Goal: Task Accomplishment & Management: Use online tool/utility

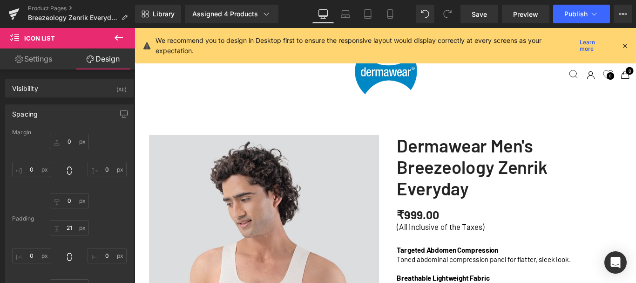
scroll to position [2513, 0]
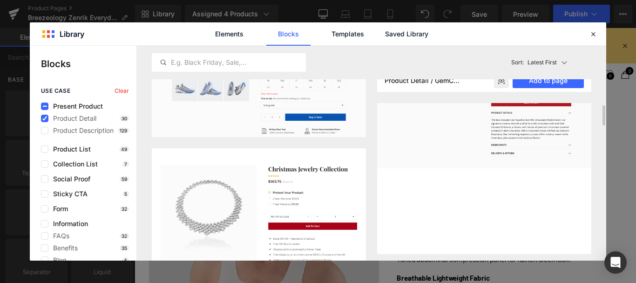
scroll to position [140, 0]
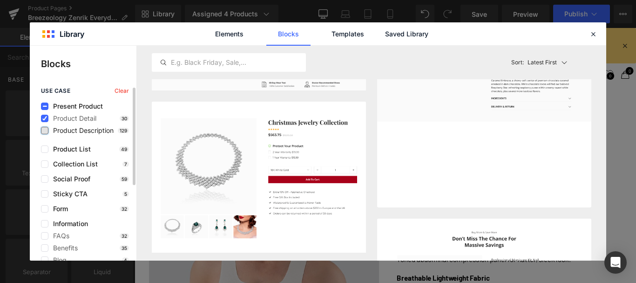
click at [47, 130] on label at bounding box center [44, 130] width 7 height 7
click at [45, 130] on input "checkbox" at bounding box center [45, 130] width 0 height 0
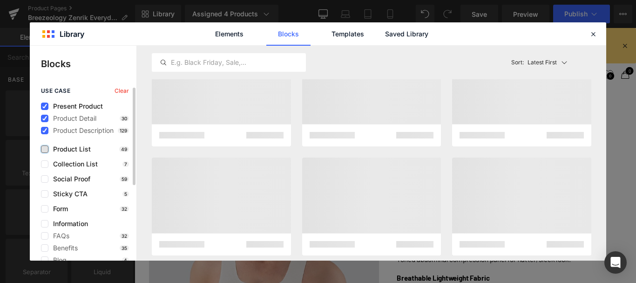
click at [44, 146] on label at bounding box center [44, 148] width 7 height 7
click at [45, 149] on input "checkbox" at bounding box center [45, 149] width 0 height 0
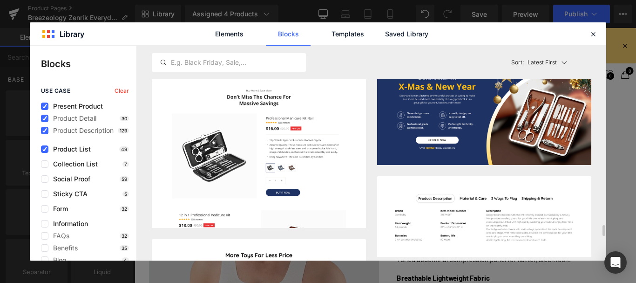
scroll to position [2611, 0]
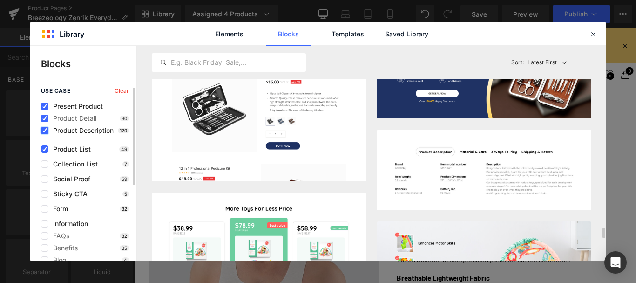
click at [43, 130] on icon at bounding box center [44, 130] width 5 height 0
click at [45, 130] on input "checkbox" at bounding box center [45, 130] width 0 height 0
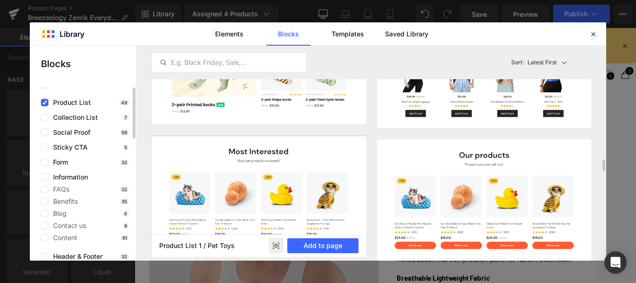
scroll to position [0, 0]
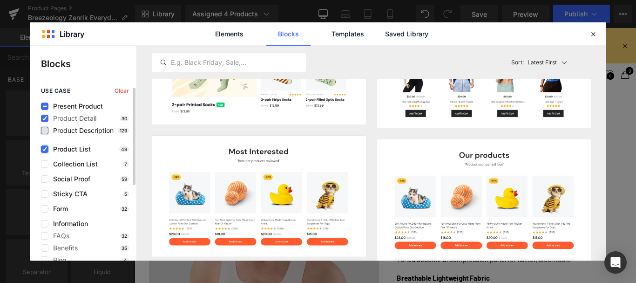
click at [43, 149] on icon at bounding box center [44, 149] width 5 height 0
click at [45, 149] on input "checkbox" at bounding box center [45, 149] width 0 height 0
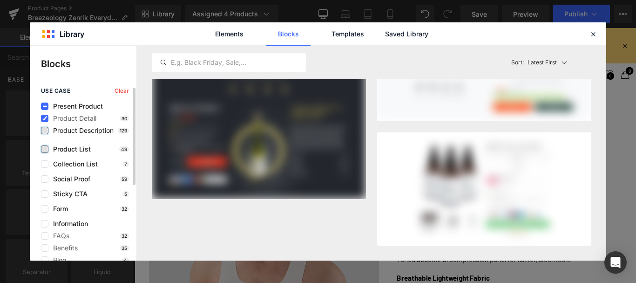
scroll to position [393, 0]
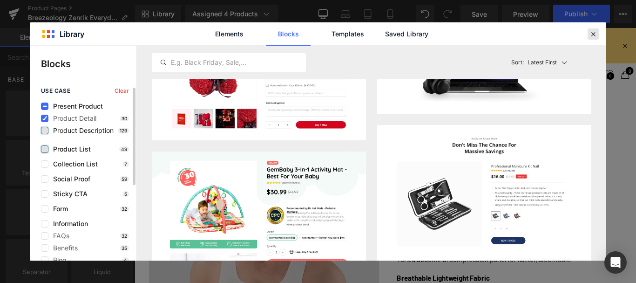
click at [595, 34] on icon at bounding box center [593, 34] width 8 height 8
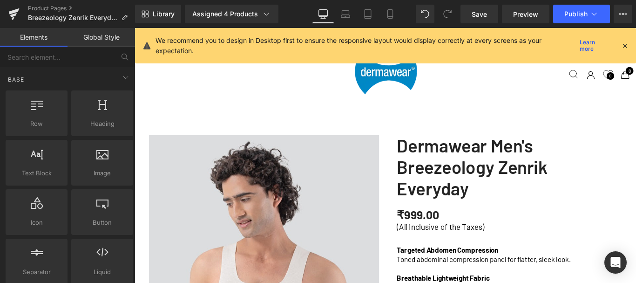
scroll to position [1582, 0]
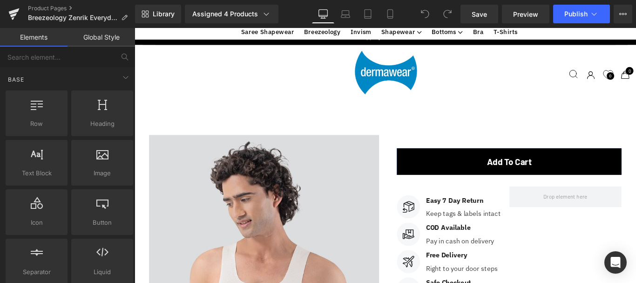
scroll to position [3206, 556]
click at [387, 13] on icon at bounding box center [389, 13] width 9 height 9
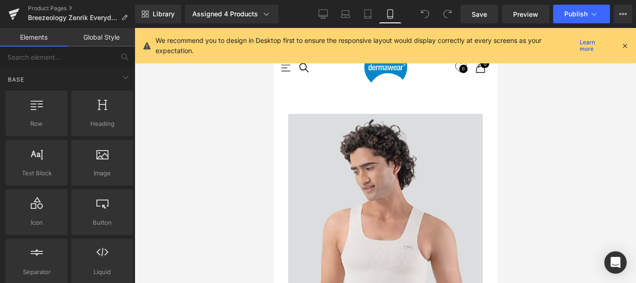
click at [389, 13] on icon at bounding box center [389, 13] width 9 height 9
click at [626, 44] on icon at bounding box center [624, 45] width 8 height 8
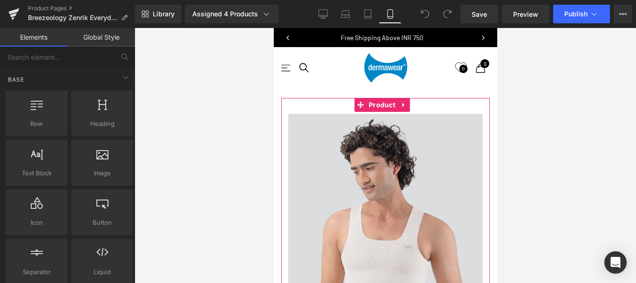
scroll to position [1164, 0]
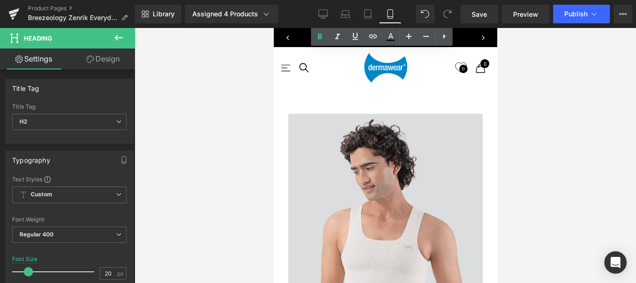
scroll to position [2746, 0]
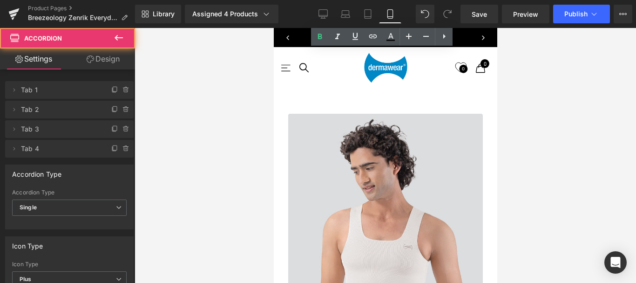
scroll to position [4035, 216]
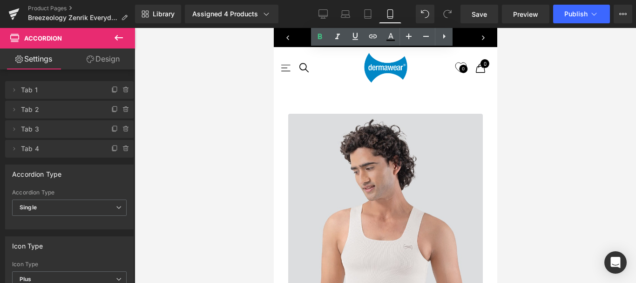
click at [273, 28] on div "India Text Block" at bounding box center [273, 28] width 0 height 0
click at [273, 28] on p "[GEOGRAPHIC_DATA]" at bounding box center [273, 28] width 0 height 0
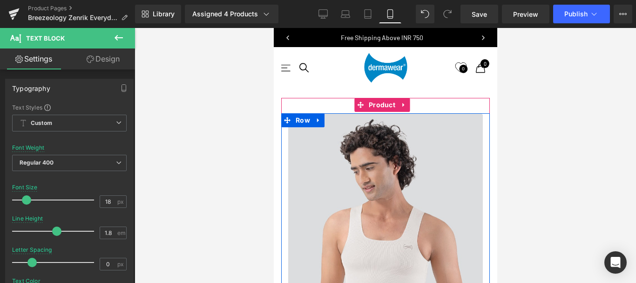
scroll to position [512, 0]
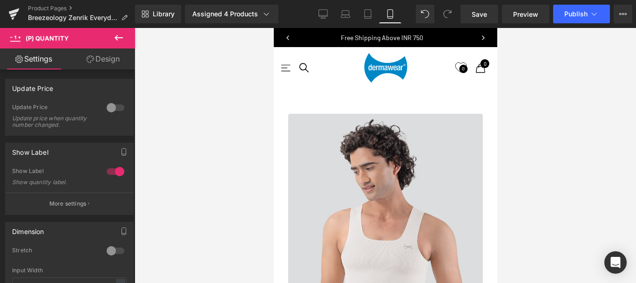
click at [107, 58] on link "Design" at bounding box center [102, 58] width 67 height 21
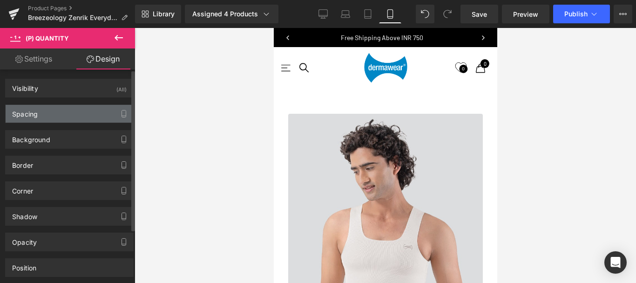
click at [45, 108] on div "Spacing" at bounding box center [70, 114] width 128 height 18
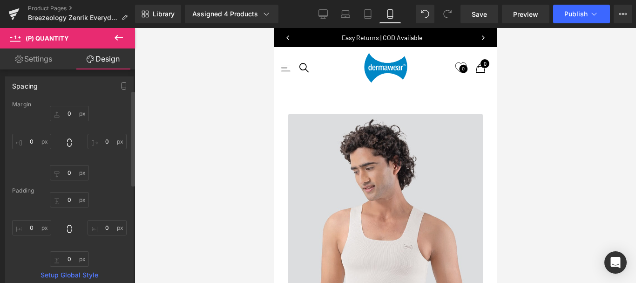
scroll to position [0, 0]
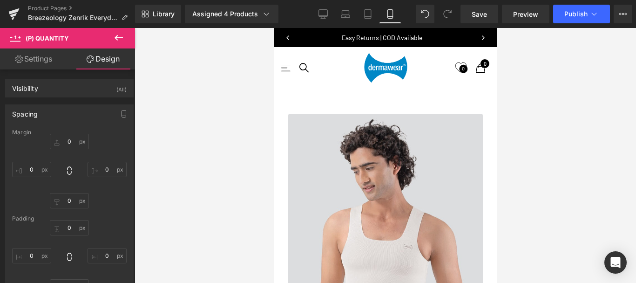
click at [37, 54] on link "Settings" at bounding box center [33, 58] width 67 height 21
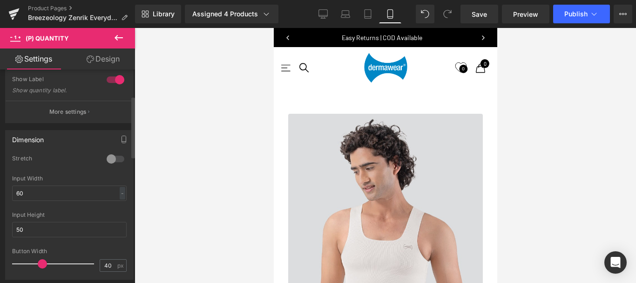
scroll to position [93, 0]
drag, startPoint x: 42, startPoint y: 264, endPoint x: 24, endPoint y: 264, distance: 17.7
click at [24, 264] on span at bounding box center [23, 261] width 9 height 9
drag, startPoint x: 27, startPoint y: 261, endPoint x: 34, endPoint y: 261, distance: 7.4
click at [28, 261] on span at bounding box center [23, 261] width 9 height 9
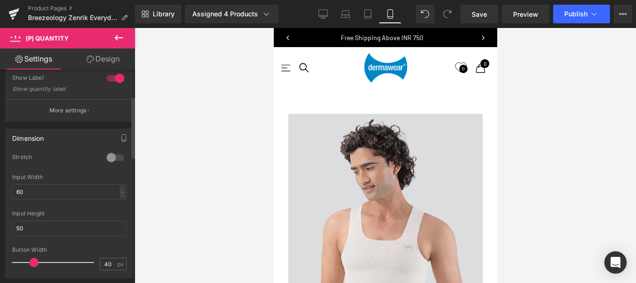
drag, startPoint x: 31, startPoint y: 261, endPoint x: 46, endPoint y: 261, distance: 14.9
click at [39, 261] on span at bounding box center [33, 261] width 9 height 9
drag, startPoint x: 46, startPoint y: 262, endPoint x: 60, endPoint y: 262, distance: 14.0
click at [52, 262] on span at bounding box center [46, 261] width 9 height 9
click at [60, 262] on span at bounding box center [61, 261] width 9 height 9
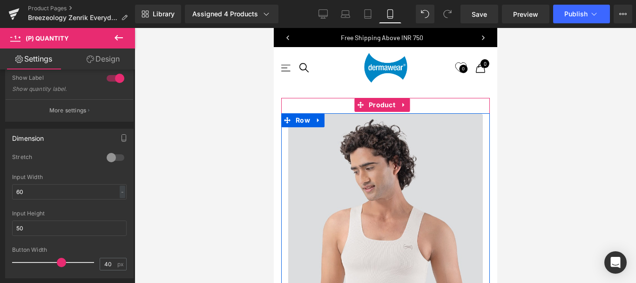
scroll to position [512, 0]
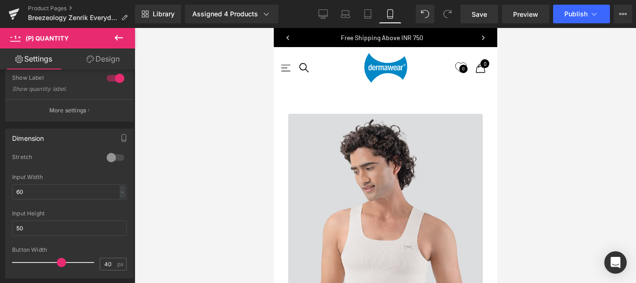
drag, startPoint x: 480, startPoint y: 11, endPoint x: 615, endPoint y: 72, distance: 148.7
click at [481, 11] on span "Save" at bounding box center [478, 14] width 15 height 10
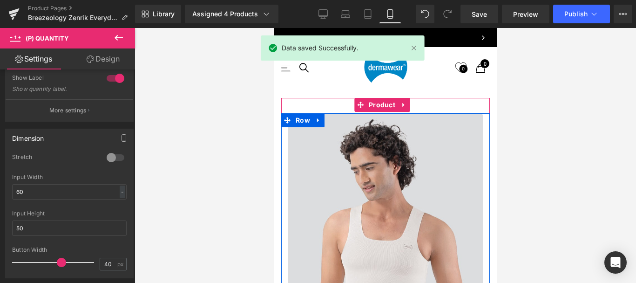
scroll to position [559, 0]
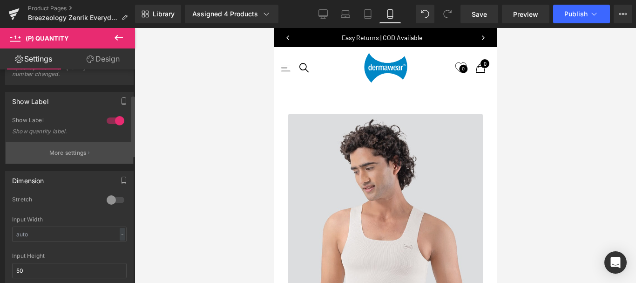
scroll to position [93, 0]
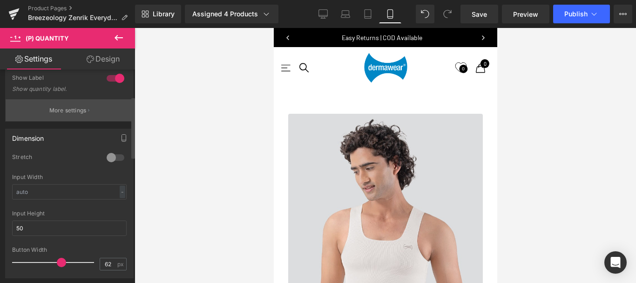
click at [64, 110] on p "More settings" at bounding box center [67, 110] width 37 height 8
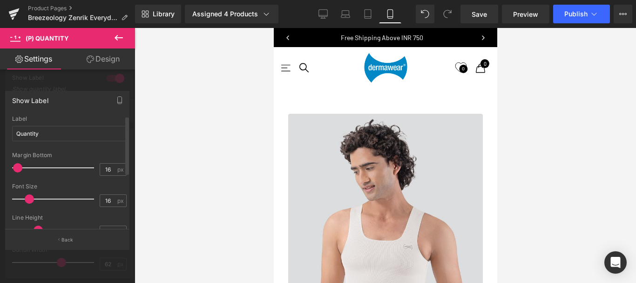
scroll to position [4057, 216]
drag, startPoint x: 28, startPoint y: 165, endPoint x: 21, endPoint y: 167, distance: 6.8
click at [21, 167] on span at bounding box center [22, 167] width 9 height 9
drag, startPoint x: 100, startPoint y: 168, endPoint x: 106, endPoint y: 168, distance: 6.1
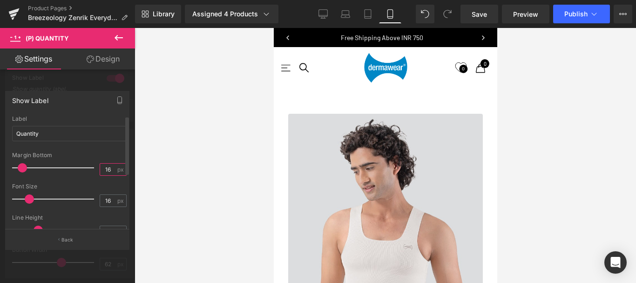
click at [106, 168] on input "16" at bounding box center [108, 169] width 16 height 12
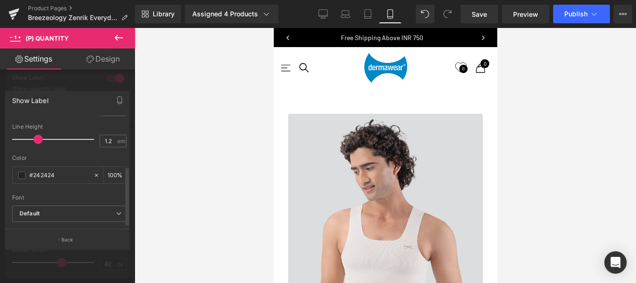
scroll to position [98, 0]
type input "10"
click at [75, 240] on button "Back" at bounding box center [67, 239] width 124 height 21
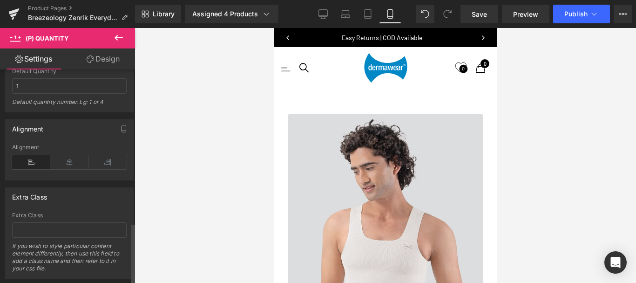
scroll to position [534, 0]
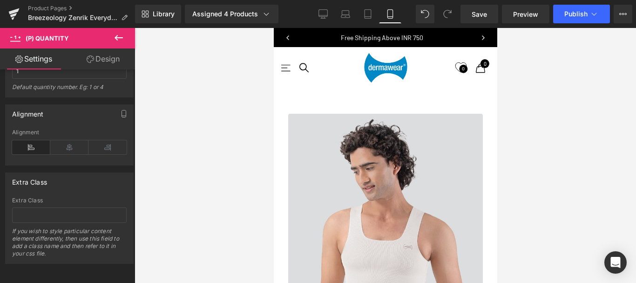
scroll to position [348, 0]
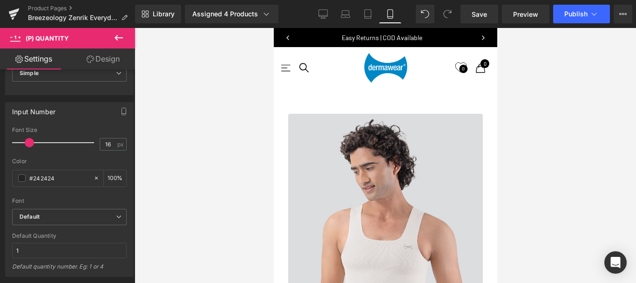
click at [104, 54] on link "Design" at bounding box center [102, 58] width 67 height 21
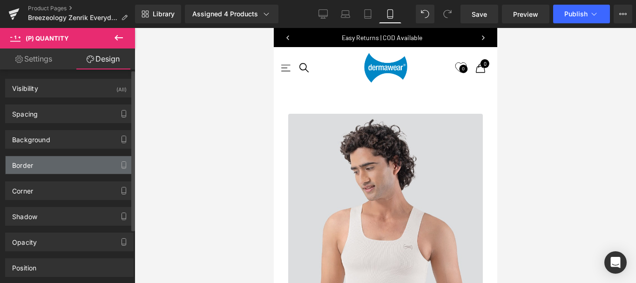
click at [43, 166] on div "Border" at bounding box center [70, 165] width 128 height 18
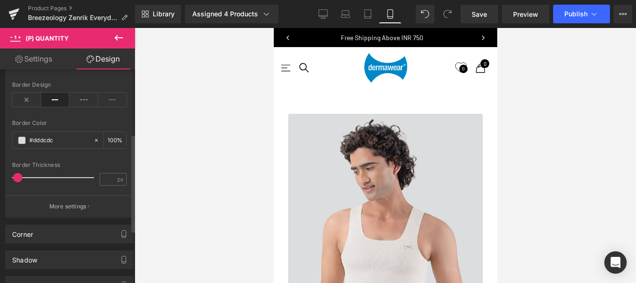
scroll to position [4062, 216]
click at [18, 178] on span at bounding box center [17, 177] width 9 height 9
click at [74, 208] on p "More settings" at bounding box center [67, 206] width 37 height 8
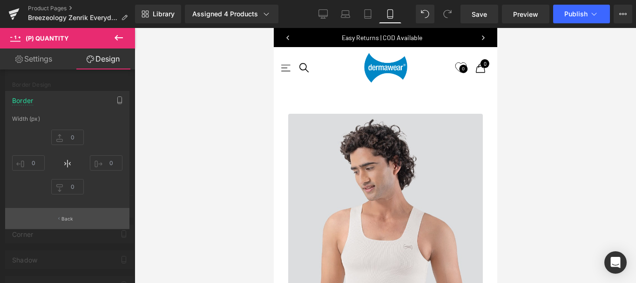
click at [65, 216] on p "Back" at bounding box center [67, 218] width 12 height 7
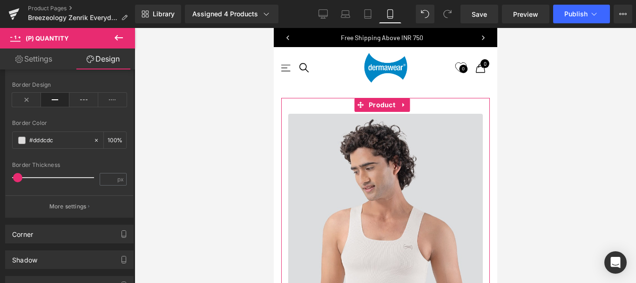
scroll to position [745, 0]
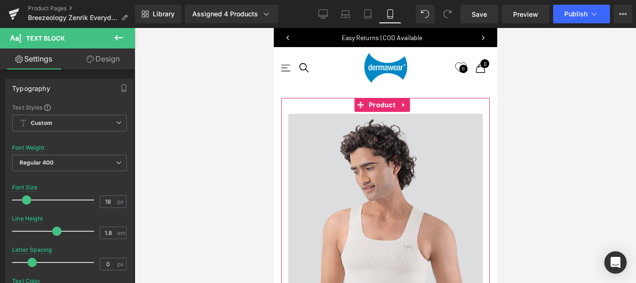
drag, startPoint x: 330, startPoint y: 157, endPoint x: 296, endPoint y: 159, distance: 34.0
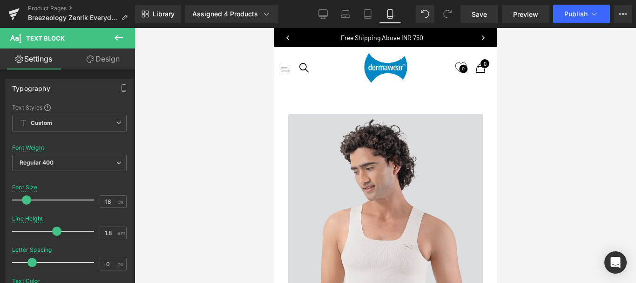
scroll to position [4062, 216]
click at [104, 199] on input "18" at bounding box center [108, 201] width 16 height 12
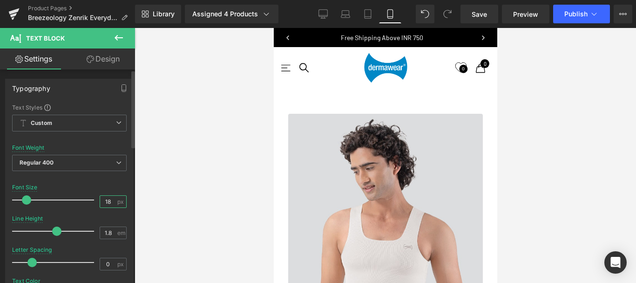
click at [104, 199] on input "18" at bounding box center [108, 201] width 16 height 12
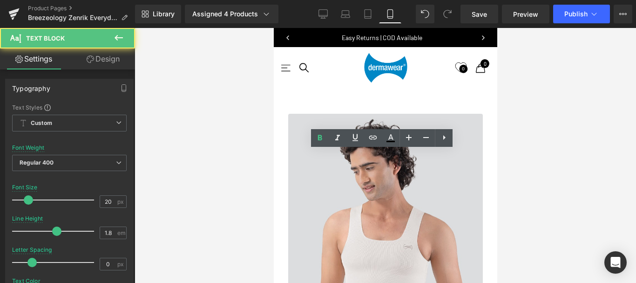
drag, startPoint x: 287, startPoint y: 175, endPoint x: 441, endPoint y: 177, distance: 154.1
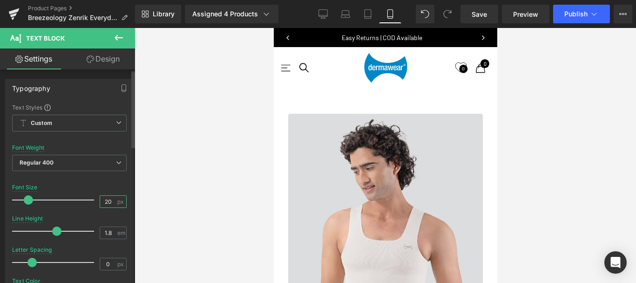
click at [104, 200] on input "20" at bounding box center [108, 201] width 16 height 12
click at [105, 202] on input "68" at bounding box center [108, 201] width 16 height 12
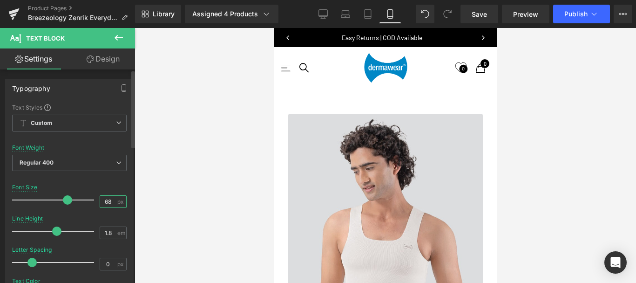
click at [105, 202] on input "68" at bounding box center [108, 201] width 16 height 12
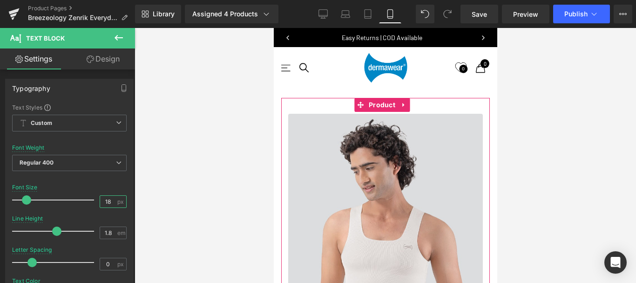
type input "18"
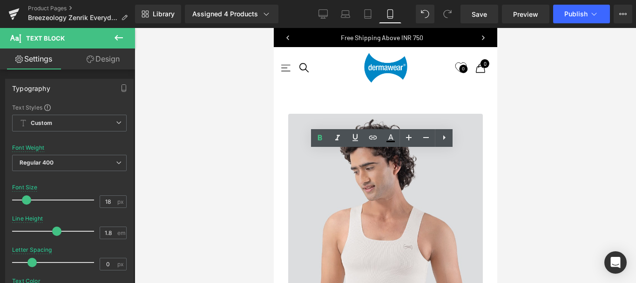
drag, startPoint x: 330, startPoint y: 157, endPoint x: 287, endPoint y: 158, distance: 42.8
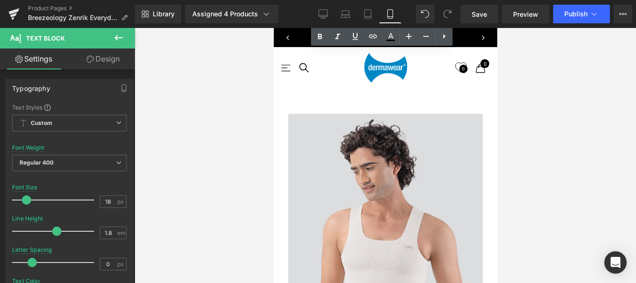
scroll to position [1070, 0]
drag, startPoint x: 289, startPoint y: 157, endPoint x: 375, endPoint y: 165, distance: 86.0
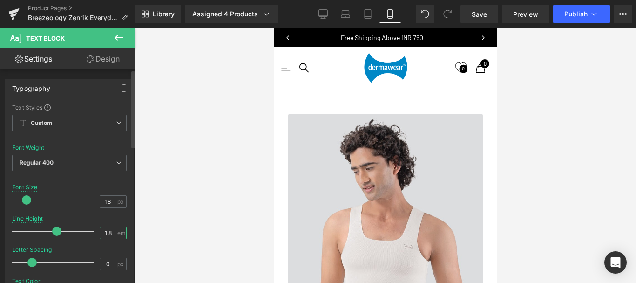
click at [107, 232] on input "1.8" at bounding box center [108, 233] width 16 height 12
type input "1.5"
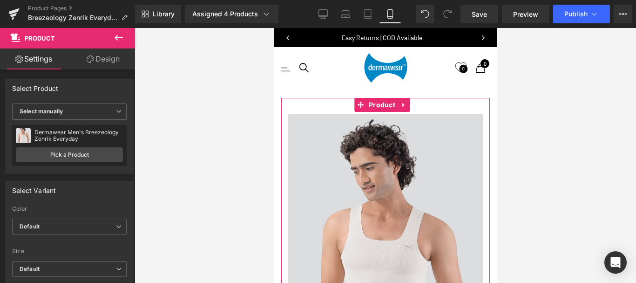
scroll to position [3985, 216]
drag, startPoint x: 384, startPoint y: 214, endPoint x: 376, endPoint y: 210, distance: 9.4
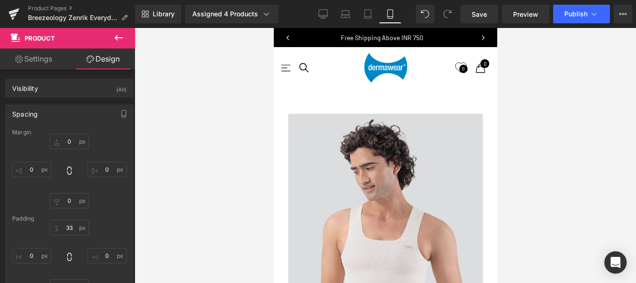
scroll to position [1315, 0]
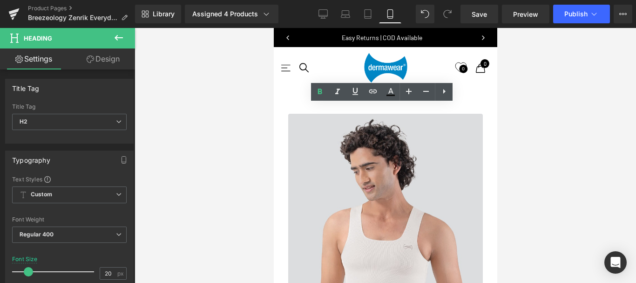
copy strong "Redefining Everyday Confidence WITH BREEZEOLOGY ZENRIK EVERYDAY"
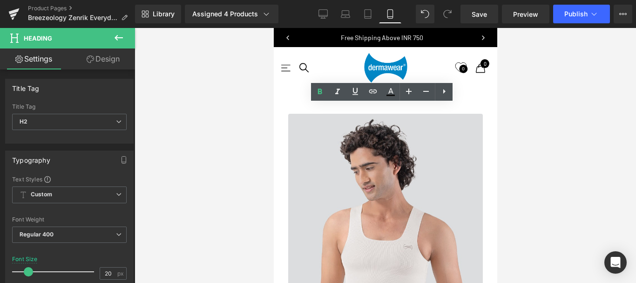
drag, startPoint x: 323, startPoint y: 114, endPoint x: 347, endPoint y: 114, distance: 23.8
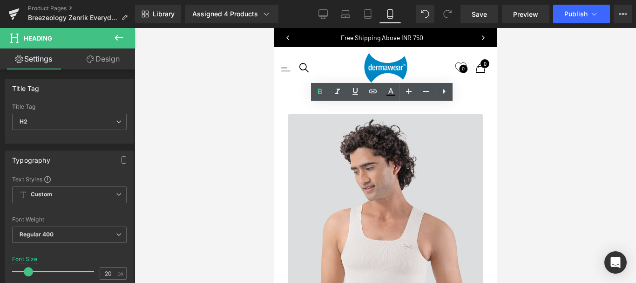
drag, startPoint x: 465, startPoint y: 129, endPoint x: 299, endPoint y: 125, distance: 166.2
drag, startPoint x: 464, startPoint y: 128, endPoint x: 297, endPoint y: 128, distance: 166.2
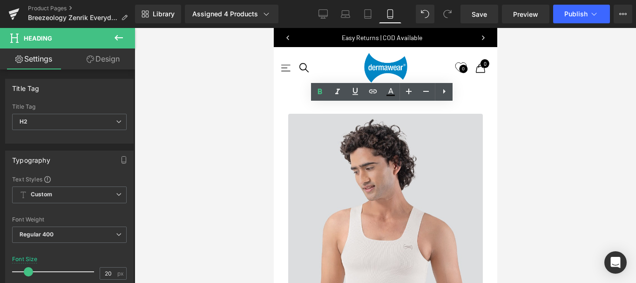
copy strong "WITH BREEZEOLOGY ZENRIK EVERYDAY"
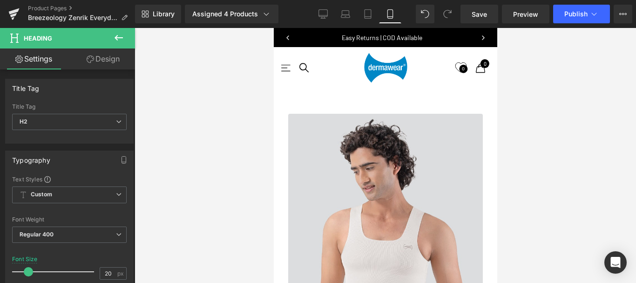
scroll to position [3971, 216]
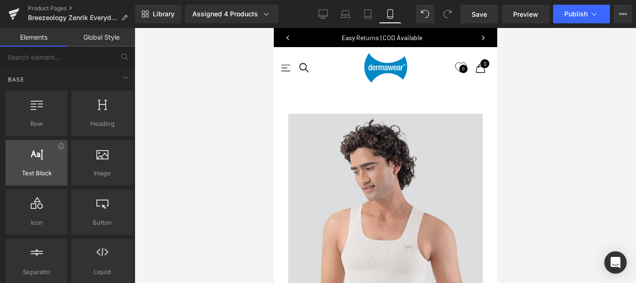
scroll to position [1362, 0]
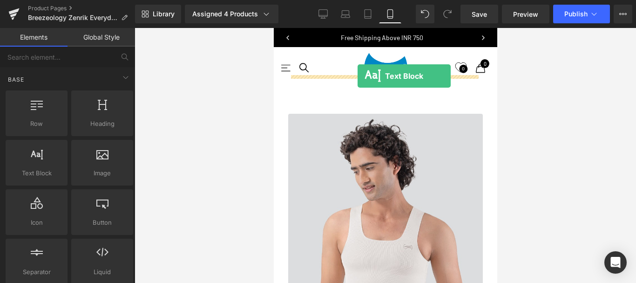
drag, startPoint x: 379, startPoint y: 75, endPoint x: 357, endPoint y: 76, distance: 21.9
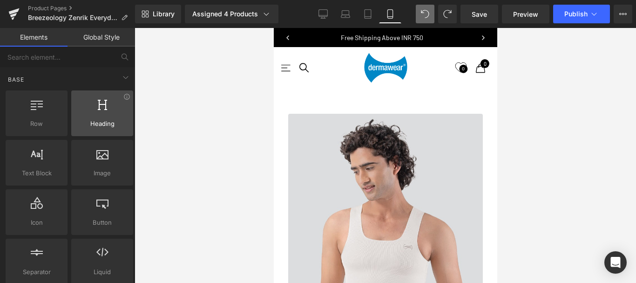
scroll to position [3971, 216]
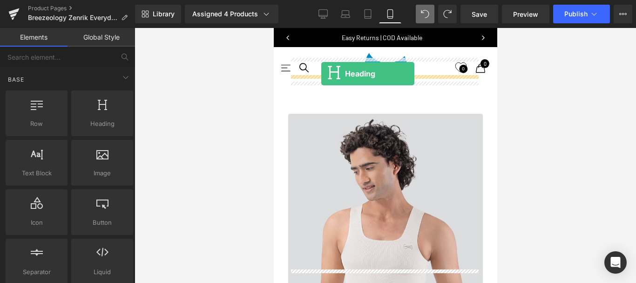
drag, startPoint x: 375, startPoint y: 141, endPoint x: 321, endPoint y: 74, distance: 86.4
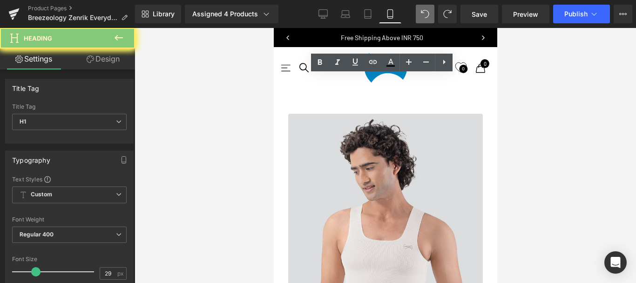
scroll to position [3985, 216]
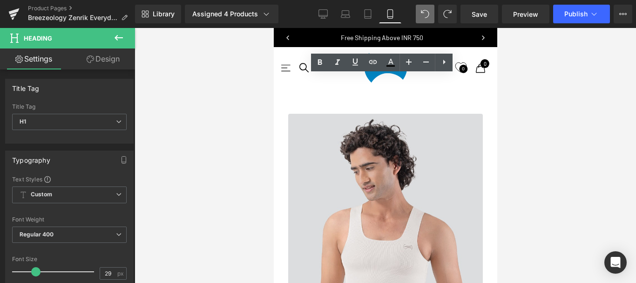
drag, startPoint x: 311, startPoint y: 83, endPoint x: 472, endPoint y: 83, distance: 160.6
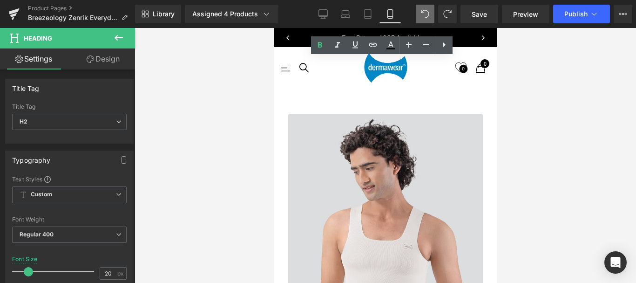
drag, startPoint x: 342, startPoint y: 66, endPoint x: 411, endPoint y: 66, distance: 68.9
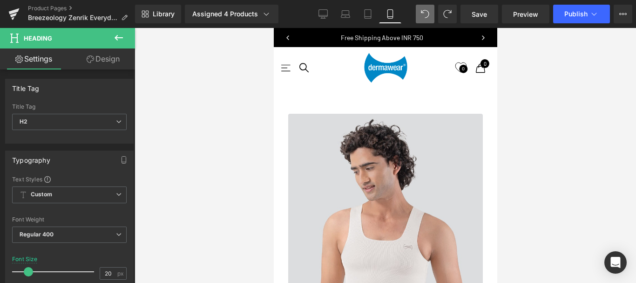
click at [499, 84] on div at bounding box center [385, 155] width 501 height 255
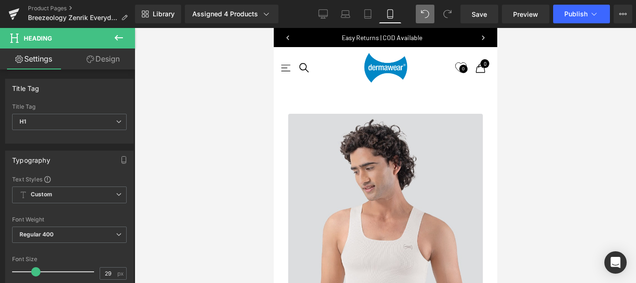
click at [97, 122] on span "H1" at bounding box center [69, 122] width 114 height 16
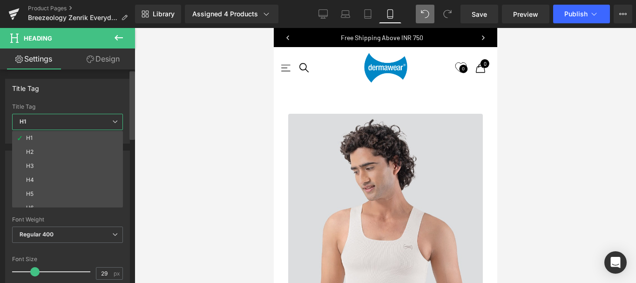
click at [132, 160] on div at bounding box center [132, 178] width 6 height 214
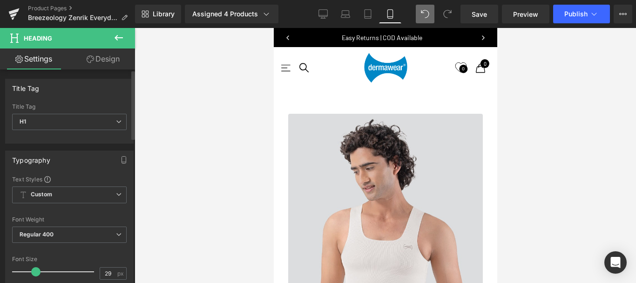
click at [39, 271] on span at bounding box center [35, 271] width 9 height 9
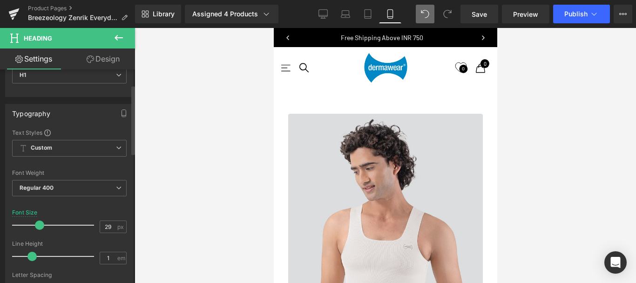
click at [36, 225] on span at bounding box center [39, 224] width 9 height 9
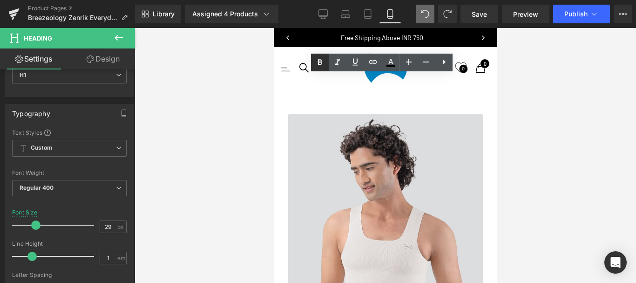
click at [319, 66] on icon at bounding box center [319, 62] width 11 height 11
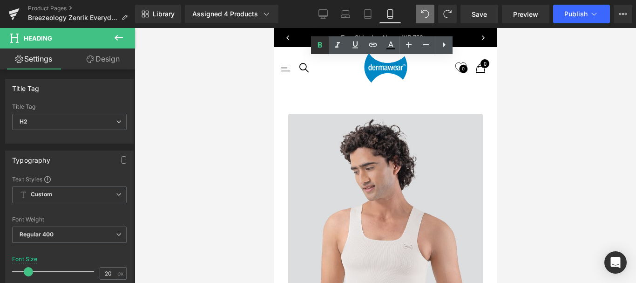
click at [324, 43] on icon at bounding box center [319, 45] width 11 height 11
click at [551, 103] on div at bounding box center [385, 155] width 501 height 255
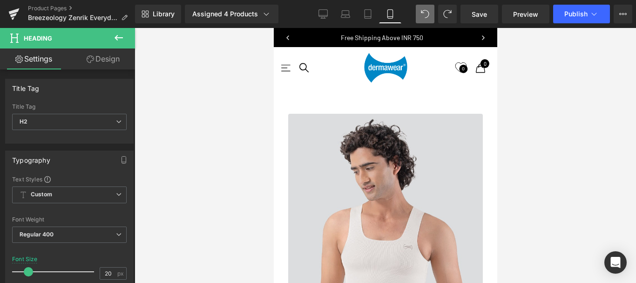
scroll to position [1501, 0]
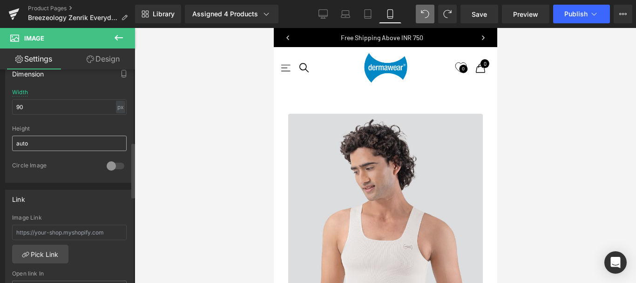
scroll to position [279, 0]
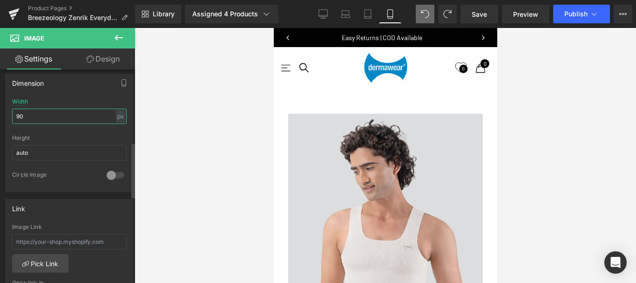
drag, startPoint x: 20, startPoint y: 115, endPoint x: 14, endPoint y: 116, distance: 5.8
click at [14, 116] on input "90" at bounding box center [69, 115] width 114 height 15
type input "100"
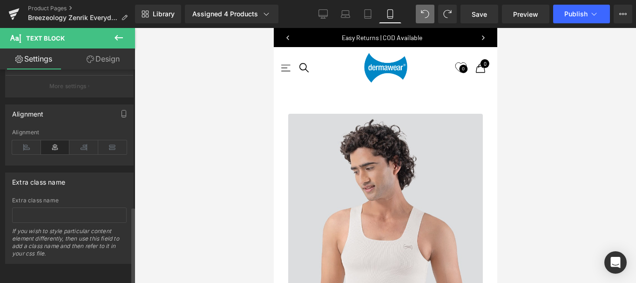
scroll to position [376, 0]
click at [114, 57] on link "Design" at bounding box center [102, 58] width 67 height 21
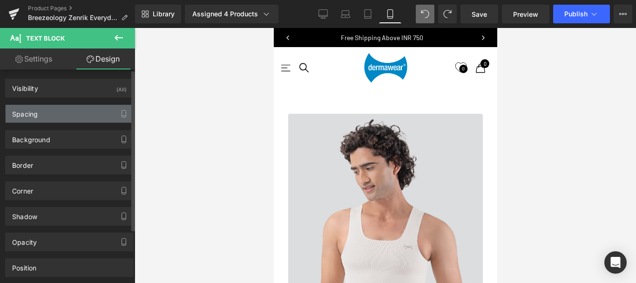
click at [35, 114] on div "Spacing" at bounding box center [25, 111] width 26 height 13
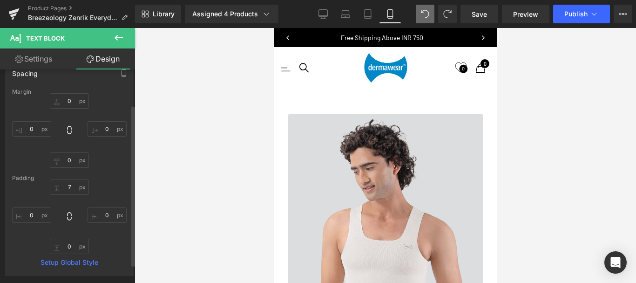
scroll to position [47, 0]
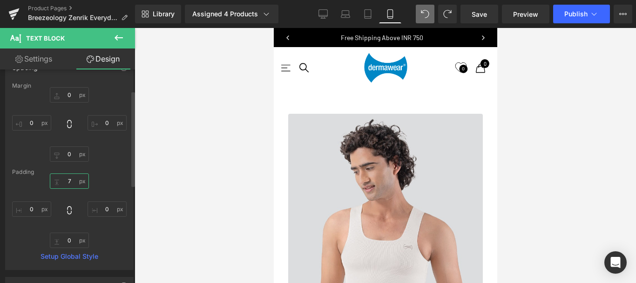
click at [69, 180] on input "text" at bounding box center [69, 180] width 39 height 15
type input "5"
type input "1"
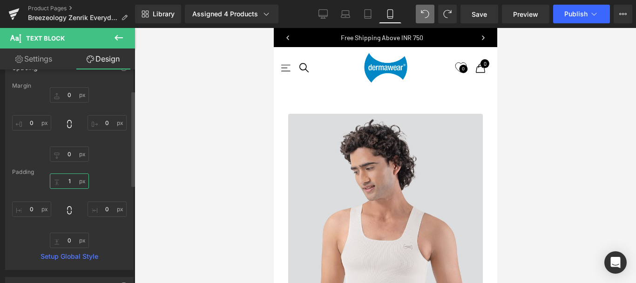
scroll to position [5, 5]
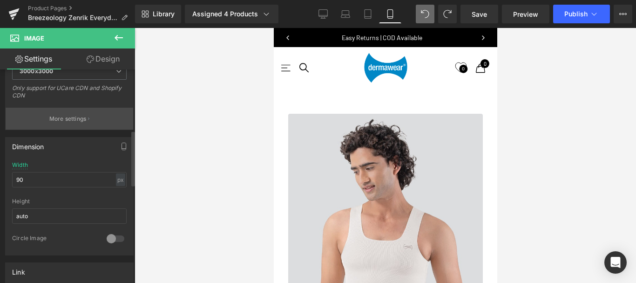
scroll to position [233, 0]
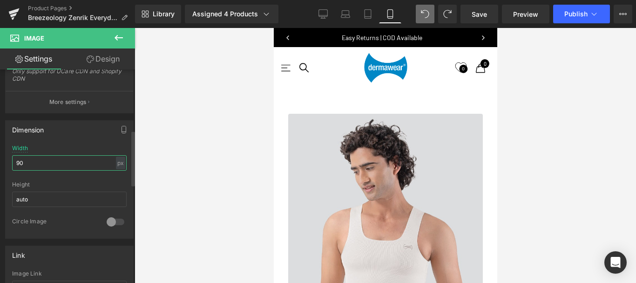
click at [20, 162] on input "90" at bounding box center [69, 162] width 114 height 15
type input "100"
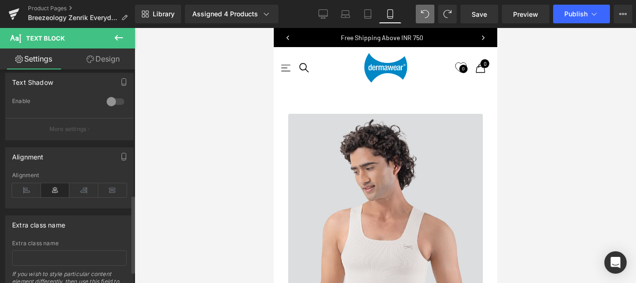
scroll to position [376, 0]
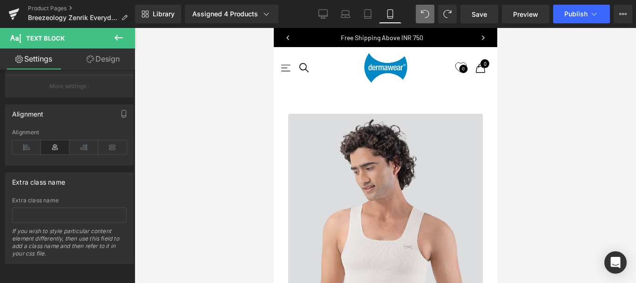
click at [101, 57] on link "Design" at bounding box center [102, 58] width 67 height 21
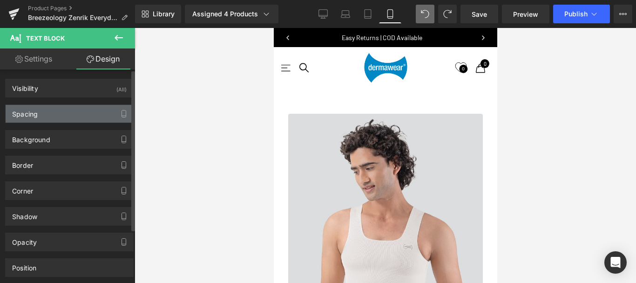
click at [31, 110] on div "Spacing" at bounding box center [25, 111] width 26 height 13
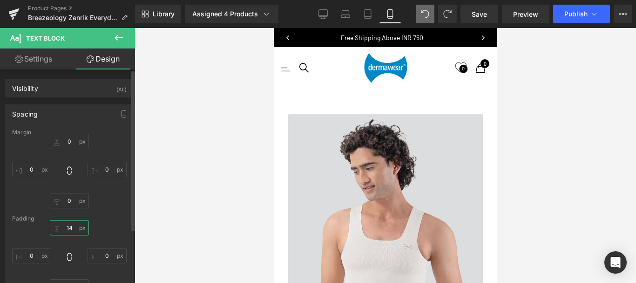
click at [69, 225] on input "text" at bounding box center [69, 227] width 39 height 15
type input "5"
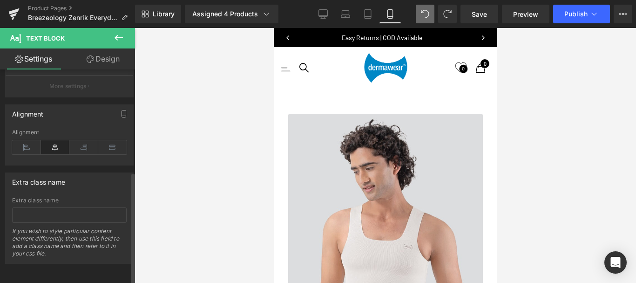
scroll to position [376, 0]
click at [101, 59] on link "Design" at bounding box center [102, 58] width 67 height 21
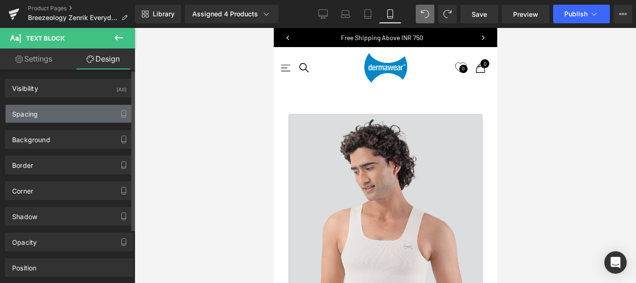
click at [42, 115] on div "Spacing" at bounding box center [70, 114] width 128 height 18
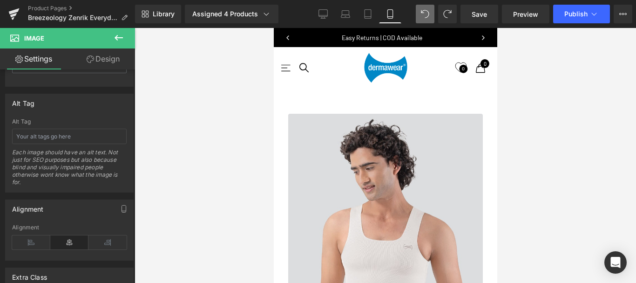
scroll to position [559, 0]
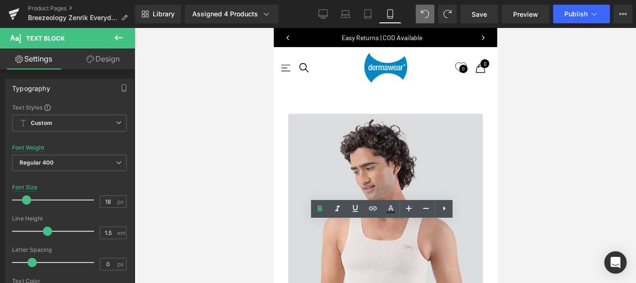
click at [107, 60] on link "Design" at bounding box center [102, 58] width 67 height 21
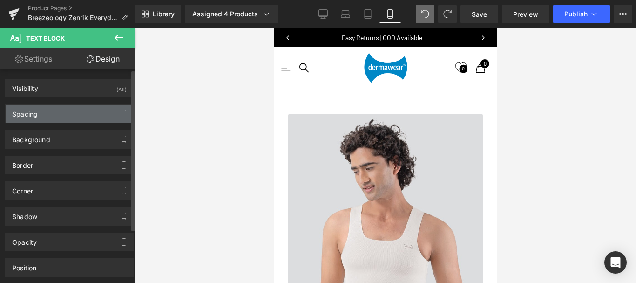
click at [32, 110] on div "Spacing" at bounding box center [25, 111] width 26 height 13
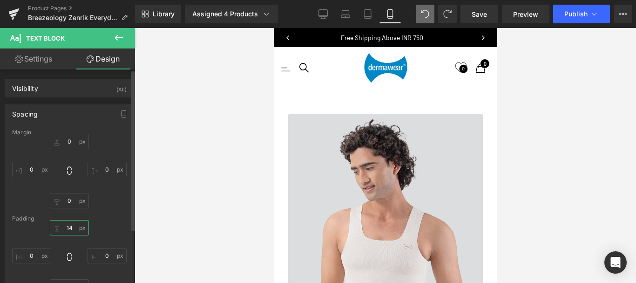
click at [68, 228] on input "text" at bounding box center [69, 227] width 39 height 15
click at [67, 227] on input "text" at bounding box center [69, 227] width 39 height 15
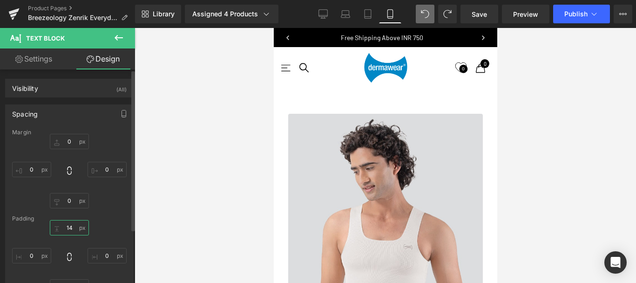
click at [67, 227] on input "text" at bounding box center [69, 227] width 39 height 15
click at [68, 227] on input "text" at bounding box center [69, 227] width 39 height 15
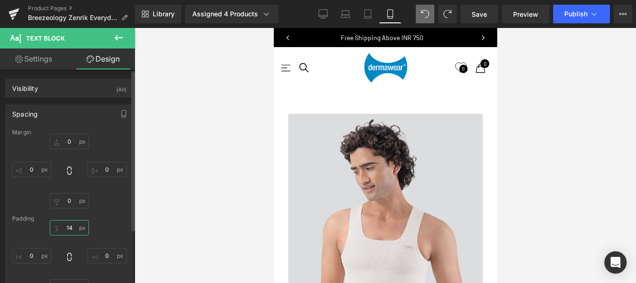
type input "5"
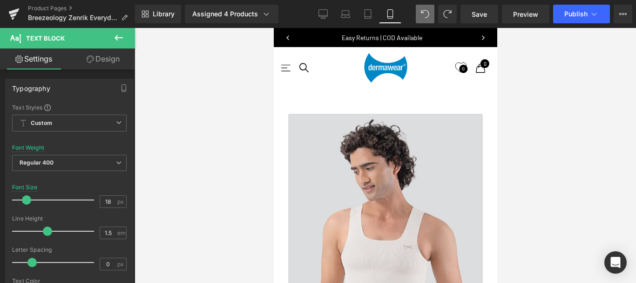
click at [93, 60] on link "Design" at bounding box center [102, 58] width 67 height 21
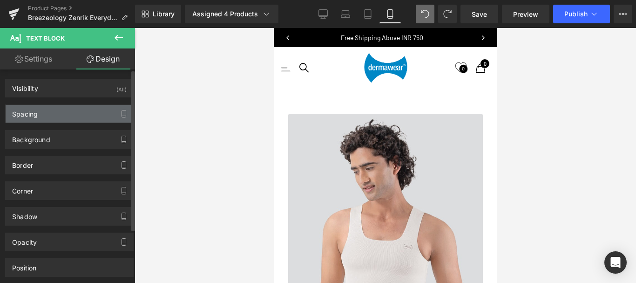
click at [19, 115] on div "Spacing" at bounding box center [25, 111] width 26 height 13
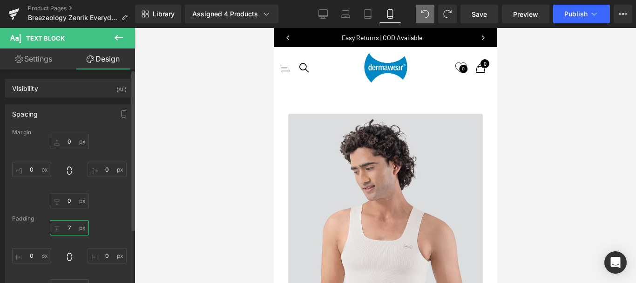
click at [70, 228] on input "7" at bounding box center [69, 227] width 39 height 15
type input "1"
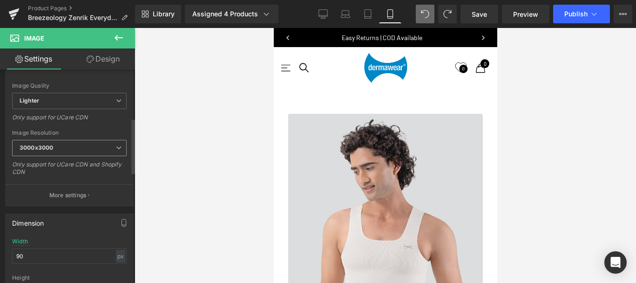
scroll to position [186, 0]
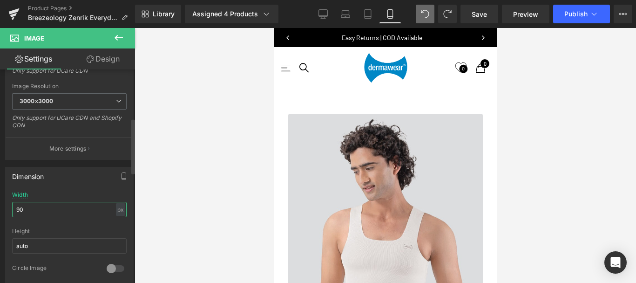
click at [25, 208] on input "90" at bounding box center [69, 209] width 114 height 15
type input "100"
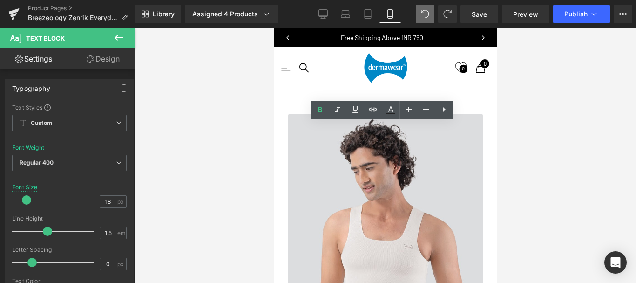
click at [110, 57] on link "Design" at bounding box center [102, 58] width 67 height 21
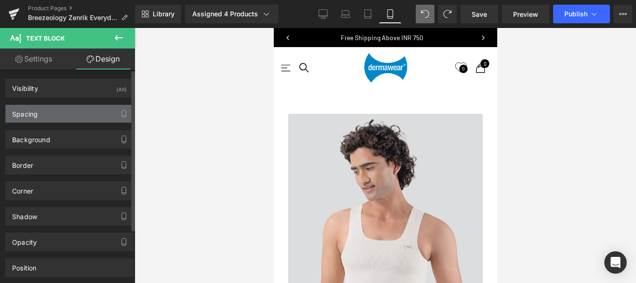
click at [52, 112] on div "Spacing" at bounding box center [70, 114] width 128 height 18
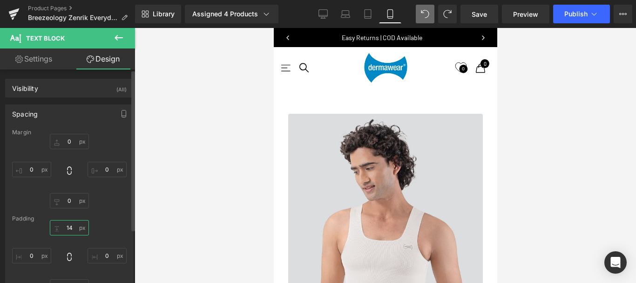
click at [69, 229] on input "text" at bounding box center [69, 227] width 39 height 15
click at [71, 228] on input "5" at bounding box center [69, 227] width 39 height 15
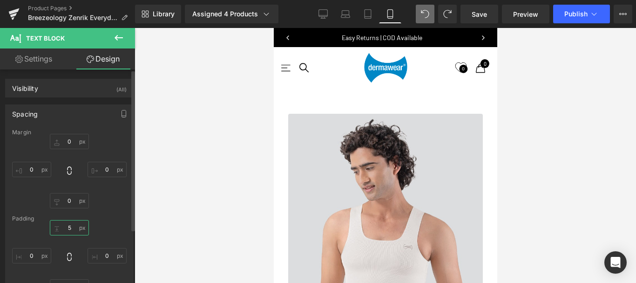
click at [71, 228] on input "5" at bounding box center [69, 227] width 39 height 15
click at [67, 228] on input "5" at bounding box center [69, 227] width 39 height 15
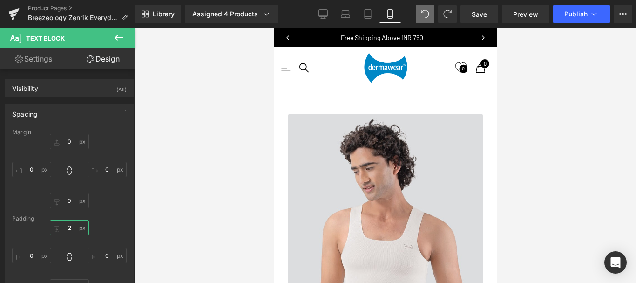
scroll to position [1734, 0]
click at [72, 226] on input "2" at bounding box center [69, 227] width 39 height 15
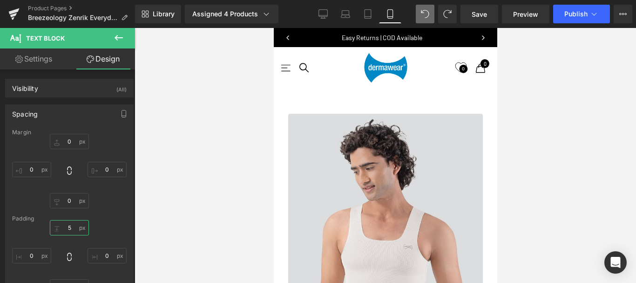
type input "5"
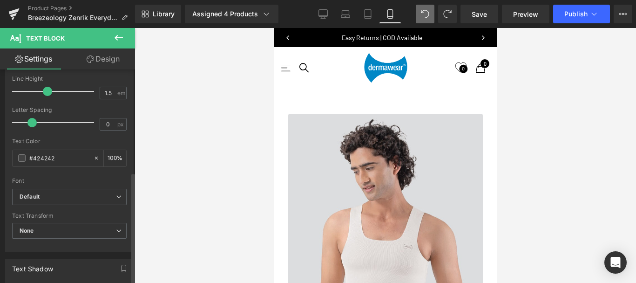
scroll to position [376, 0]
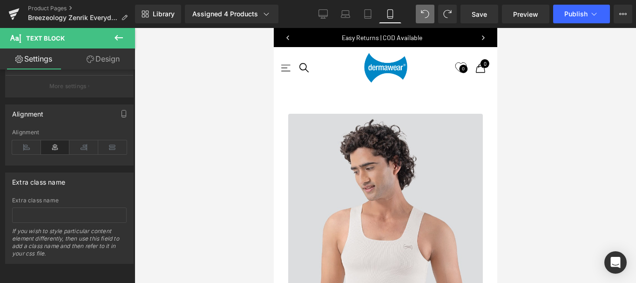
click at [110, 60] on link "Design" at bounding box center [102, 58] width 67 height 21
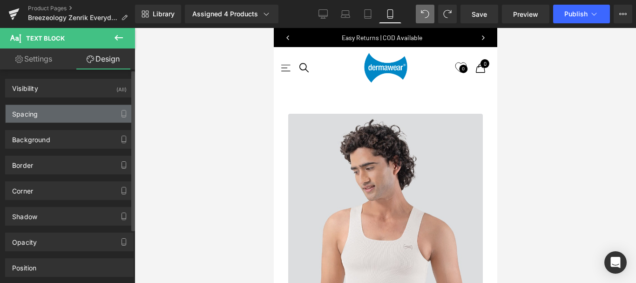
click at [67, 114] on div "Spacing" at bounding box center [70, 114] width 128 height 18
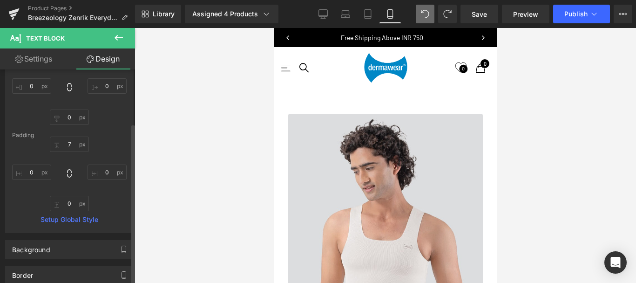
scroll to position [93, 0]
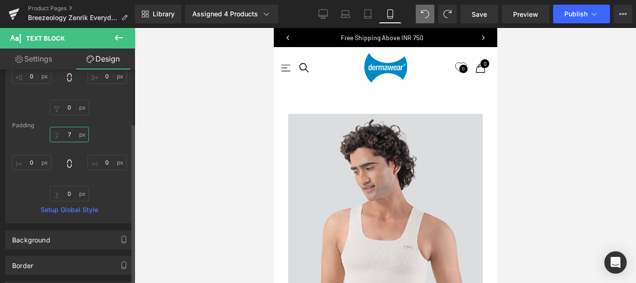
click at [72, 134] on input "text" at bounding box center [69, 134] width 39 height 15
type input "1"
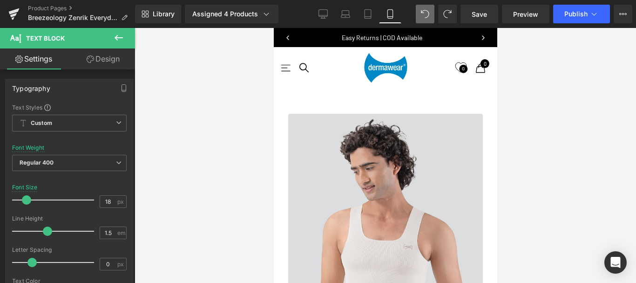
drag, startPoint x: 354, startPoint y: 154, endPoint x: 406, endPoint y: 152, distance: 52.2
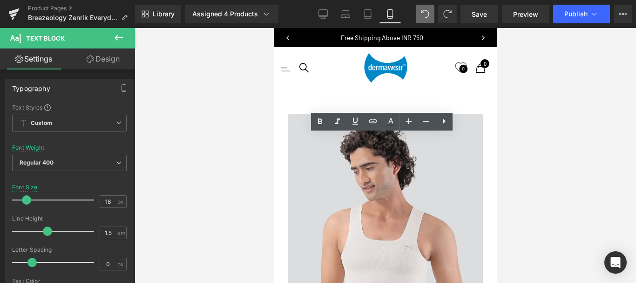
scroll to position [3978, 216]
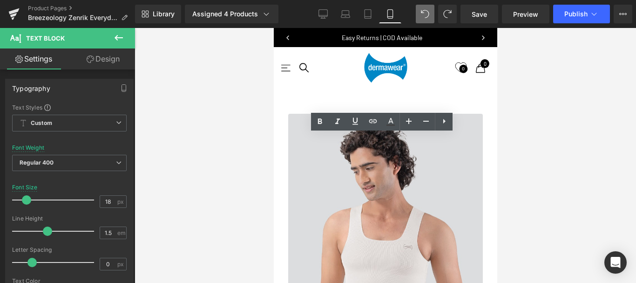
copy p "Keeps your skin dry all day by drawing sweat away from your skin."
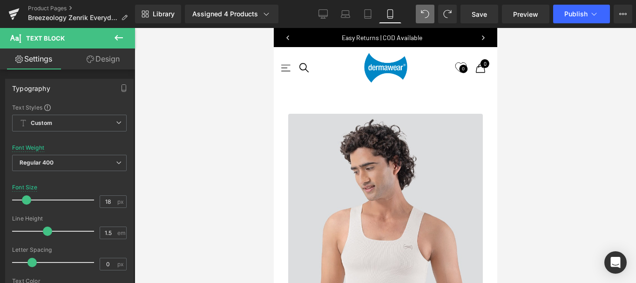
drag, startPoint x: 357, startPoint y: 140, endPoint x: 400, endPoint y: 152, distance: 44.0
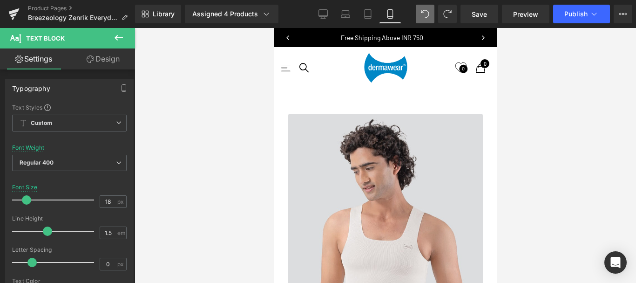
drag, startPoint x: 389, startPoint y: 154, endPoint x: 610, endPoint y: 30, distance: 253.8
copy p "Draws sweat away and keeps your skin comfortably dry"
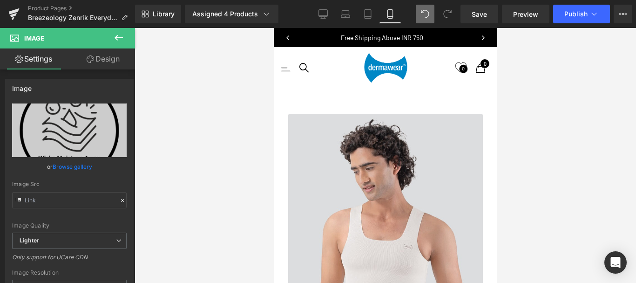
scroll to position [1641, 0]
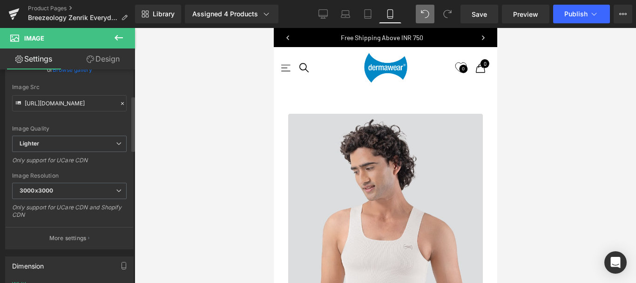
scroll to position [101, 0]
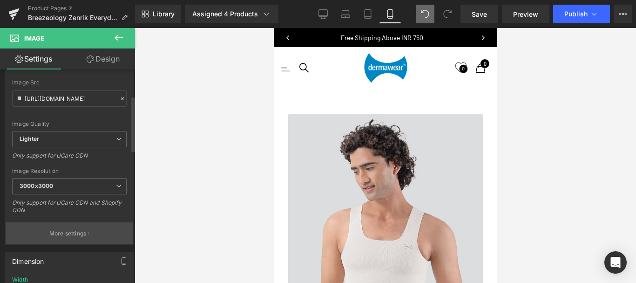
click at [74, 232] on p "More settings" at bounding box center [67, 233] width 37 height 8
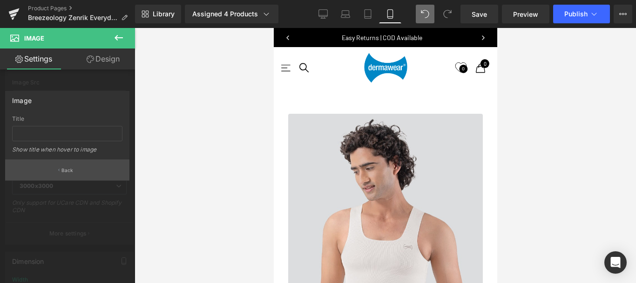
click at [55, 169] on button "Back" at bounding box center [67, 169] width 124 height 21
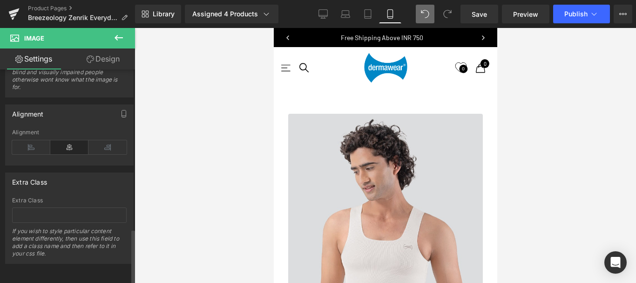
scroll to position [613, 0]
click at [102, 57] on link "Design" at bounding box center [102, 58] width 67 height 21
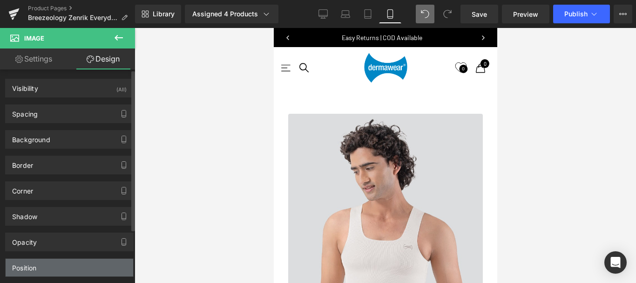
click at [39, 264] on div "Position" at bounding box center [70, 267] width 128 height 18
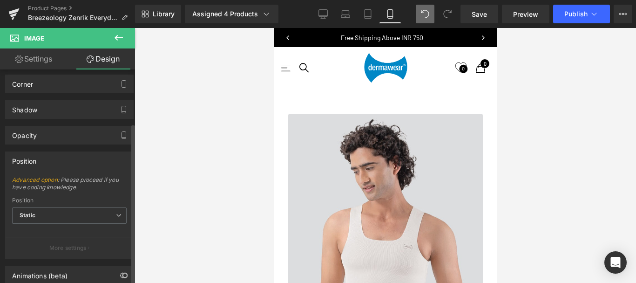
scroll to position [140, 0]
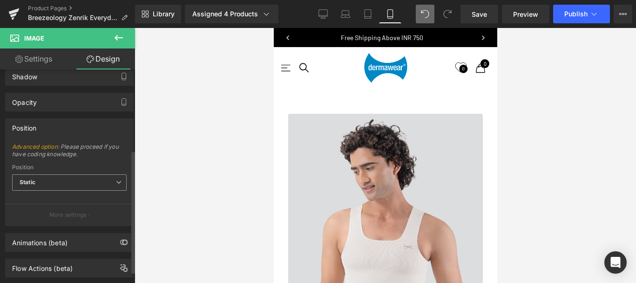
click at [61, 181] on span "Static" at bounding box center [69, 182] width 114 height 16
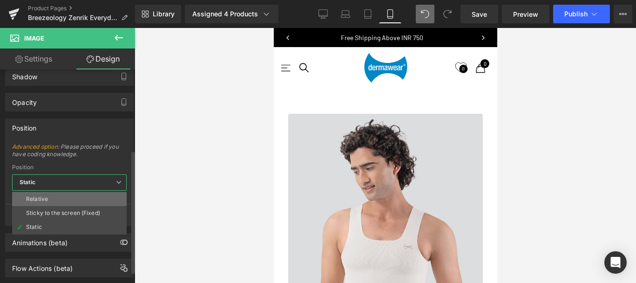
click at [52, 195] on li "Relative" at bounding box center [69, 199] width 114 height 14
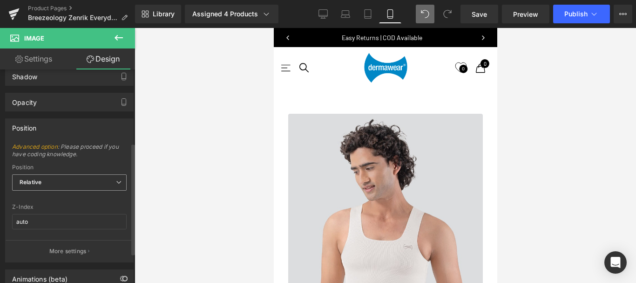
click at [90, 178] on span "Relative" at bounding box center [69, 182] width 114 height 16
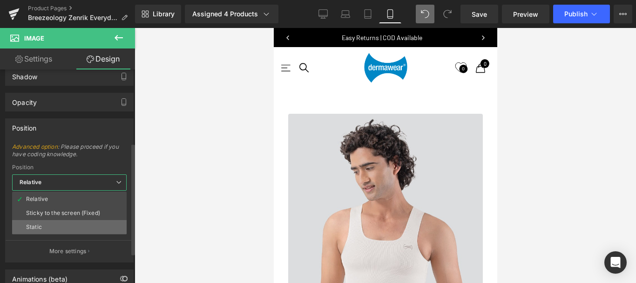
click at [52, 225] on li "Static" at bounding box center [69, 227] width 114 height 14
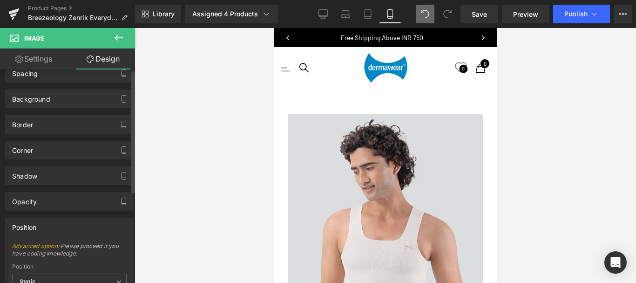
scroll to position [0, 0]
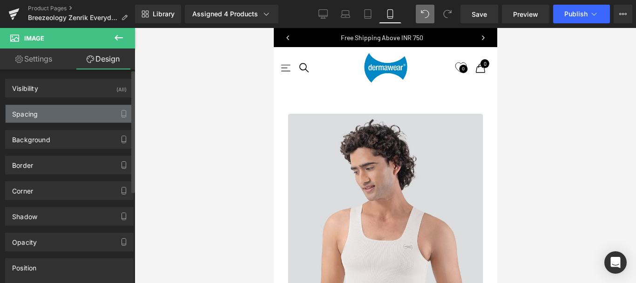
click at [54, 117] on div "Spacing" at bounding box center [70, 114] width 128 height 18
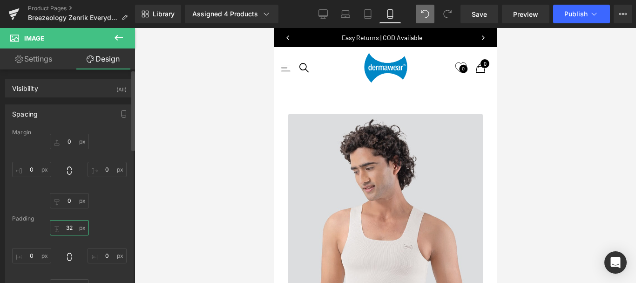
click at [70, 227] on input "32" at bounding box center [69, 227] width 39 height 15
click at [68, 227] on input "32" at bounding box center [69, 227] width 39 height 15
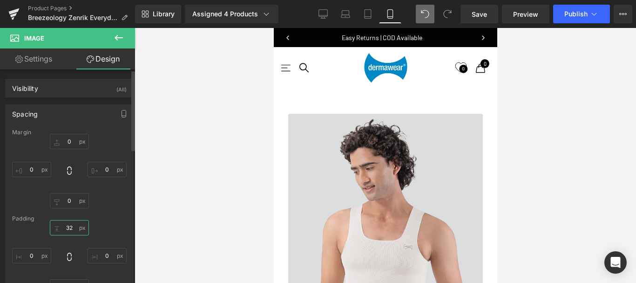
click at [68, 227] on input "32" at bounding box center [69, 227] width 39 height 15
type input "10"
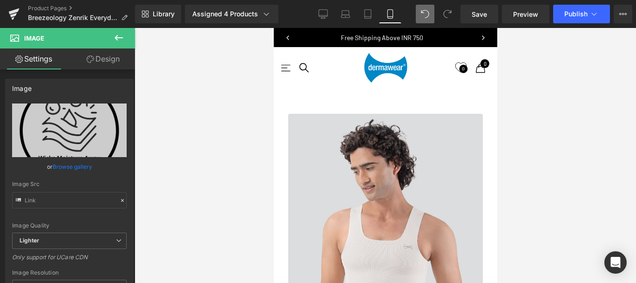
scroll to position [1595, 0]
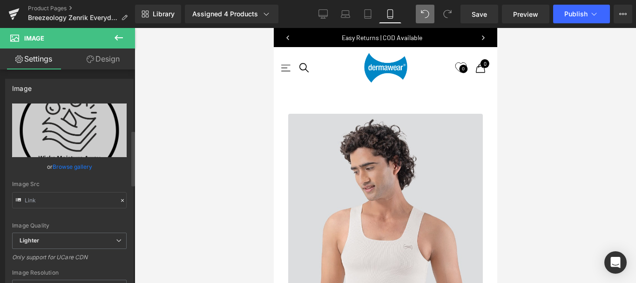
scroll to position [233, 0]
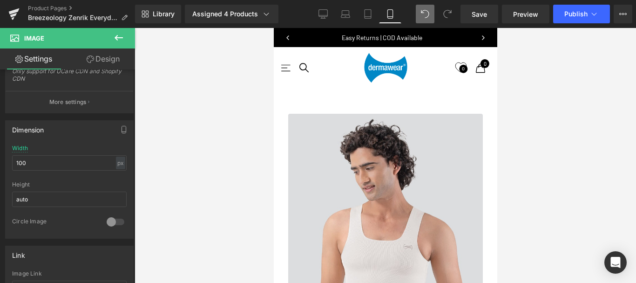
click at [104, 55] on link "Design" at bounding box center [102, 58] width 67 height 21
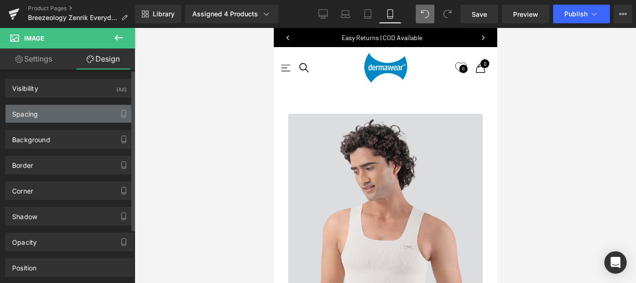
click at [44, 115] on div "Spacing" at bounding box center [70, 114] width 128 height 18
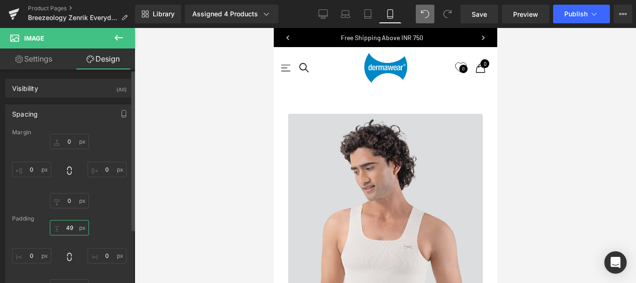
click at [68, 228] on input "text" at bounding box center [69, 227] width 39 height 15
click at [68, 227] on input "10" at bounding box center [69, 227] width 39 height 15
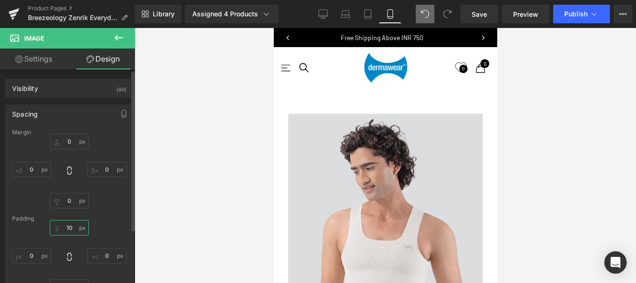
click at [68, 227] on input "10" at bounding box center [69, 227] width 39 height 15
type input "20"
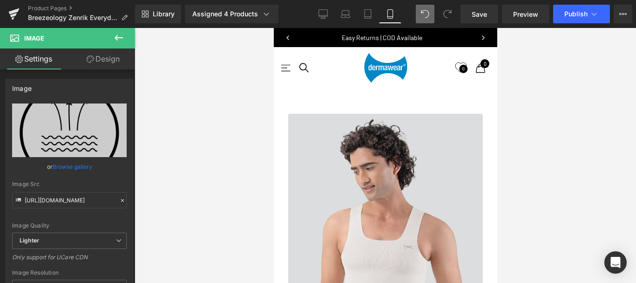
scroll to position [140, 0]
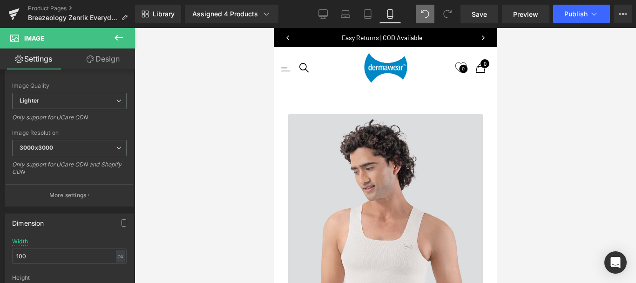
click at [94, 60] on link "Design" at bounding box center [102, 58] width 67 height 21
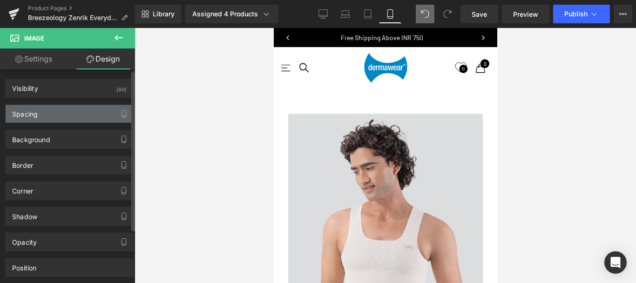
click at [42, 112] on div "Spacing" at bounding box center [70, 114] width 128 height 18
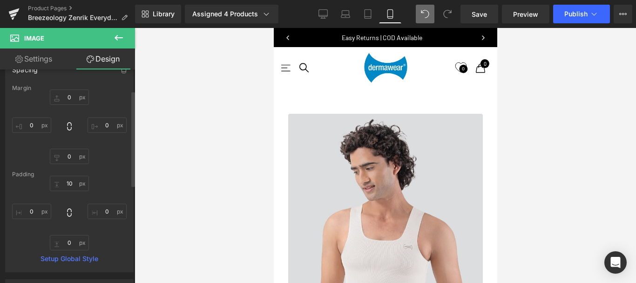
scroll to position [47, 0]
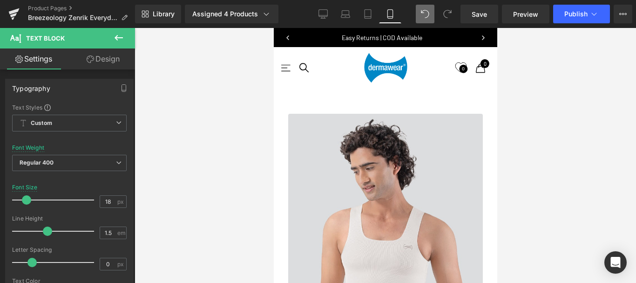
click at [95, 58] on link "Design" at bounding box center [102, 58] width 67 height 21
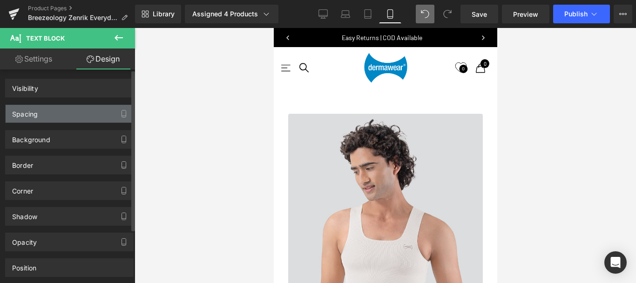
click at [46, 112] on div "Spacing" at bounding box center [70, 114] width 128 height 18
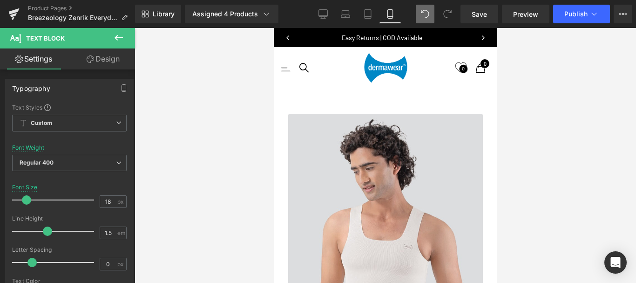
click at [120, 57] on link "Design" at bounding box center [102, 58] width 67 height 21
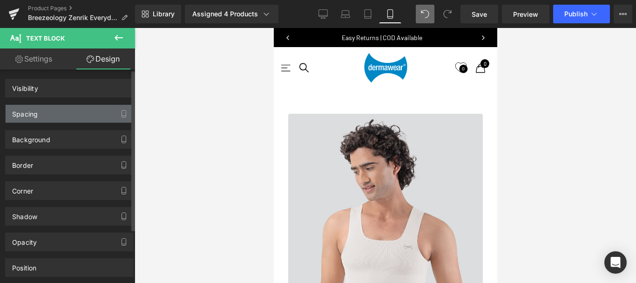
click at [52, 108] on div "Spacing" at bounding box center [70, 114] width 128 height 18
click at [43, 113] on div "Spacing" at bounding box center [70, 114] width 128 height 18
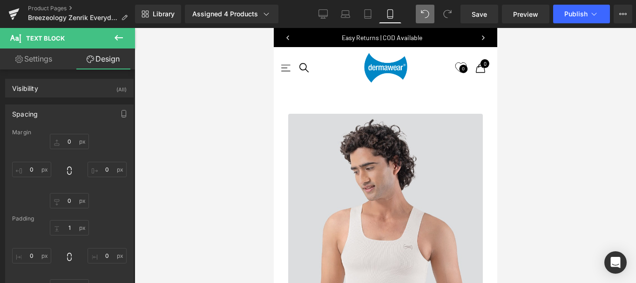
scroll to position [1641, 0]
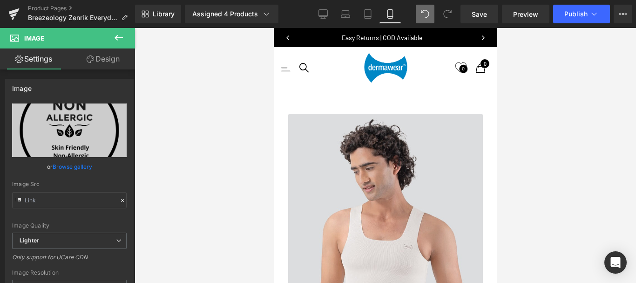
click at [112, 50] on link "Design" at bounding box center [102, 58] width 67 height 21
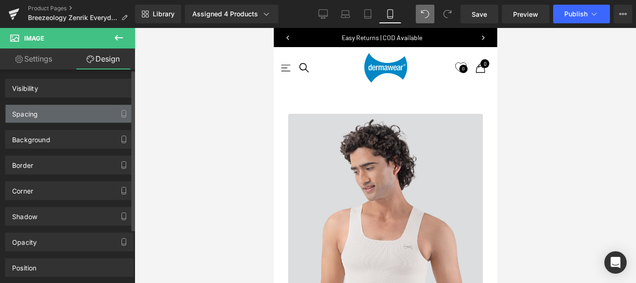
click at [25, 110] on div "Spacing" at bounding box center [25, 111] width 26 height 13
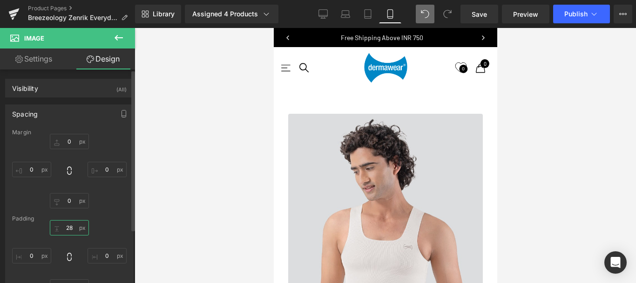
click at [69, 227] on input "text" at bounding box center [69, 227] width 39 height 15
type input "10"
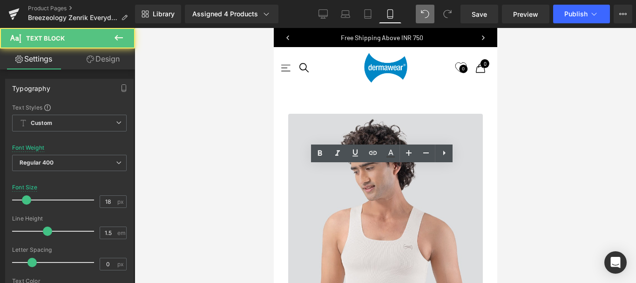
click at [100, 56] on link "Design" at bounding box center [102, 58] width 67 height 21
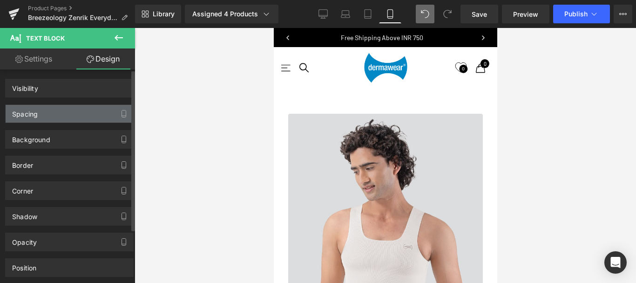
click at [44, 110] on div "Spacing" at bounding box center [70, 114] width 128 height 18
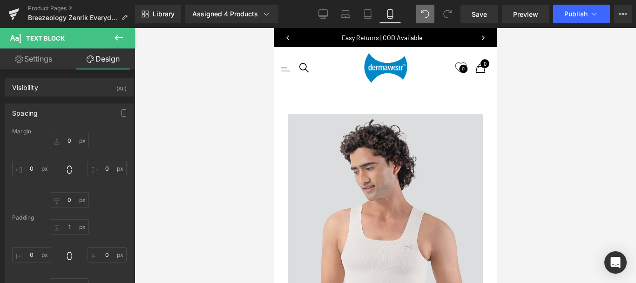
scroll to position [0, 0]
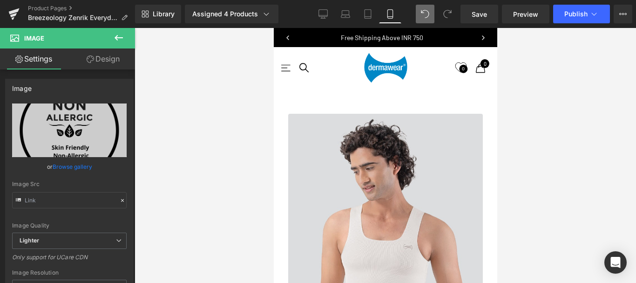
click at [100, 56] on link "Design" at bounding box center [102, 58] width 67 height 21
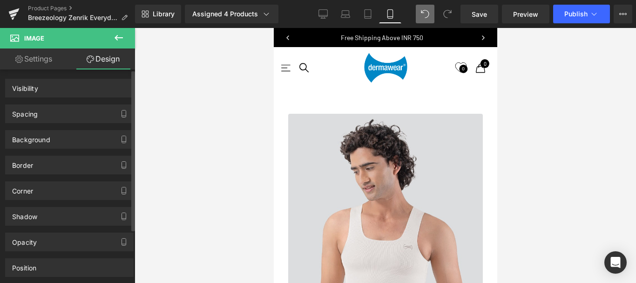
click at [24, 111] on div "Spacing" at bounding box center [25, 111] width 26 height 13
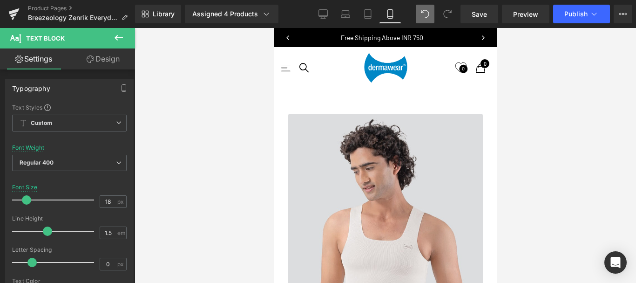
click at [115, 54] on link "Design" at bounding box center [102, 58] width 67 height 21
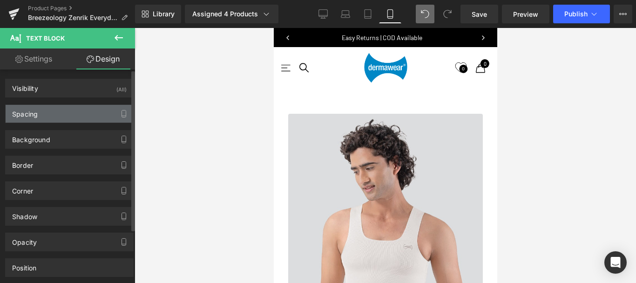
click at [27, 114] on div "Spacing" at bounding box center [25, 111] width 26 height 13
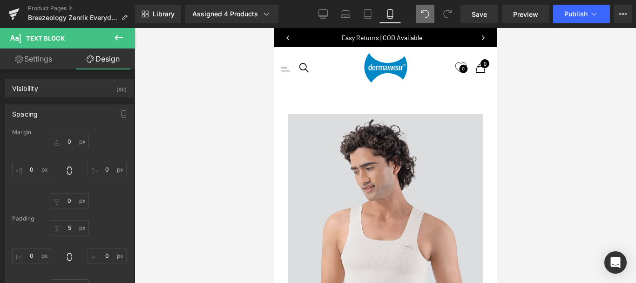
scroll to position [1688, 0]
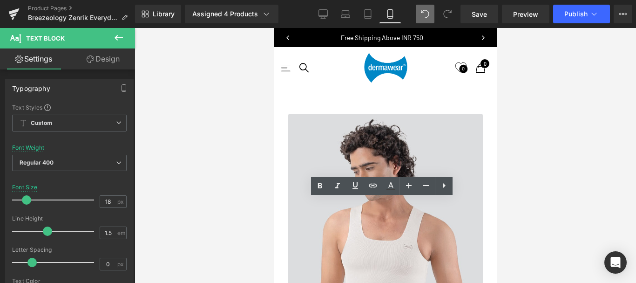
click at [114, 52] on link "Design" at bounding box center [102, 58] width 67 height 21
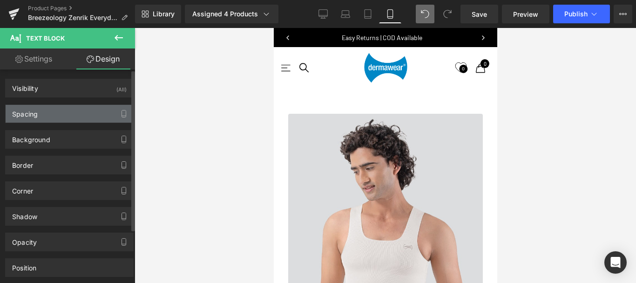
click at [34, 113] on div "Spacing" at bounding box center [25, 111] width 26 height 13
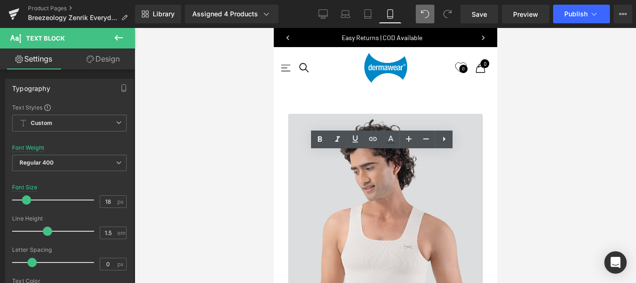
scroll to position [1734, 0]
click at [195, 157] on div at bounding box center [385, 155] width 501 height 255
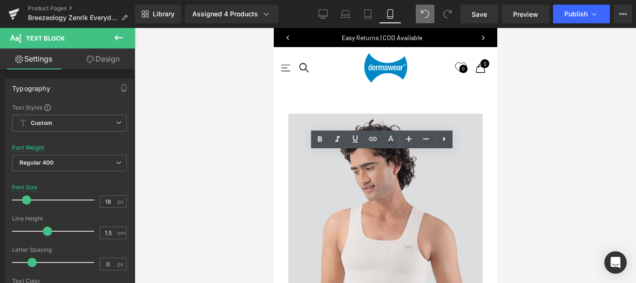
copy p "Gentle on the skin, suitable for all-day wear without irritation."
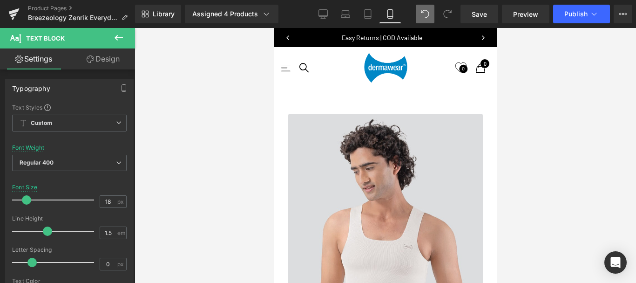
click at [562, 143] on div at bounding box center [385, 155] width 501 height 255
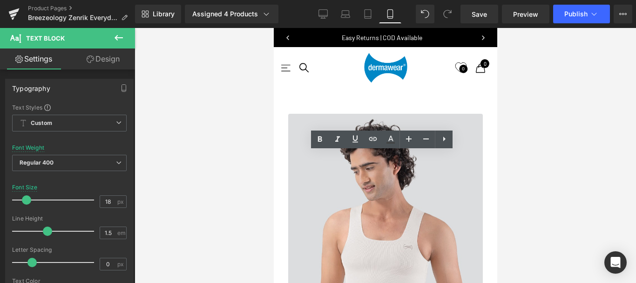
drag, startPoint x: 291, startPoint y: 158, endPoint x: 354, endPoint y: 158, distance: 62.4
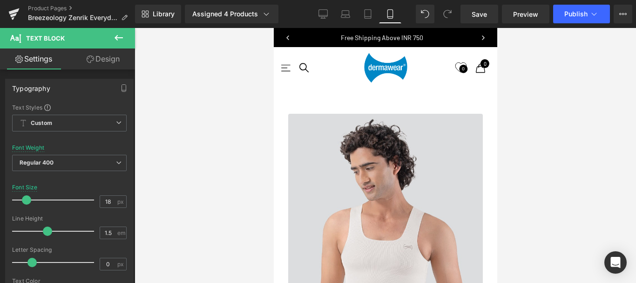
scroll to position [3945, 216]
drag, startPoint x: 385, startPoint y: 159, endPoint x: 412, endPoint y: 159, distance: 27.5
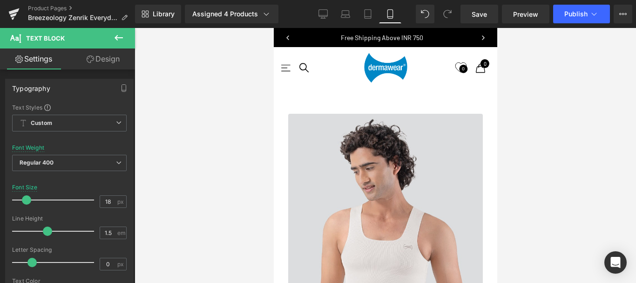
drag, startPoint x: 422, startPoint y: 159, endPoint x: 469, endPoint y: 158, distance: 47.0
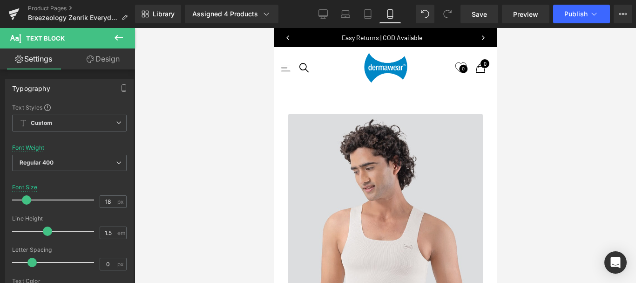
scroll to position [3933, 216]
drag, startPoint x: 322, startPoint y: 158, endPoint x: 337, endPoint y: 159, distance: 14.9
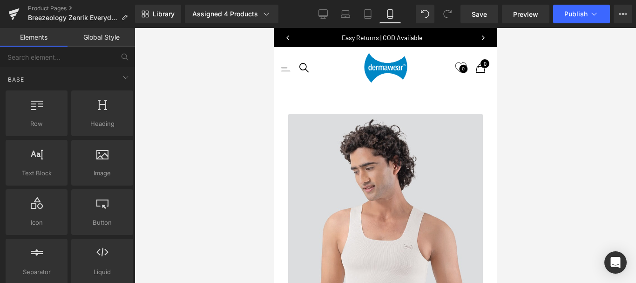
scroll to position [1781, 0]
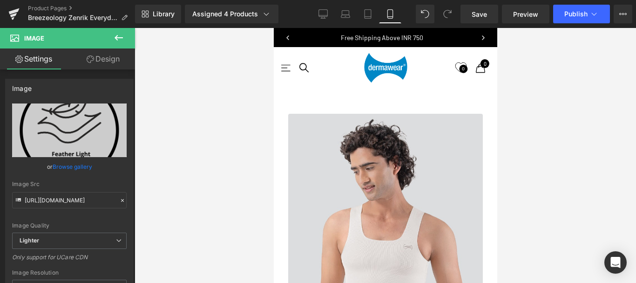
click at [99, 59] on link "Design" at bounding box center [102, 58] width 67 height 21
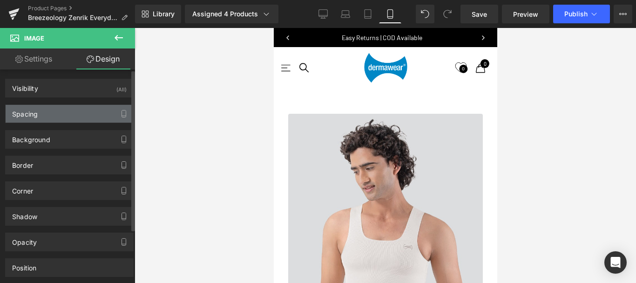
click at [44, 107] on div "Spacing" at bounding box center [70, 114] width 128 height 18
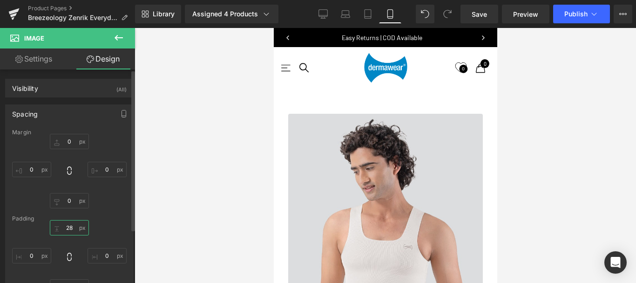
click at [69, 227] on input "28" at bounding box center [69, 227] width 39 height 15
type input "20"
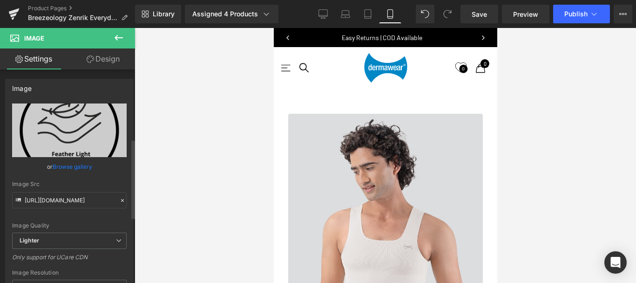
scroll to position [186, 0]
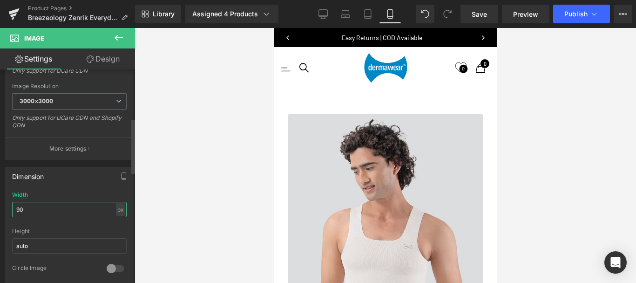
drag, startPoint x: 20, startPoint y: 207, endPoint x: 13, endPoint y: 207, distance: 7.4
click at [13, 207] on input "90" at bounding box center [69, 209] width 114 height 15
type input "100"
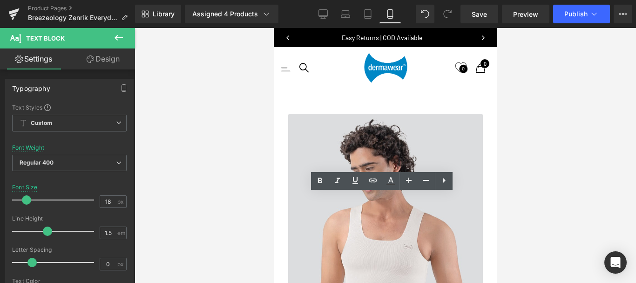
click at [103, 53] on link "Design" at bounding box center [102, 58] width 67 height 21
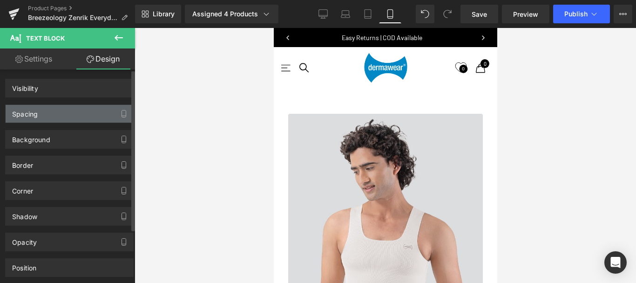
click at [38, 110] on div "Spacing" at bounding box center [70, 114] width 128 height 18
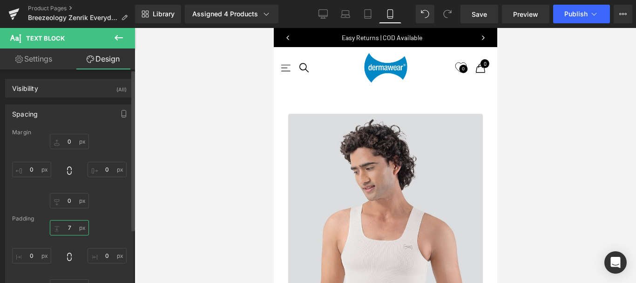
click at [69, 229] on input "7" at bounding box center [69, 227] width 39 height 15
type input "1"
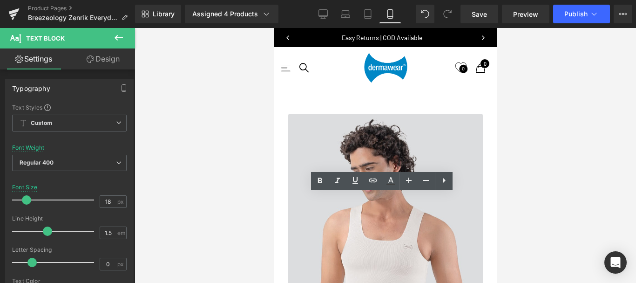
copy p "Soft, lightweight, and designed to move with your body effortlessly."
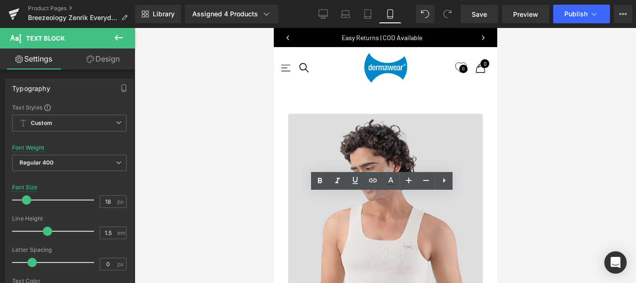
drag, startPoint x: 357, startPoint y: 200, endPoint x: 423, endPoint y: 209, distance: 65.8
drag, startPoint x: 375, startPoint y: 199, endPoint x: 410, endPoint y: 214, distance: 37.8
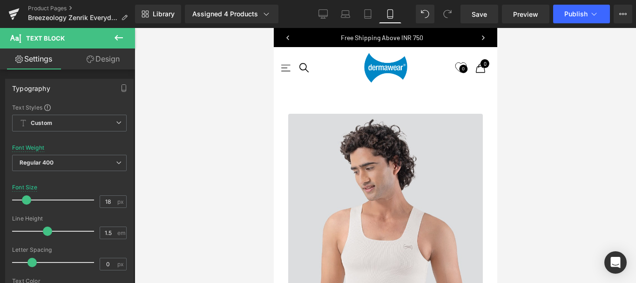
scroll to position [3918, 216]
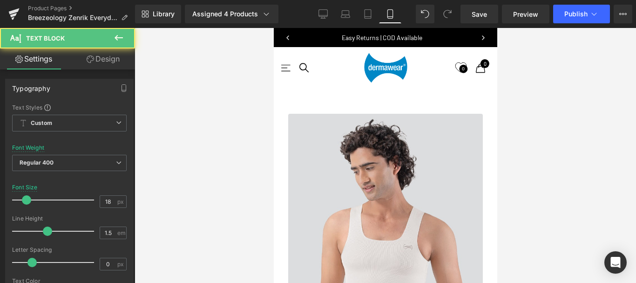
click at [101, 58] on link "Design" at bounding box center [102, 58] width 67 height 21
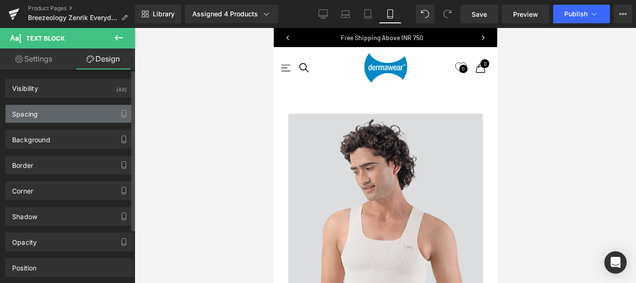
click at [33, 112] on div "Spacing" at bounding box center [25, 111] width 26 height 13
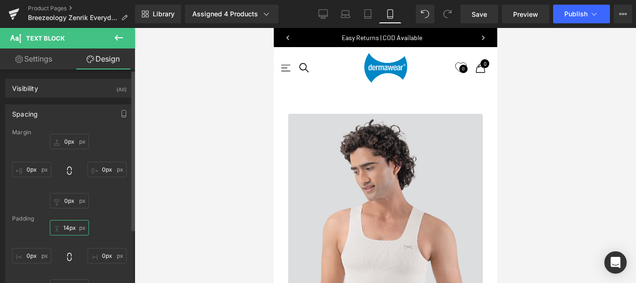
click at [66, 227] on input "14px" at bounding box center [69, 227] width 39 height 15
click at [72, 228] on input "14px" at bounding box center [69, 227] width 39 height 15
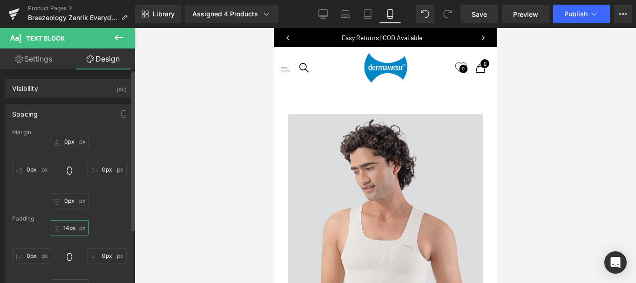
click at [72, 228] on input "14px" at bounding box center [69, 227] width 39 height 15
click at [71, 227] on input "14px" at bounding box center [69, 227] width 39 height 15
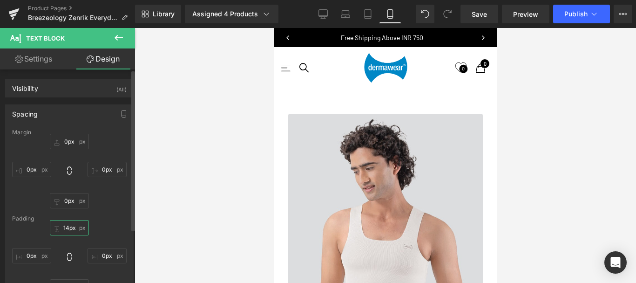
click at [71, 227] on input "14px" at bounding box center [69, 227] width 39 height 15
type input "5"
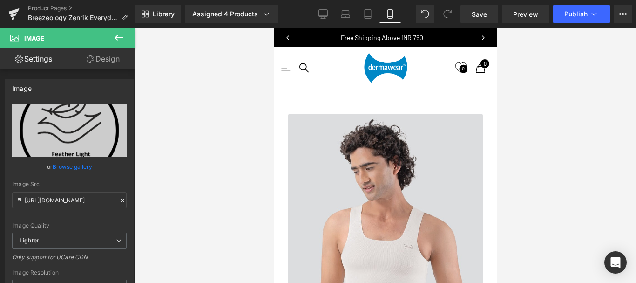
click at [108, 54] on link "Design" at bounding box center [102, 58] width 67 height 21
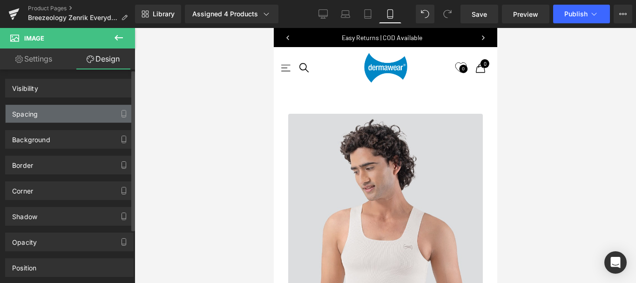
click at [47, 110] on div "Spacing" at bounding box center [70, 114] width 128 height 18
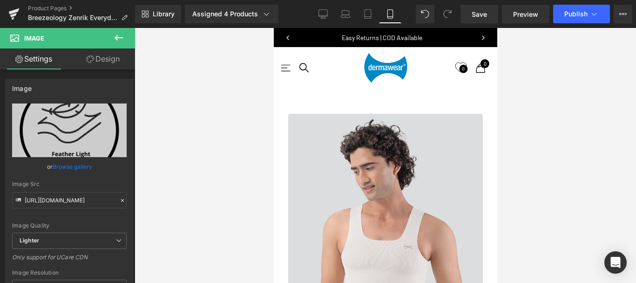
click at [110, 62] on link "Design" at bounding box center [102, 58] width 67 height 21
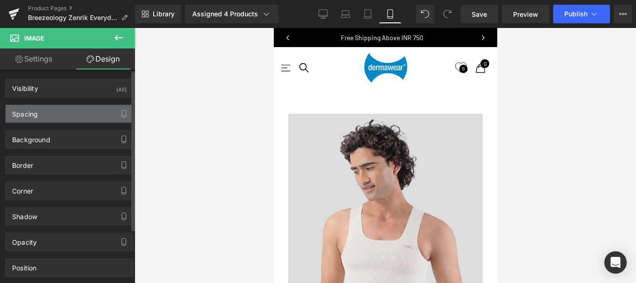
click at [53, 114] on div "Spacing" at bounding box center [70, 114] width 128 height 18
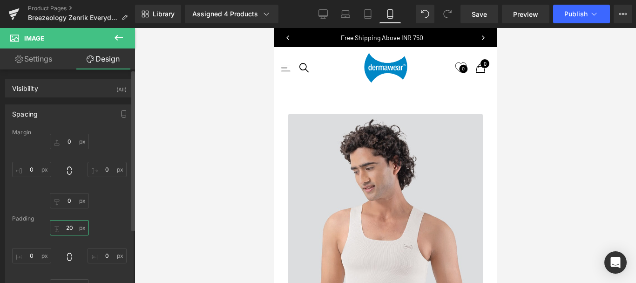
click at [68, 226] on input "20" at bounding box center [69, 227] width 39 height 15
type input "10"
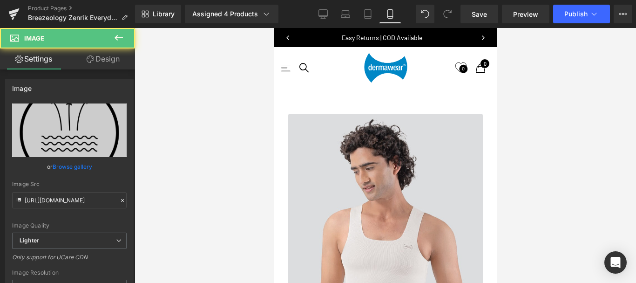
click at [111, 60] on link "Design" at bounding box center [102, 58] width 67 height 21
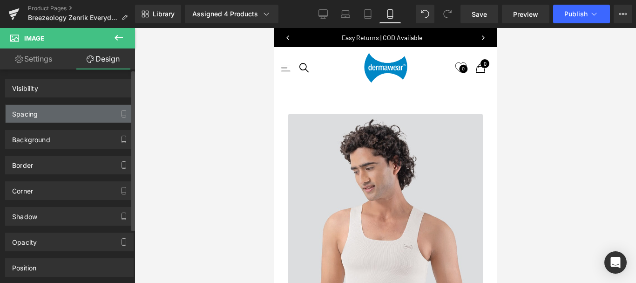
click at [36, 113] on div "Spacing" at bounding box center [25, 111] width 26 height 13
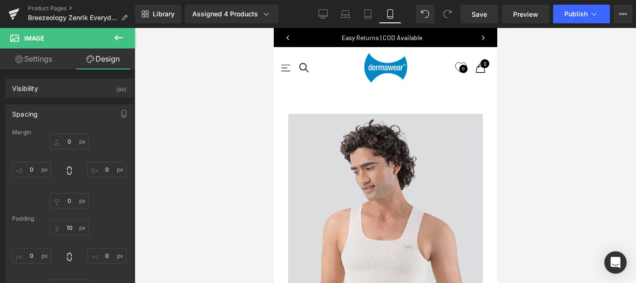
scroll to position [1595, 0]
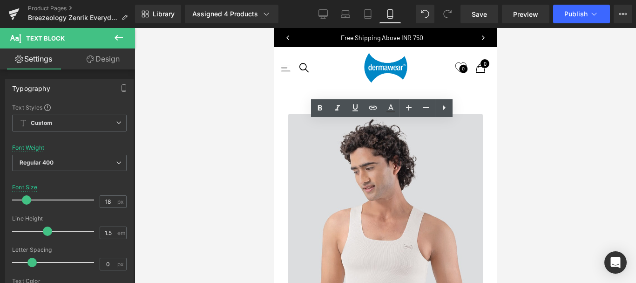
drag, startPoint x: 356, startPoint y: 128, endPoint x: 371, endPoint y: 128, distance: 14.9
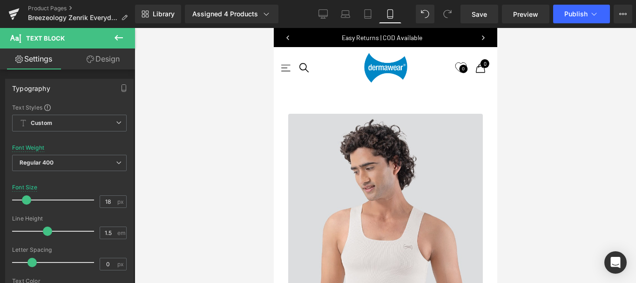
scroll to position [3897, 216]
drag, startPoint x: 293, startPoint y: 127, endPoint x: 405, endPoint y: 126, distance: 112.6
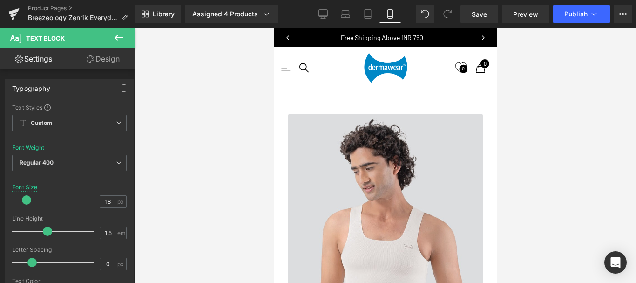
click at [473, 16] on span "Save" at bounding box center [478, 14] width 15 height 10
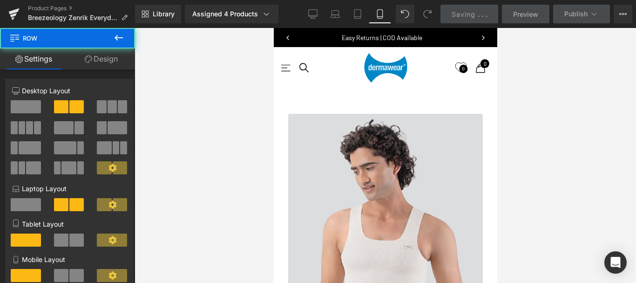
click at [478, 15] on span "." at bounding box center [479, 14] width 2 height 8
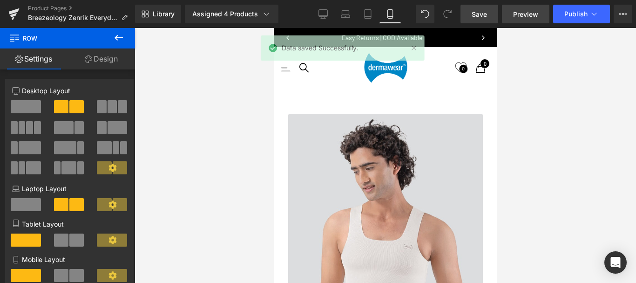
click at [521, 10] on span "Preview" at bounding box center [525, 14] width 25 height 10
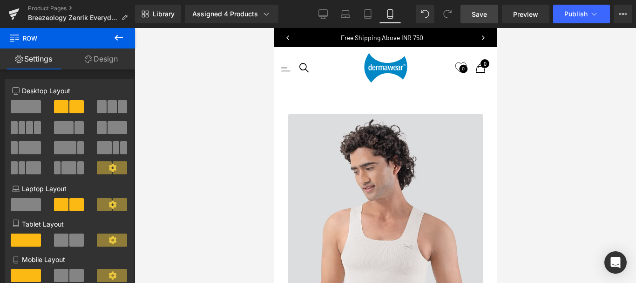
scroll to position [0, 0]
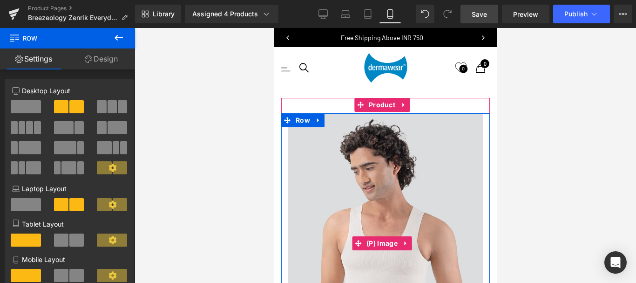
click at [481, 13] on span "Save" at bounding box center [478, 14] width 15 height 10
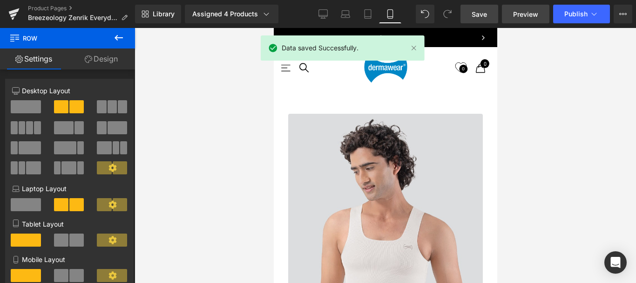
click at [528, 12] on span "Preview" at bounding box center [525, 14] width 25 height 10
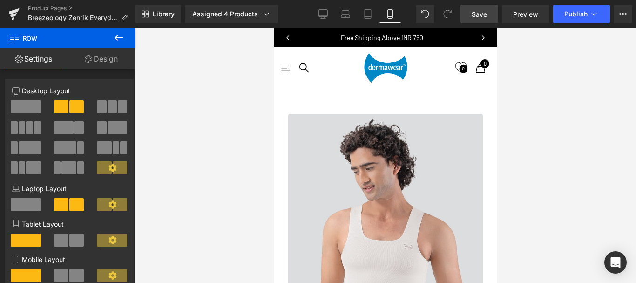
scroll to position [372, 0]
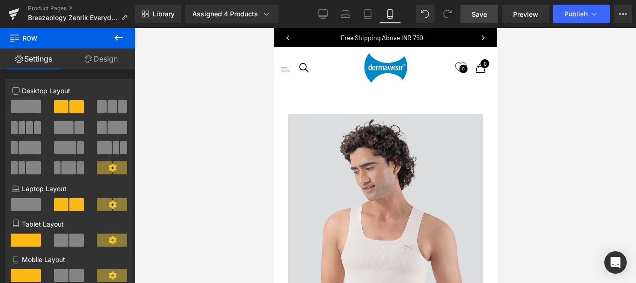
scroll to position [1350, 0]
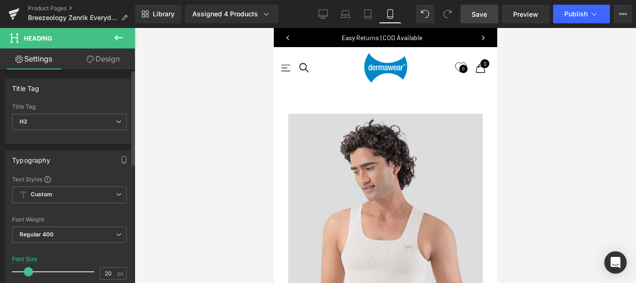
scroll to position [140, 0]
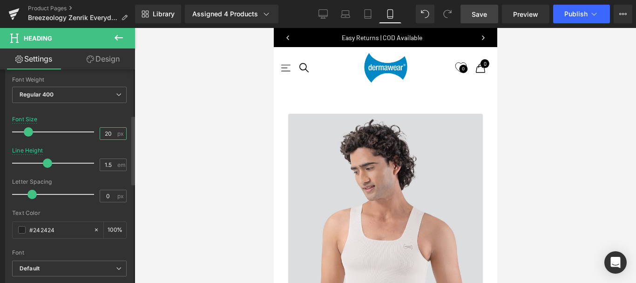
click at [104, 133] on input "20" at bounding box center [108, 134] width 16 height 12
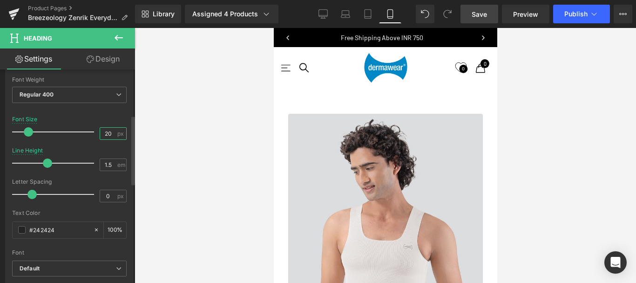
click at [104, 133] on input "20" at bounding box center [108, 134] width 16 height 12
type input "18"
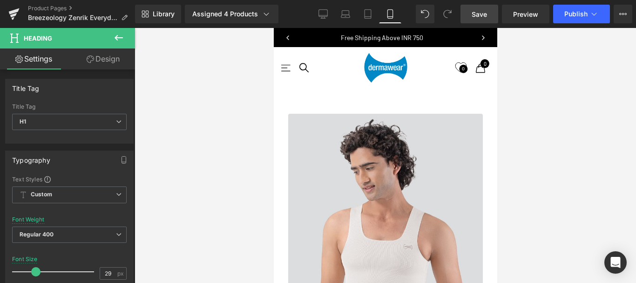
click at [482, 15] on span "Save" at bounding box center [478, 14] width 15 height 10
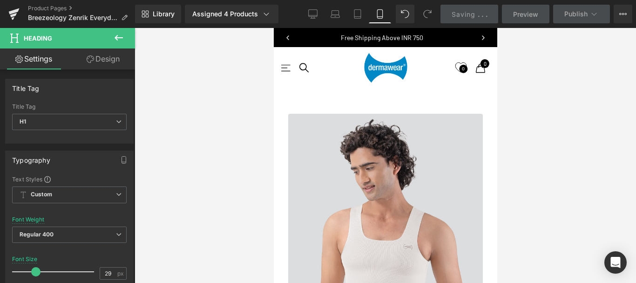
click at [483, 13] on span "." at bounding box center [482, 14] width 2 height 8
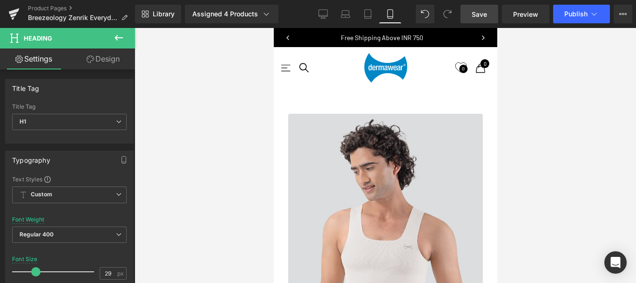
scroll to position [0, 0]
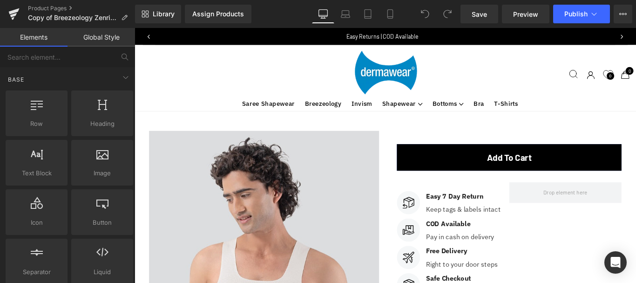
scroll to position [3195, 556]
click at [390, 13] on icon at bounding box center [389, 13] width 9 height 9
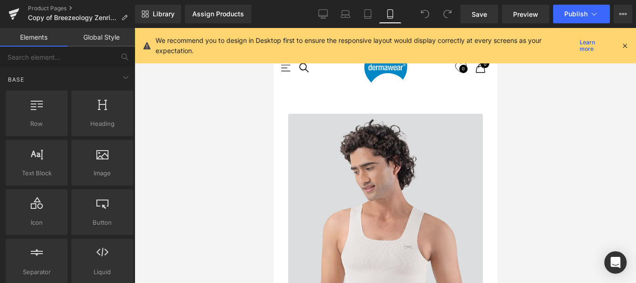
scroll to position [471, 0]
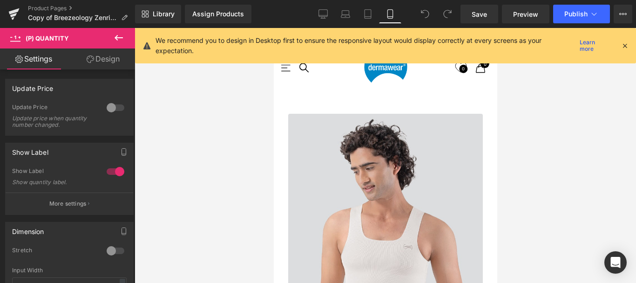
scroll to position [1309, 0]
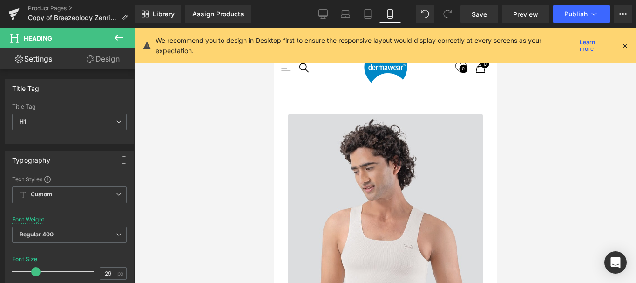
scroll to position [1355, 0]
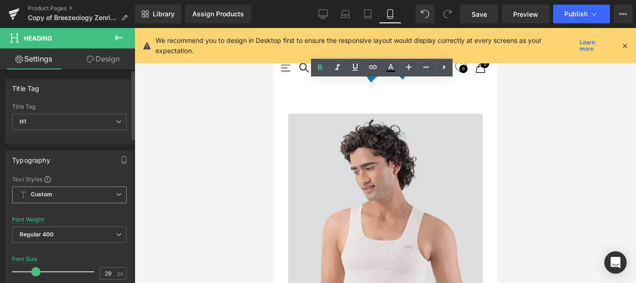
click at [101, 198] on span "Custom Setup Global Style" at bounding box center [69, 194] width 114 height 17
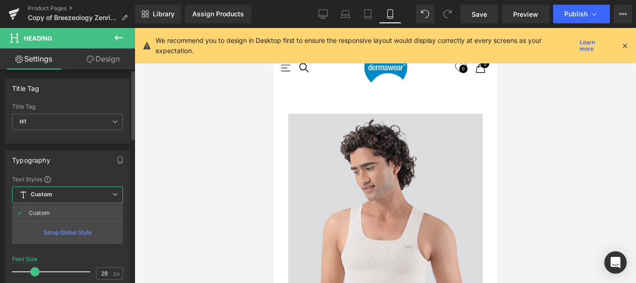
click at [101, 198] on span "Custom Setup Global Style" at bounding box center [67, 194] width 111 height 17
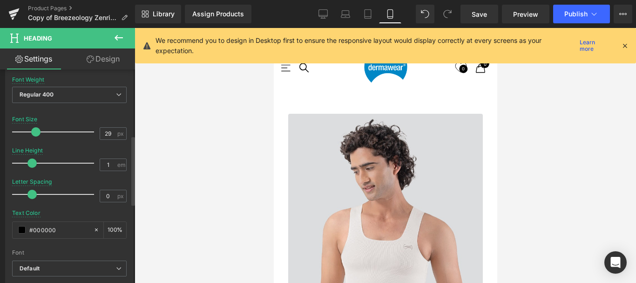
scroll to position [233, 0]
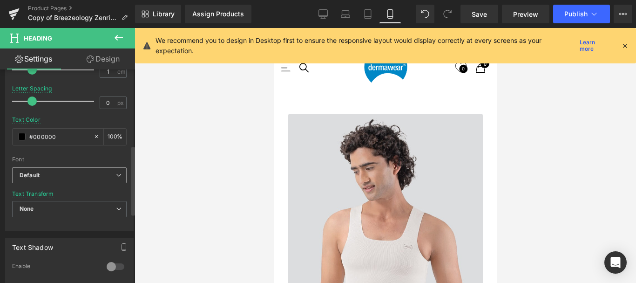
click at [88, 180] on span "Default" at bounding box center [69, 175] width 114 height 16
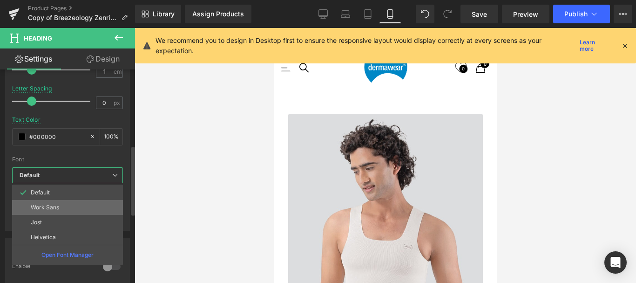
click at [40, 211] on li "Work Sans" at bounding box center [67, 207] width 111 height 15
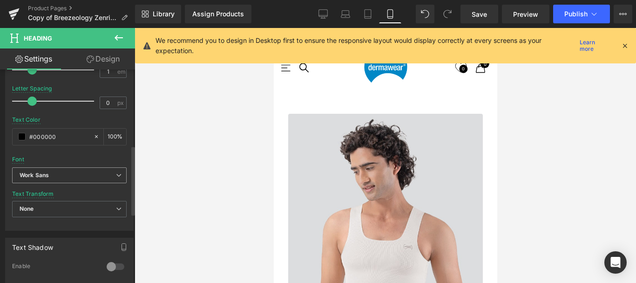
scroll to position [3954, 216]
click at [80, 176] on b "Work Sans" at bounding box center [68, 175] width 96 height 8
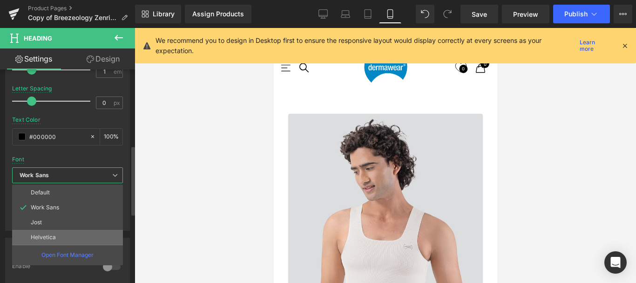
click at [43, 232] on li "Helvetica" at bounding box center [67, 236] width 111 height 15
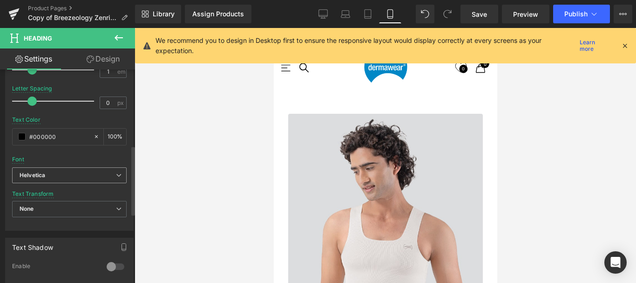
click at [65, 175] on b "Helvetica" at bounding box center [68, 175] width 96 height 8
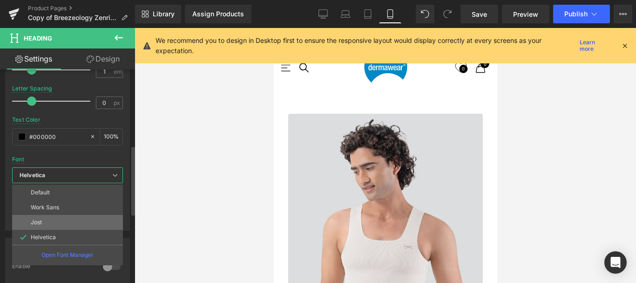
click at [43, 220] on li "Jost" at bounding box center [67, 222] width 111 height 15
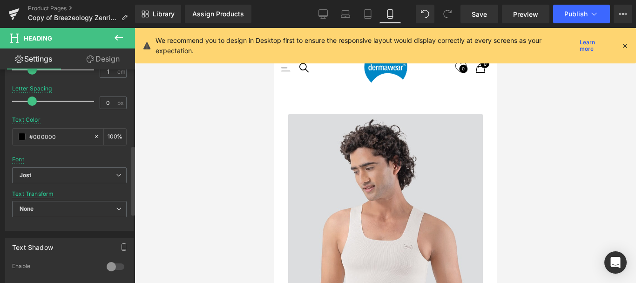
scroll to position [5, 5]
click at [97, 212] on span "None" at bounding box center [69, 209] width 114 height 16
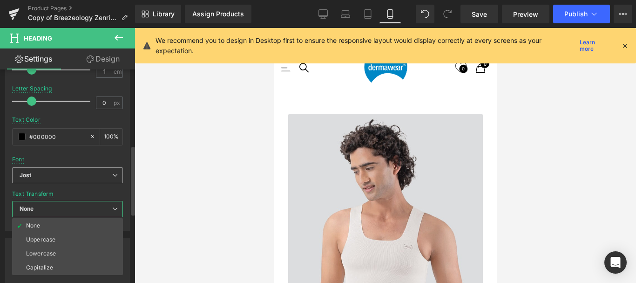
click at [102, 175] on b "Jost" at bounding box center [66, 175] width 93 height 8
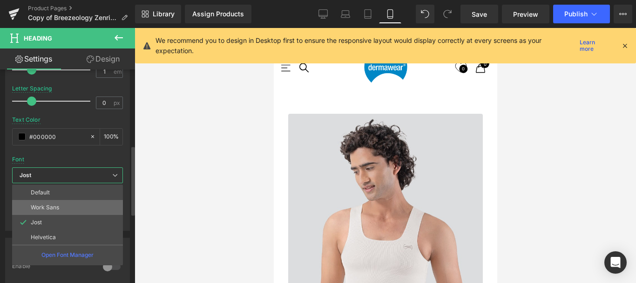
click at [61, 211] on li "Work Sans" at bounding box center [67, 207] width 111 height 15
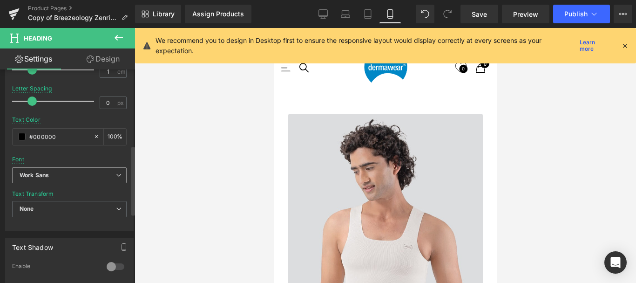
click at [116, 173] on icon at bounding box center [119, 175] width 6 height 6
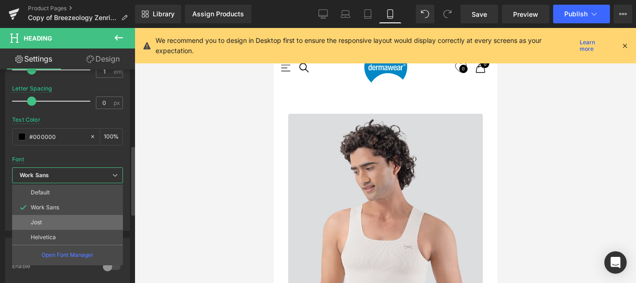
click at [44, 219] on li "Jost" at bounding box center [67, 222] width 111 height 15
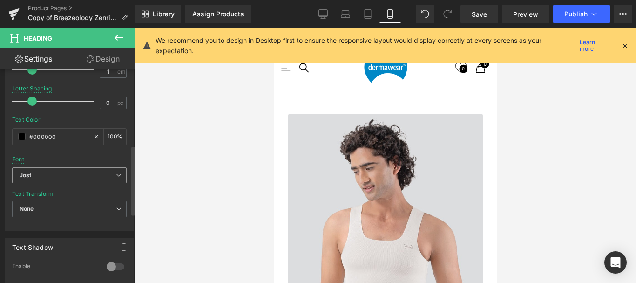
click at [78, 175] on b "Jost" at bounding box center [68, 175] width 96 height 8
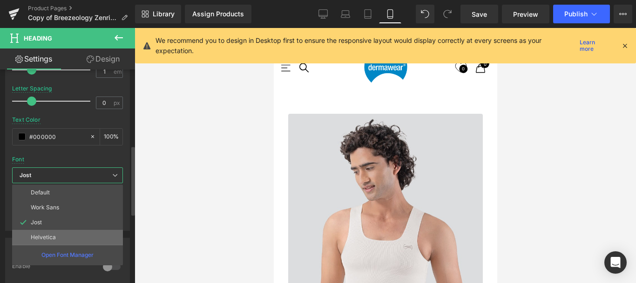
click at [39, 237] on p "Helvetica" at bounding box center [43, 237] width 25 height 7
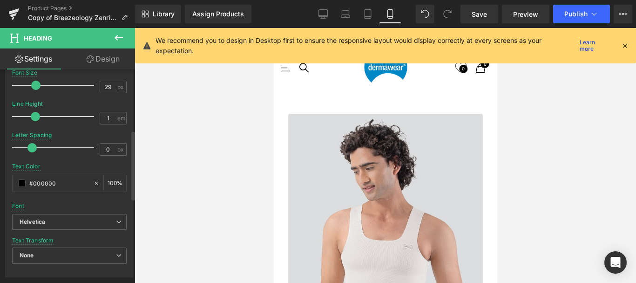
scroll to position [3957, 216]
click at [37, 116] on span at bounding box center [35, 116] width 9 height 9
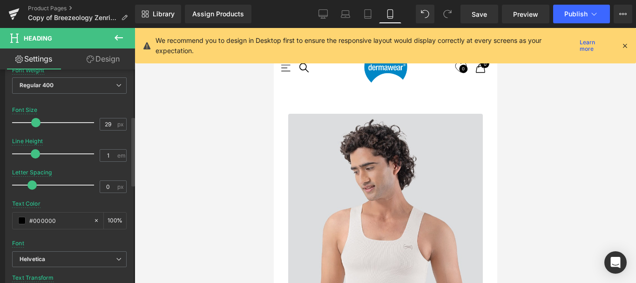
scroll to position [140, 0]
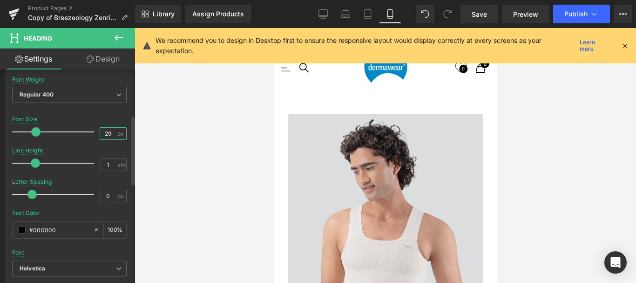
click at [105, 133] on input "29" at bounding box center [108, 134] width 16 height 12
type input "25"
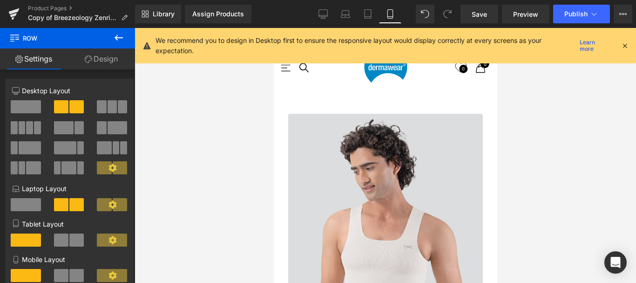
click at [106, 56] on link "Design" at bounding box center [100, 58] width 67 height 21
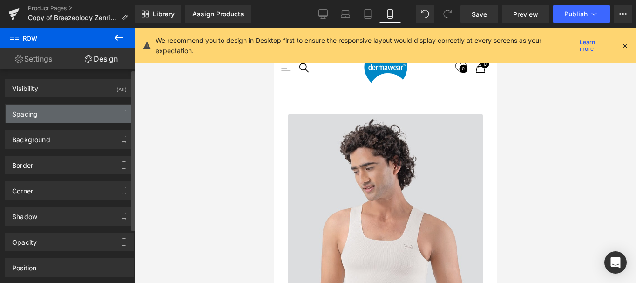
click at [35, 113] on div "Spacing" at bounding box center [25, 111] width 26 height 13
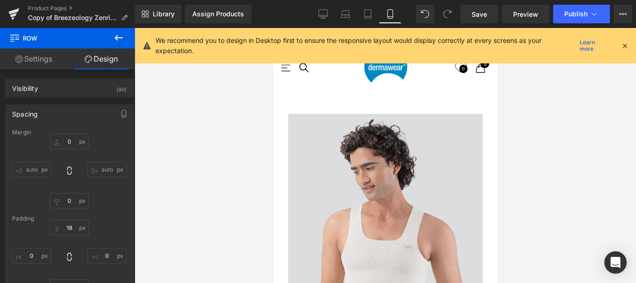
scroll to position [1216, 0]
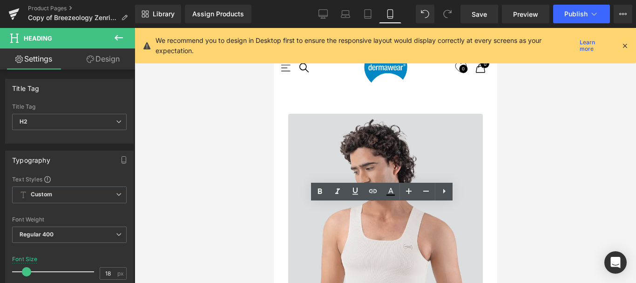
drag, startPoint x: 417, startPoint y: 212, endPoint x: 435, endPoint y: 212, distance: 18.2
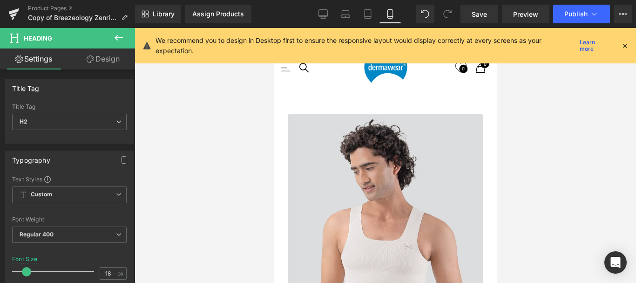
drag, startPoint x: 314, startPoint y: 212, endPoint x: 341, endPoint y: 180, distance: 41.7
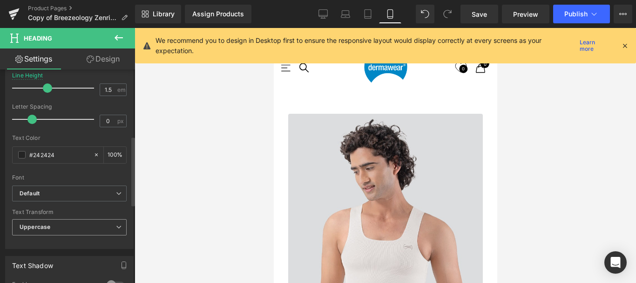
scroll to position [121, 0]
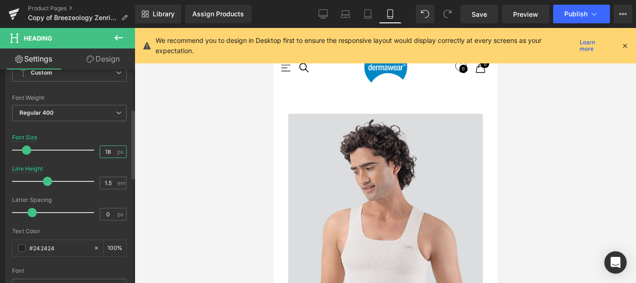
click at [105, 150] on input "18" at bounding box center [108, 152] width 16 height 12
type input "25"
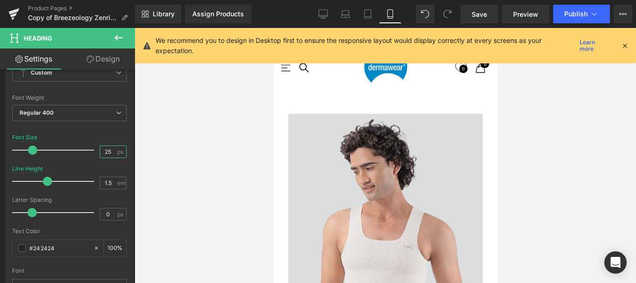
scroll to position [3944, 216]
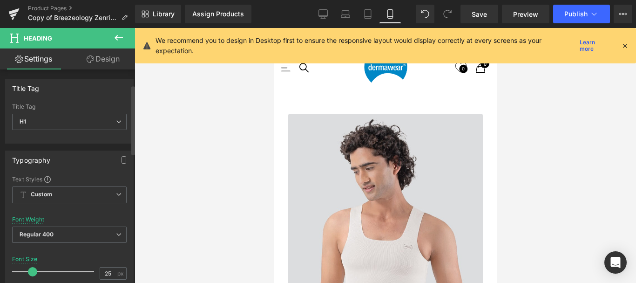
scroll to position [47, 0]
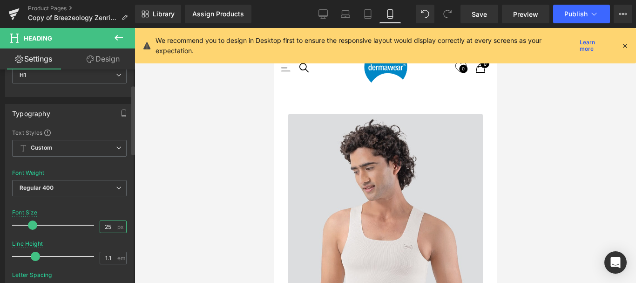
click at [103, 225] on input "25" at bounding box center [108, 227] width 16 height 12
click at [103, 224] on input "68" at bounding box center [108, 227] width 16 height 12
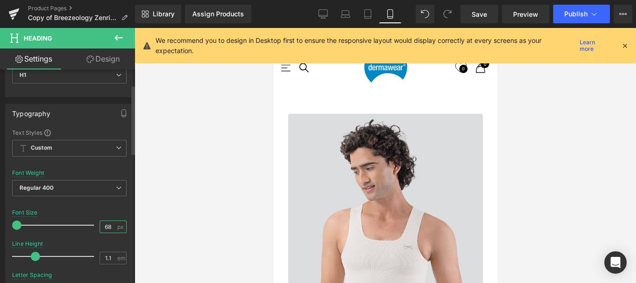
click at [103, 224] on input "68" at bounding box center [108, 227] width 16 height 12
type input "18"
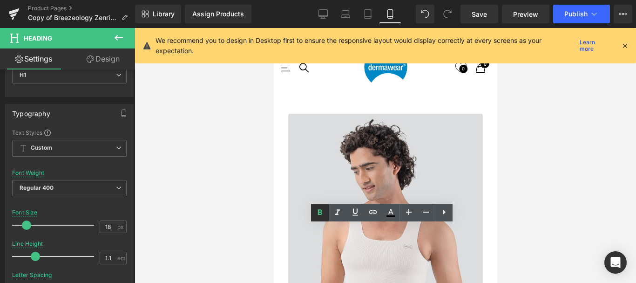
click at [318, 213] on icon at bounding box center [320, 212] width 4 height 6
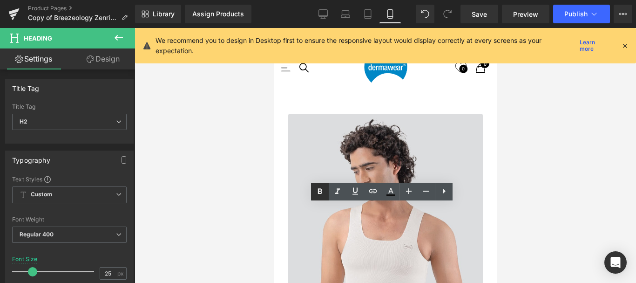
click at [317, 195] on icon at bounding box center [319, 191] width 11 height 11
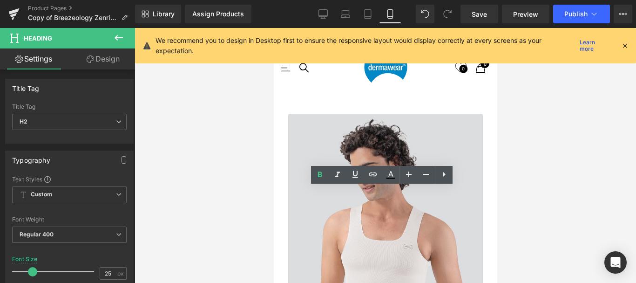
scroll to position [1262, 0]
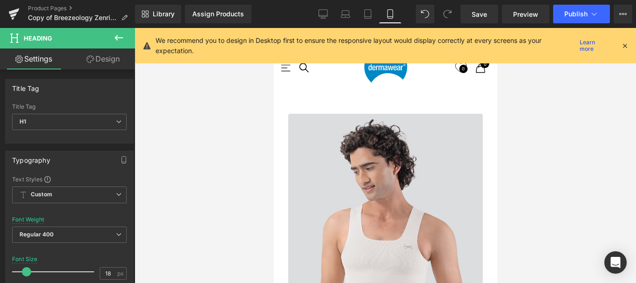
click at [94, 62] on link "Design" at bounding box center [102, 58] width 67 height 21
click at [0, 0] on div "Spacing" at bounding box center [0, 0] width 0 height 0
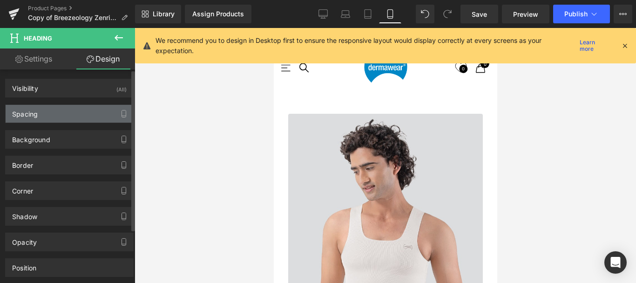
click at [39, 112] on div "Spacing" at bounding box center [70, 114] width 128 height 18
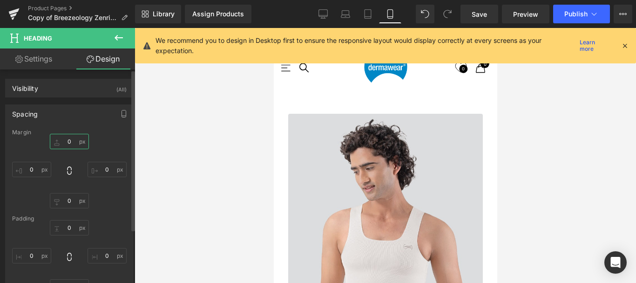
click at [68, 142] on input "text" at bounding box center [69, 141] width 39 height 15
click at [67, 141] on input "text" at bounding box center [69, 141] width 39 height 15
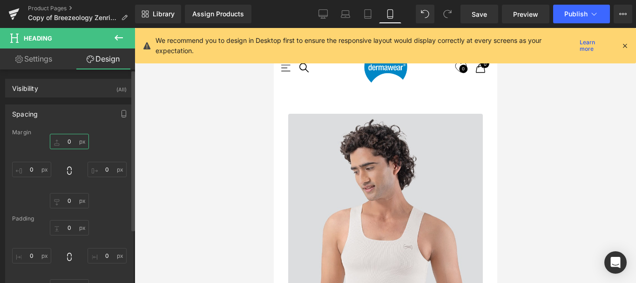
click at [67, 141] on input "text" at bounding box center [69, 141] width 39 height 15
type input "5"
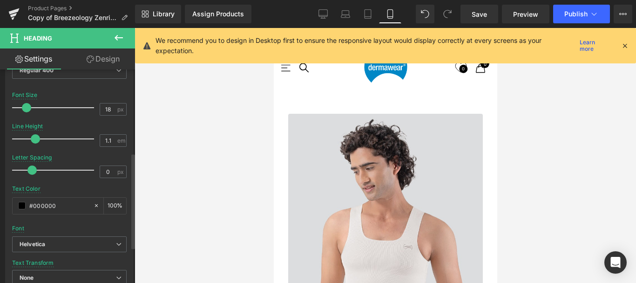
scroll to position [186, 0]
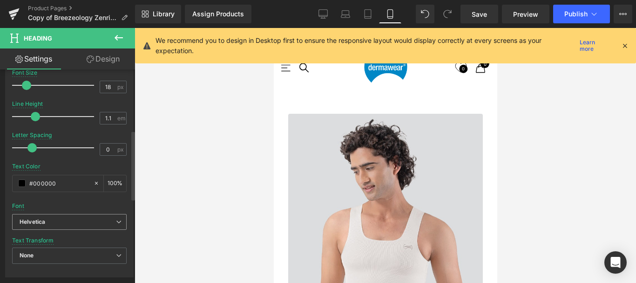
click at [70, 217] on span "Helvetica" at bounding box center [69, 222] width 114 height 16
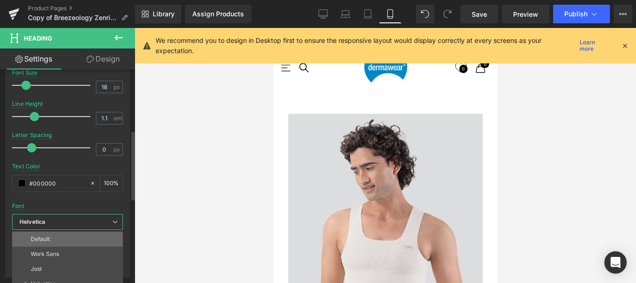
click at [54, 237] on li "Default" at bounding box center [67, 238] width 111 height 15
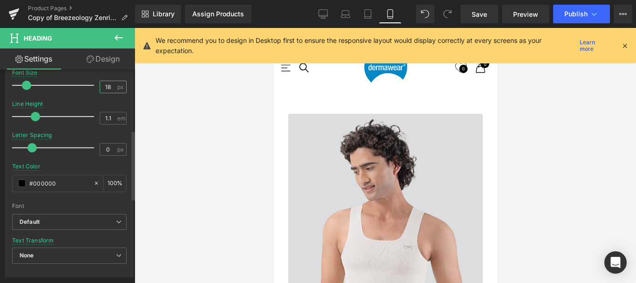
click at [105, 87] on input "18" at bounding box center [108, 87] width 16 height 12
type input "20"
click at [323, 14] on icon at bounding box center [322, 13] width 9 height 9
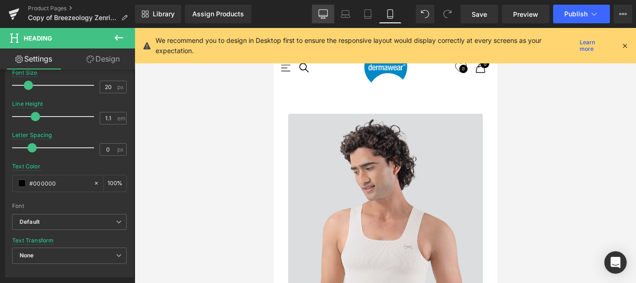
click at [325, 12] on icon at bounding box center [322, 13] width 9 height 9
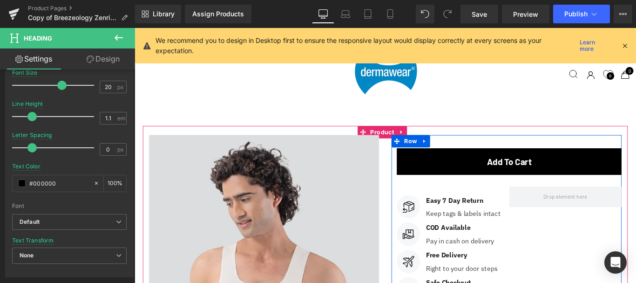
scroll to position [3200, 556]
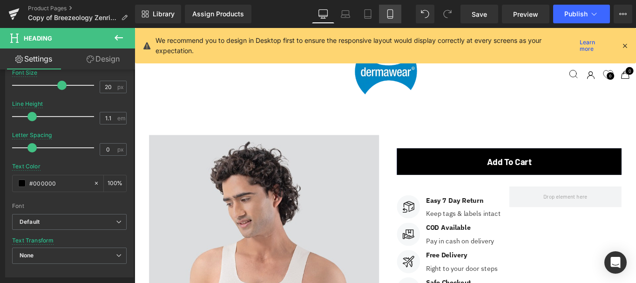
click at [388, 12] on icon at bounding box center [389, 14] width 5 height 9
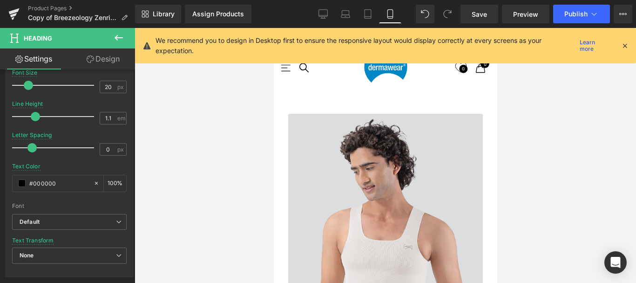
scroll to position [1306, 0]
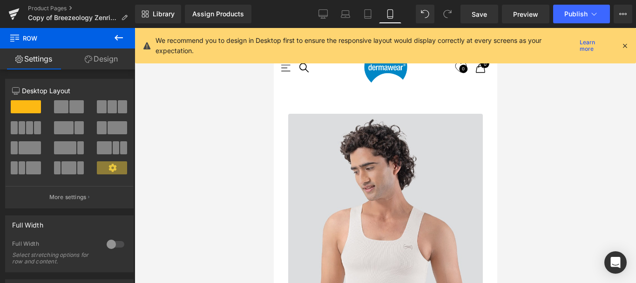
drag, startPoint x: 405, startPoint y: 112, endPoint x: 403, endPoint y: 126, distance: 13.6
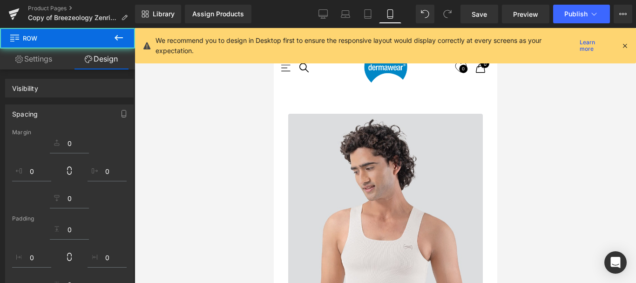
scroll to position [3939, 216]
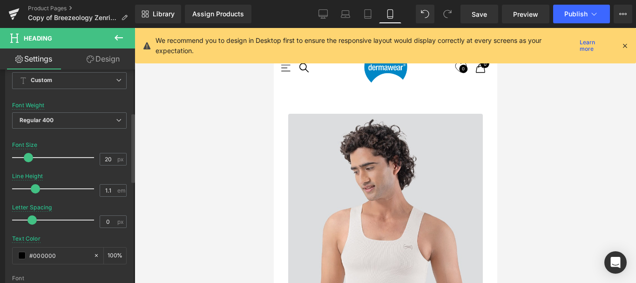
scroll to position [140, 0]
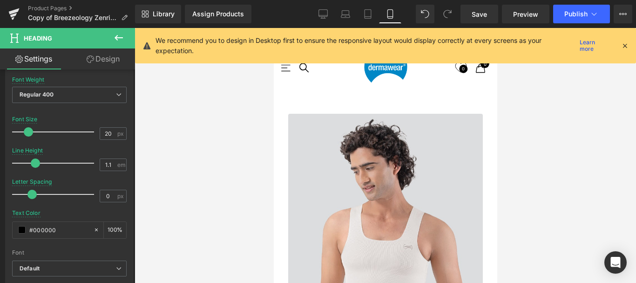
click at [96, 55] on link "Design" at bounding box center [102, 58] width 67 height 21
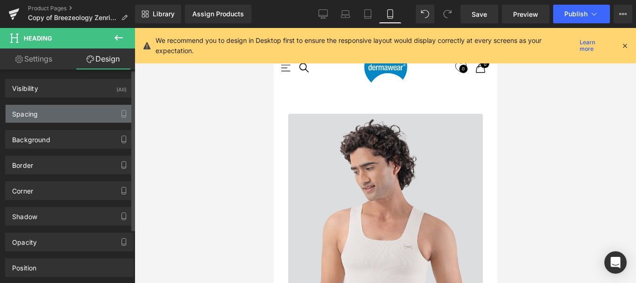
click at [41, 110] on div "Spacing" at bounding box center [70, 114] width 128 height 18
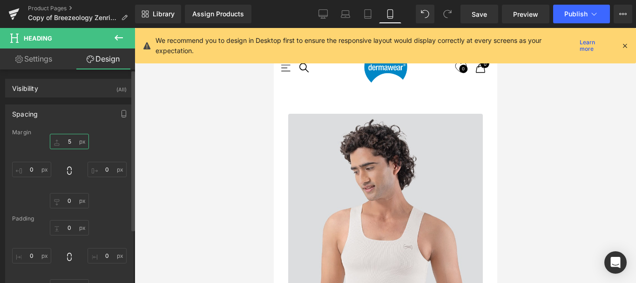
click at [68, 142] on input "5" at bounding box center [69, 141] width 39 height 15
click at [65, 142] on input "3" at bounding box center [69, 141] width 39 height 15
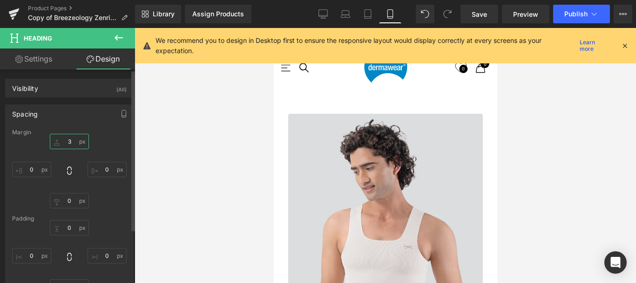
click at [65, 142] on input "3" at bounding box center [69, 141] width 39 height 15
click at [67, 141] on input "3" at bounding box center [69, 141] width 39 height 15
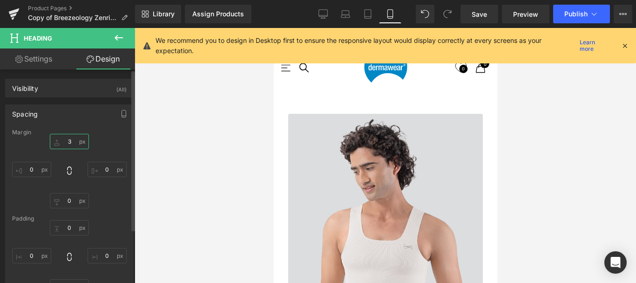
type input "2"
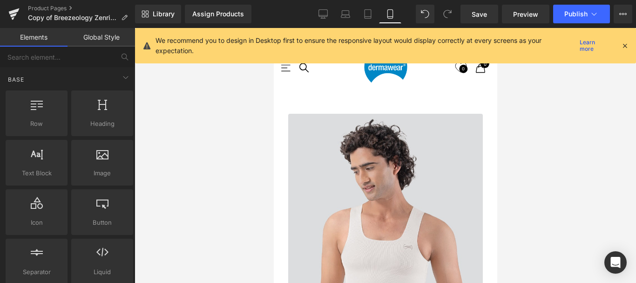
scroll to position [1818, 0]
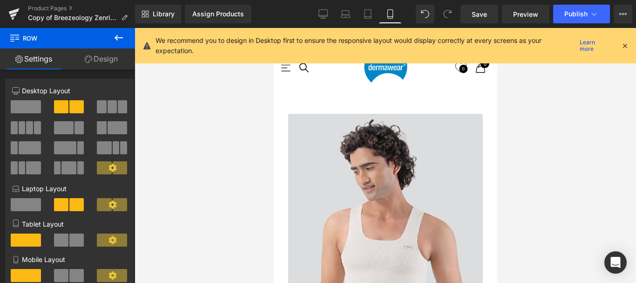
click at [111, 56] on link "Design" at bounding box center [100, 58] width 67 height 21
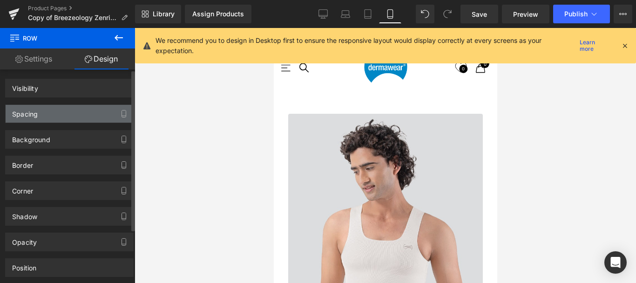
click at [57, 108] on div "Spacing" at bounding box center [70, 114] width 128 height 18
click at [42, 115] on div "Spacing" at bounding box center [70, 114] width 128 height 18
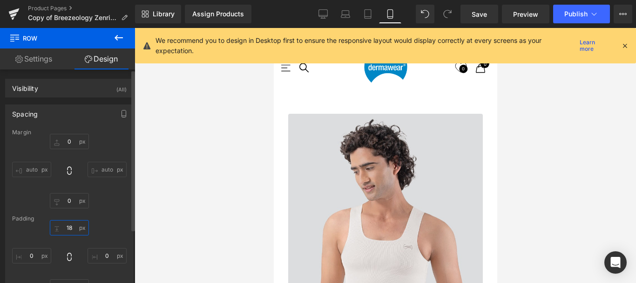
click at [68, 227] on input "18" at bounding box center [69, 227] width 39 height 15
type input "15"
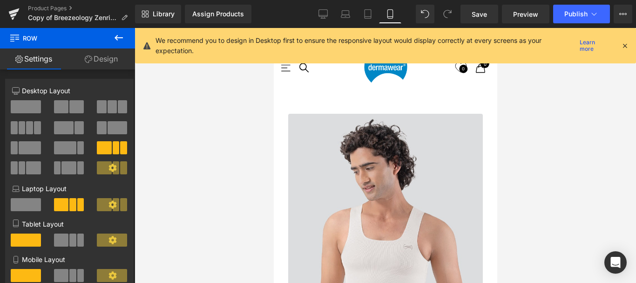
click at [97, 57] on link "Design" at bounding box center [100, 58] width 67 height 21
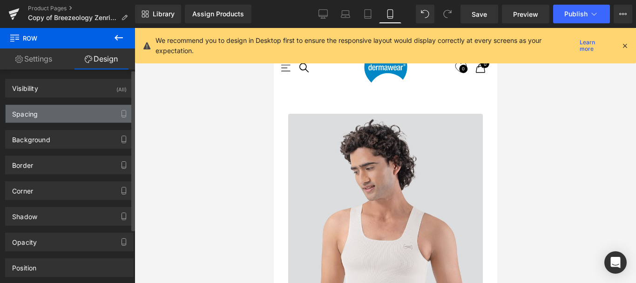
click at [48, 107] on div "Spacing" at bounding box center [70, 114] width 128 height 18
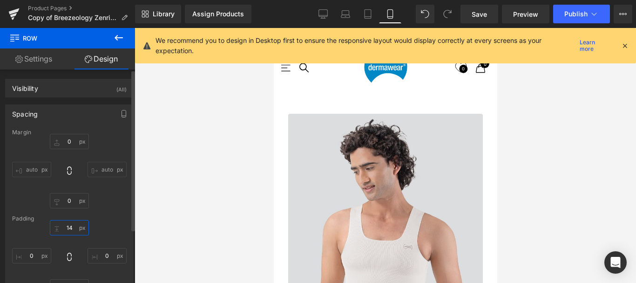
click at [68, 226] on input "text" at bounding box center [69, 227] width 39 height 15
type input "15"
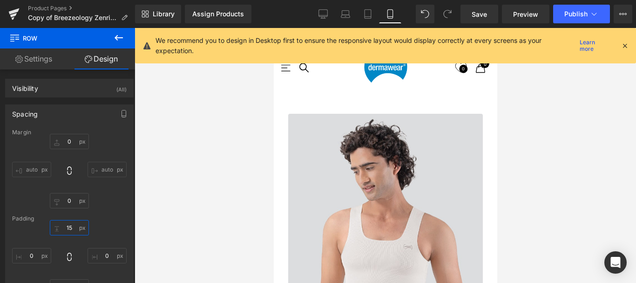
scroll to position [1864, 0]
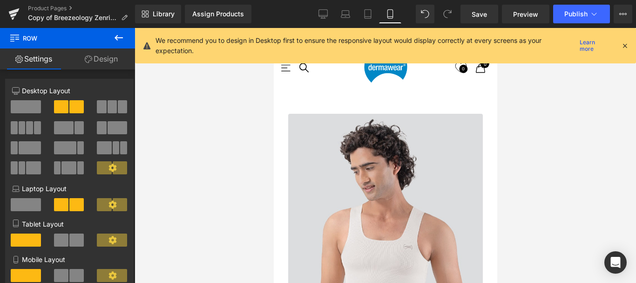
click at [108, 57] on link "Design" at bounding box center [100, 58] width 67 height 21
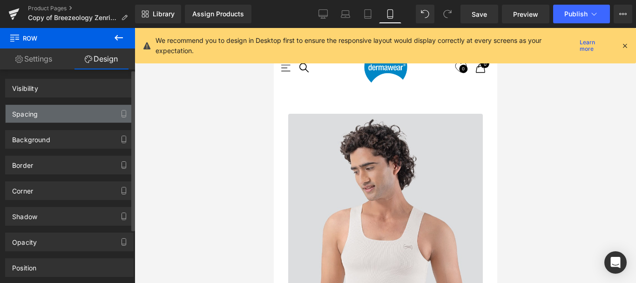
click at [32, 113] on div "Spacing" at bounding box center [25, 111] width 26 height 13
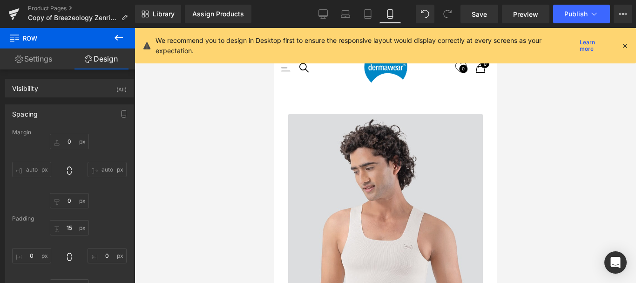
scroll to position [1958, 0]
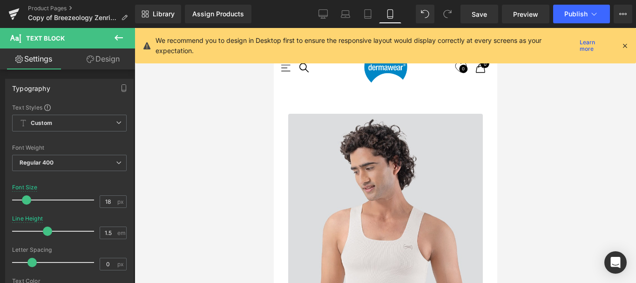
click at [99, 60] on link "Design" at bounding box center [102, 58] width 67 height 21
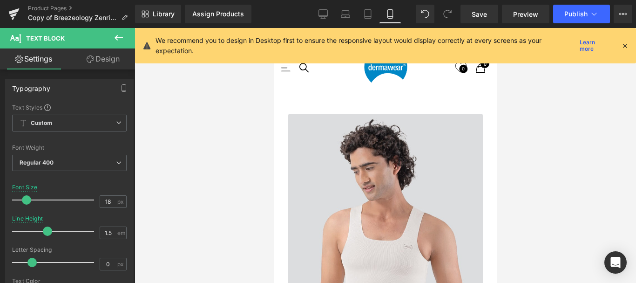
click at [96, 61] on link "Design" at bounding box center [102, 58] width 67 height 21
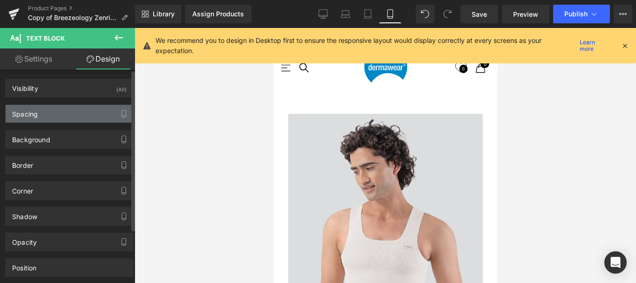
click at [46, 113] on div "Spacing" at bounding box center [70, 114] width 128 height 18
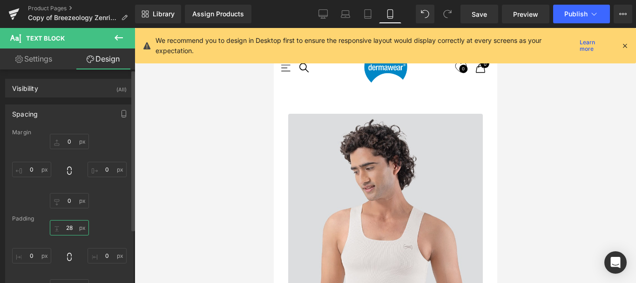
click at [68, 228] on input "text" at bounding box center [69, 227] width 39 height 15
type input "15"
click at [69, 226] on input "15" at bounding box center [69, 227] width 39 height 15
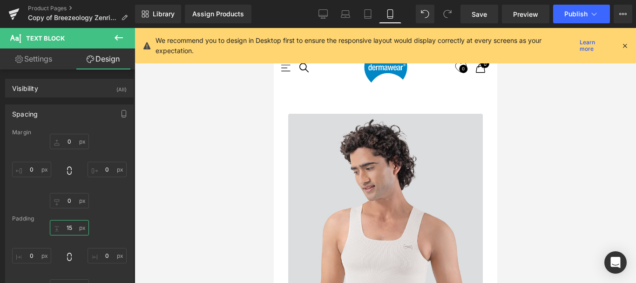
scroll to position [2004, 0]
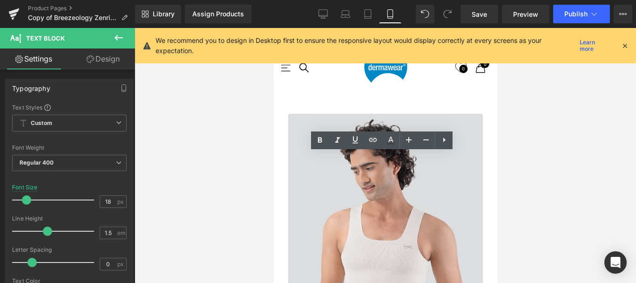
click at [104, 60] on link "Design" at bounding box center [102, 58] width 67 height 21
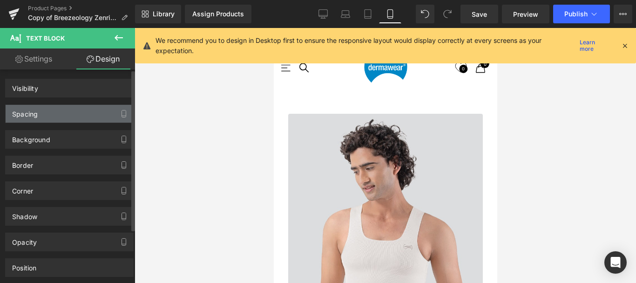
click at [39, 113] on div "Spacing" at bounding box center [70, 114] width 128 height 18
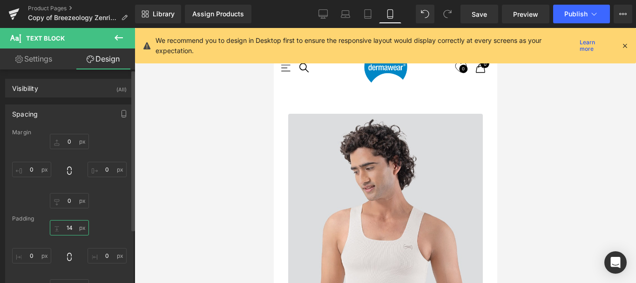
click at [70, 227] on input "14" at bounding box center [69, 227] width 39 height 15
click at [68, 226] on input "5" at bounding box center [69, 227] width 39 height 15
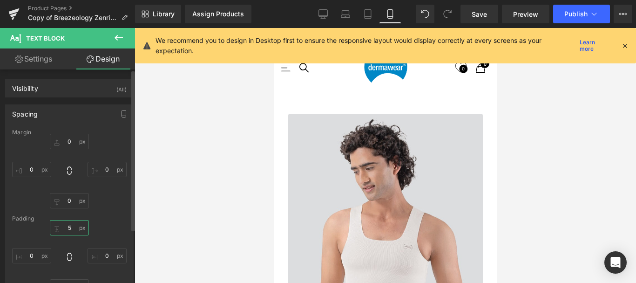
click at [68, 226] on input "5" at bounding box center [69, 227] width 39 height 15
click at [69, 228] on input "2" at bounding box center [69, 227] width 39 height 15
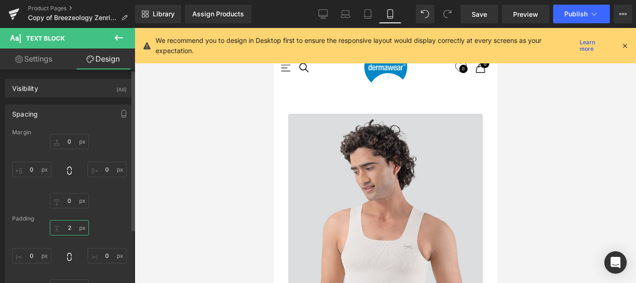
click at [69, 228] on input "2" at bounding box center [69, 227] width 39 height 15
type input "1"
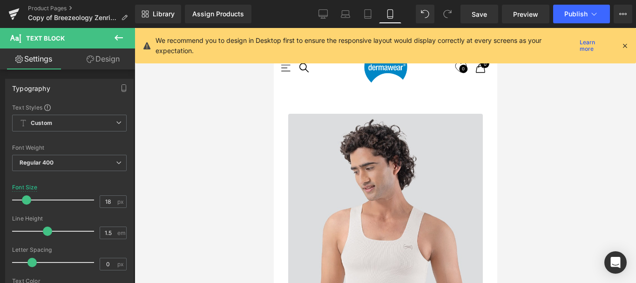
drag, startPoint x: 442, startPoint y: 171, endPoint x: 278, endPoint y: 159, distance: 163.8
click at [108, 231] on input "1.5" at bounding box center [108, 233] width 16 height 12
type input "1.3"
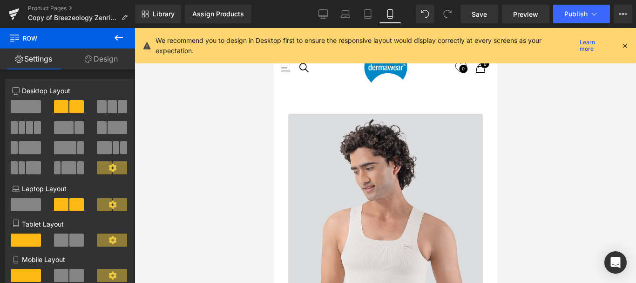
click at [100, 57] on link "Design" at bounding box center [100, 58] width 67 height 21
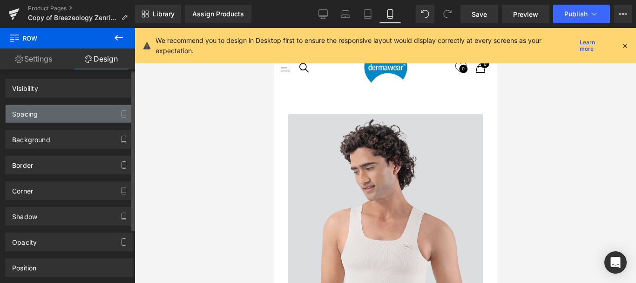
click at [36, 112] on div "Spacing" at bounding box center [25, 111] width 26 height 13
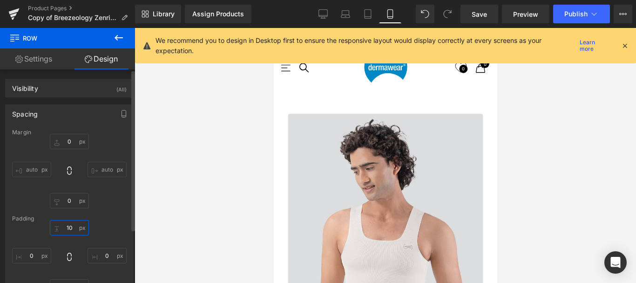
click at [68, 226] on input "10" at bounding box center [69, 227] width 39 height 15
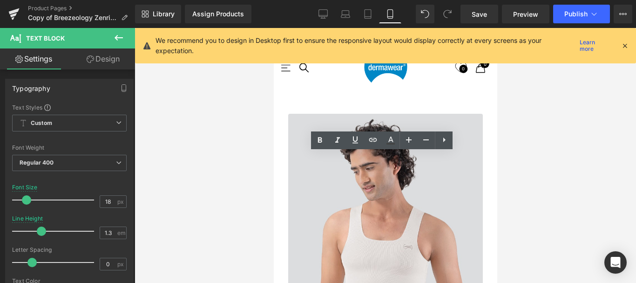
click at [109, 56] on link "Design" at bounding box center [102, 58] width 67 height 21
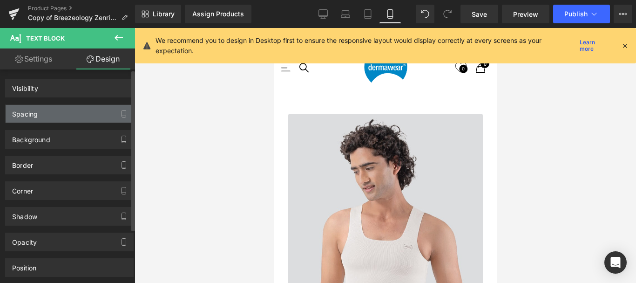
click at [31, 111] on div "Spacing" at bounding box center [25, 111] width 26 height 13
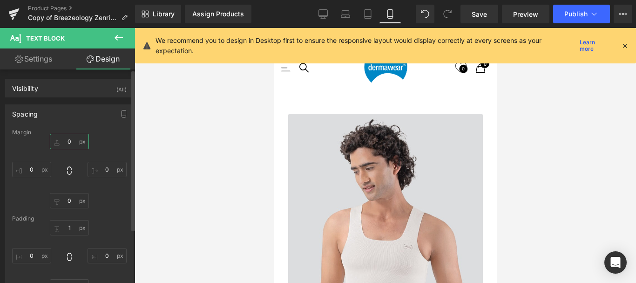
click at [69, 141] on input "text" at bounding box center [69, 141] width 39 height 15
click at [68, 143] on input "text" at bounding box center [69, 141] width 39 height 15
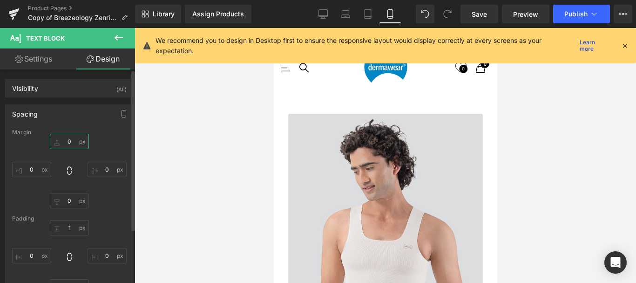
click at [68, 143] on input "text" at bounding box center [69, 141] width 39 height 15
type input "-3"
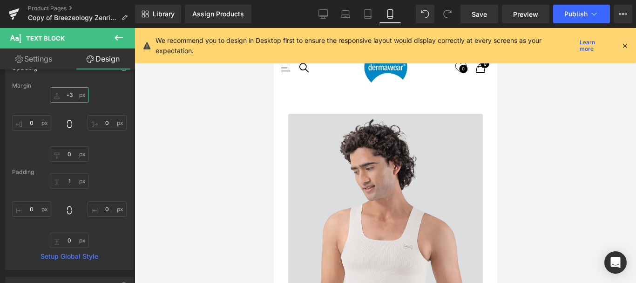
scroll to position [2051, 0]
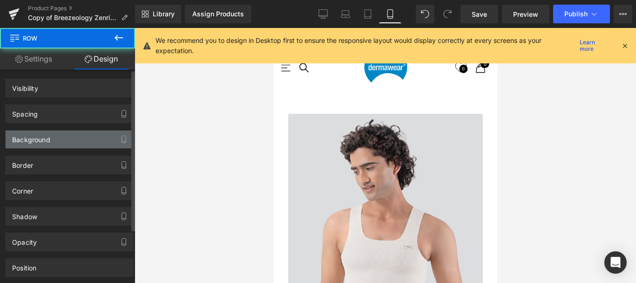
click at [18, 116] on div "Spacing" at bounding box center [25, 111] width 26 height 13
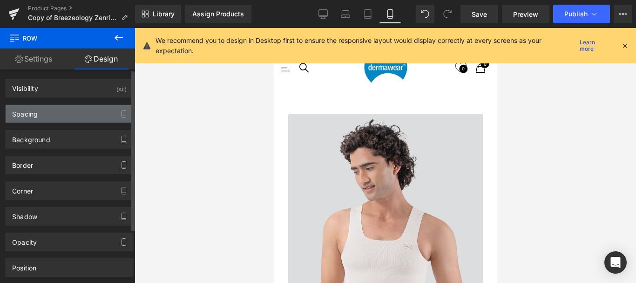
click at [50, 113] on div "Spacing" at bounding box center [70, 114] width 128 height 18
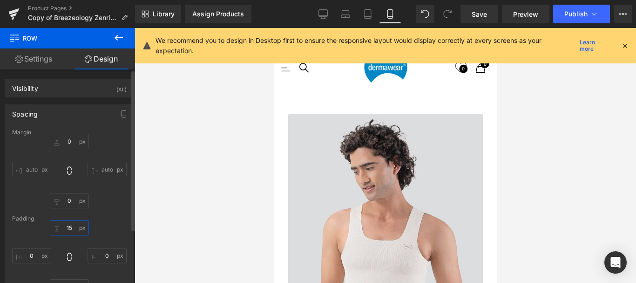
click at [71, 227] on input "15" at bounding box center [69, 227] width 39 height 15
type input "1"
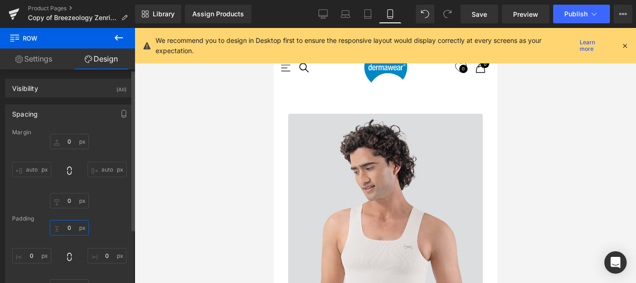
scroll to position [3927, 216]
type input "10"
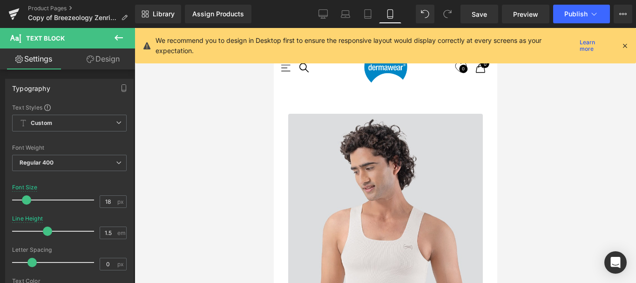
click at [101, 59] on link "Design" at bounding box center [102, 58] width 67 height 21
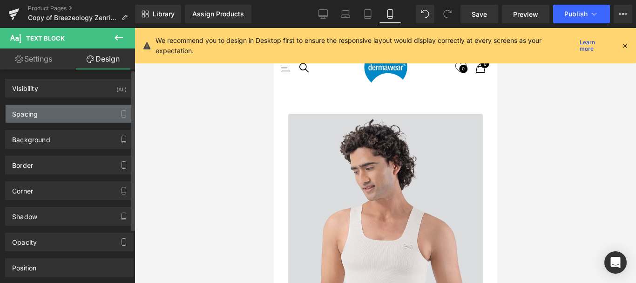
click at [35, 119] on div "Spacing" at bounding box center [70, 114] width 128 height 18
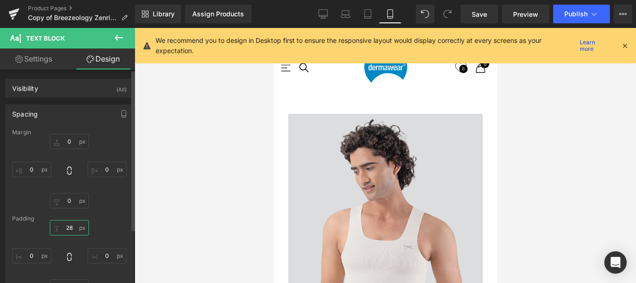
click at [69, 227] on input "text" at bounding box center [69, 227] width 39 height 15
type input "15"
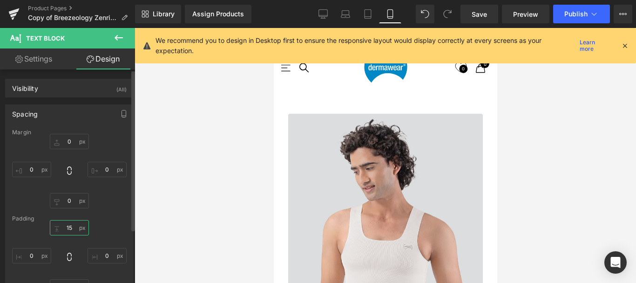
scroll to position [3912, 216]
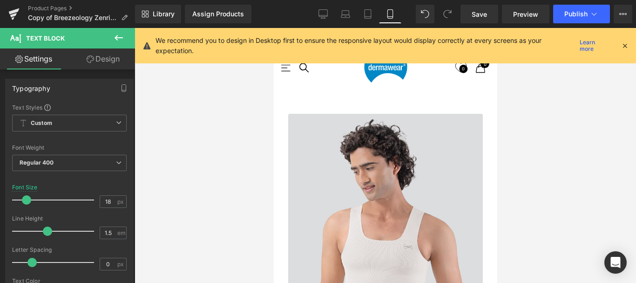
click at [107, 57] on link "Design" at bounding box center [102, 58] width 67 height 21
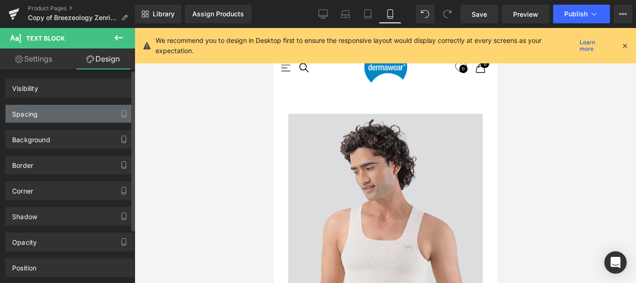
click at [36, 110] on div "Spacing" at bounding box center [25, 111] width 26 height 13
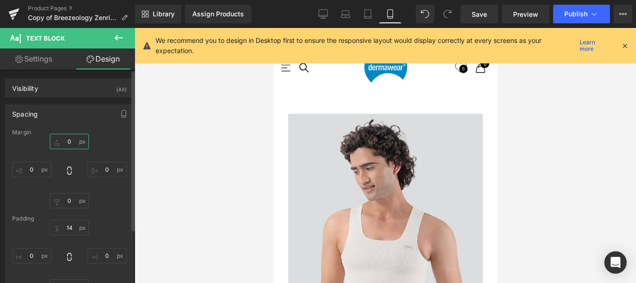
click at [67, 142] on input "text" at bounding box center [69, 141] width 39 height 15
type input "-3"
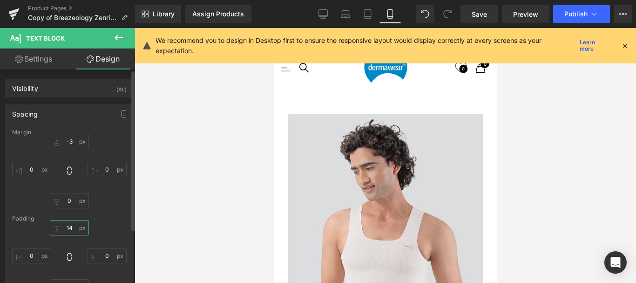
click at [69, 230] on input "text" at bounding box center [69, 227] width 39 height 15
click at [69, 229] on input "text" at bounding box center [69, 227] width 39 height 15
type input "1"
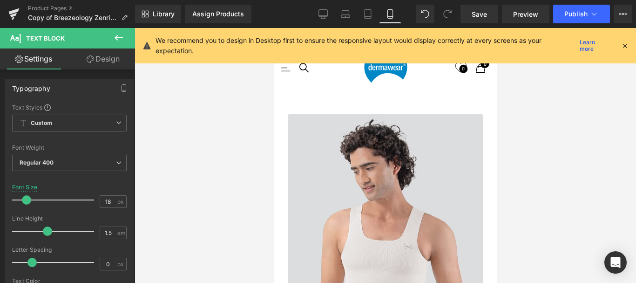
drag, startPoint x: 435, startPoint y: 175, endPoint x: 385, endPoint y: 256, distance: 95.5
click at [109, 232] on input "1.5" at bounding box center [108, 233] width 16 height 12
type input "1.3"
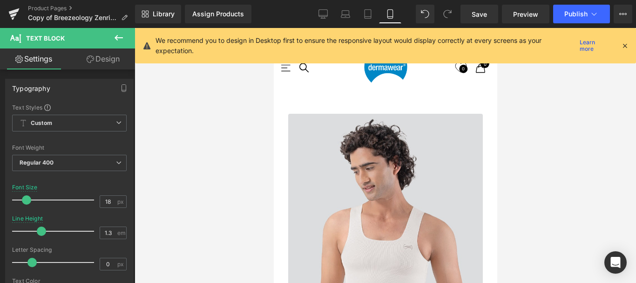
click at [113, 56] on link "Design" at bounding box center [102, 58] width 67 height 21
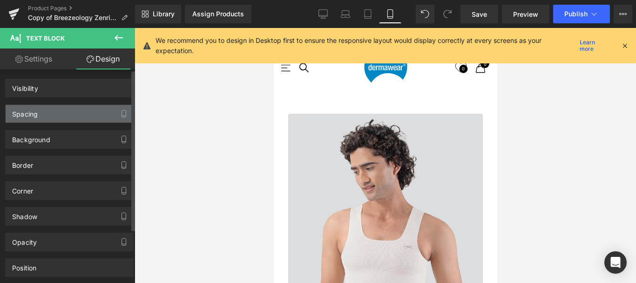
click at [42, 114] on div "Spacing" at bounding box center [70, 114] width 128 height 18
click at [46, 111] on div "Spacing" at bounding box center [70, 114] width 128 height 18
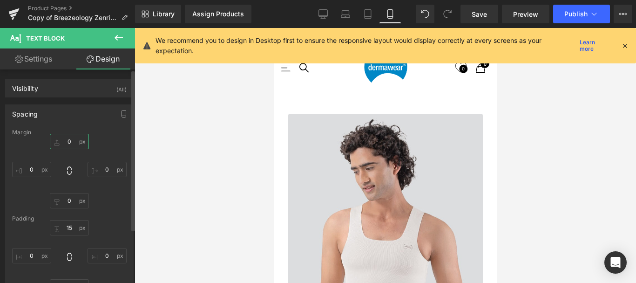
click at [69, 141] on input "0" at bounding box center [69, 141] width 39 height 15
type input "-3"
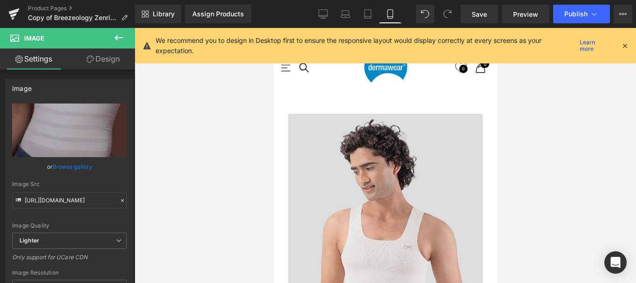
scroll to position [2051, 0]
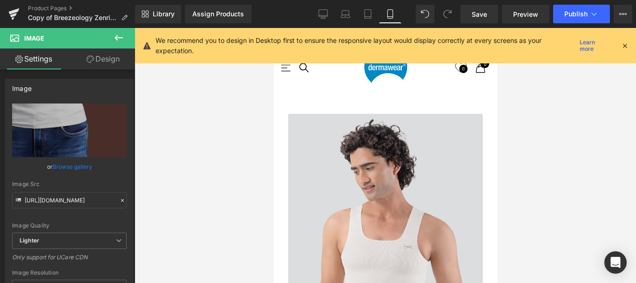
click at [105, 61] on link "Design" at bounding box center [102, 58] width 67 height 21
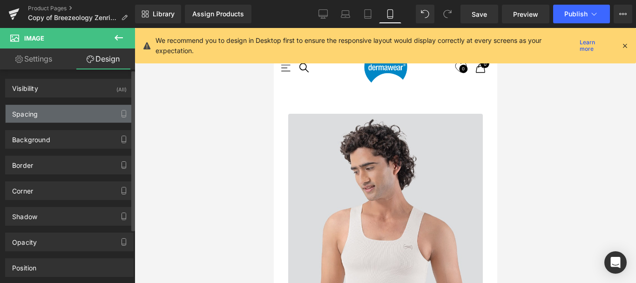
click at [59, 111] on div "Spacing" at bounding box center [70, 114] width 128 height 18
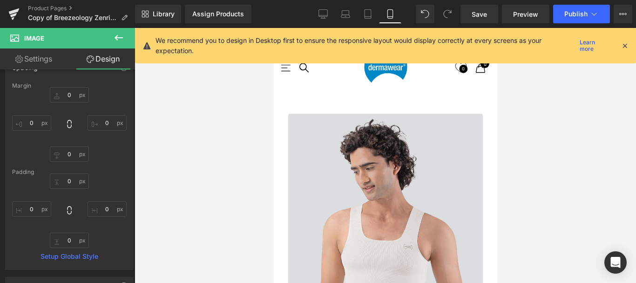
scroll to position [2190, 0]
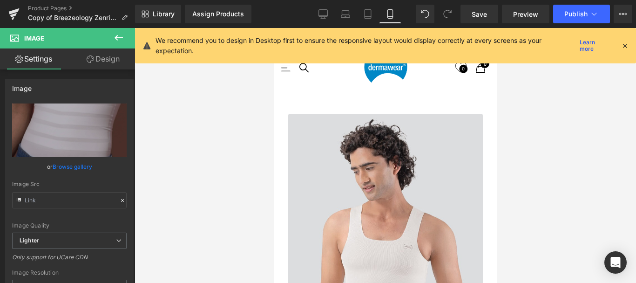
scroll to position [2330, 0]
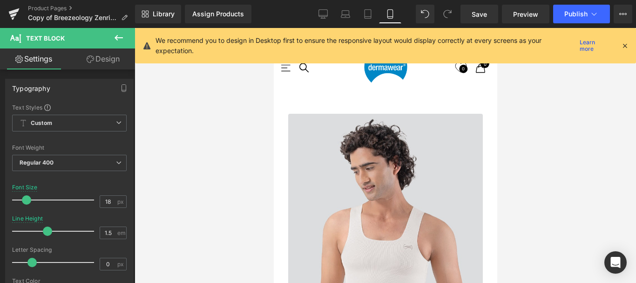
drag, startPoint x: 104, startPoint y: 60, endPoint x: 77, endPoint y: 100, distance: 48.4
click at [104, 60] on link "Design" at bounding box center [102, 58] width 67 height 21
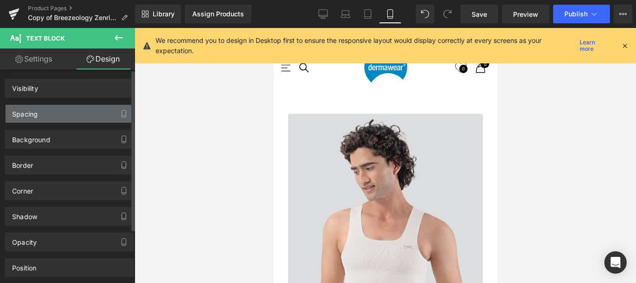
click at [34, 112] on div "Spacing" at bounding box center [25, 111] width 26 height 13
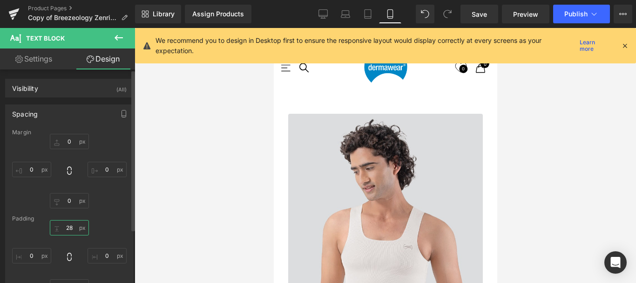
click at [70, 224] on input "28" at bounding box center [69, 227] width 39 height 15
type input "15"
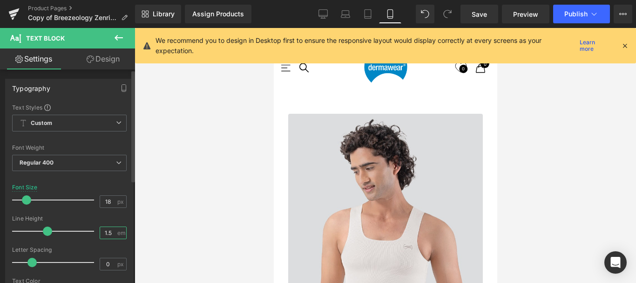
click at [109, 231] on input "1.5" at bounding box center [108, 233] width 16 height 12
type input "1.3"
click at [105, 59] on link "Design" at bounding box center [102, 58] width 67 height 21
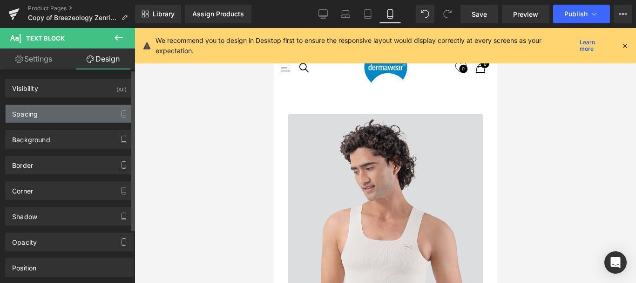
click at [25, 114] on div "Spacing" at bounding box center [25, 111] width 26 height 13
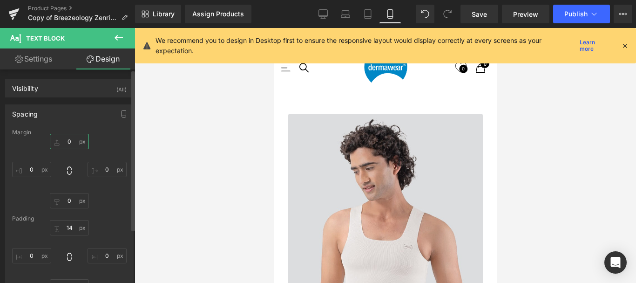
click at [71, 140] on input "0" at bounding box center [69, 141] width 39 height 15
type input "-3"
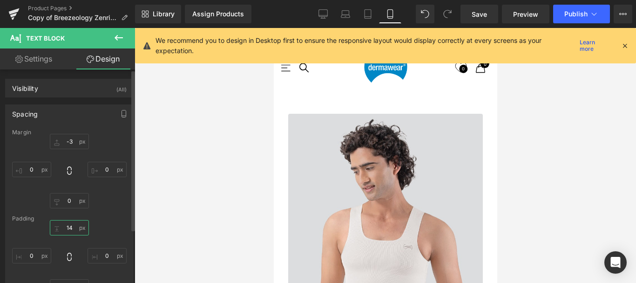
click at [68, 228] on input "14" at bounding box center [69, 227] width 39 height 15
type input "1"
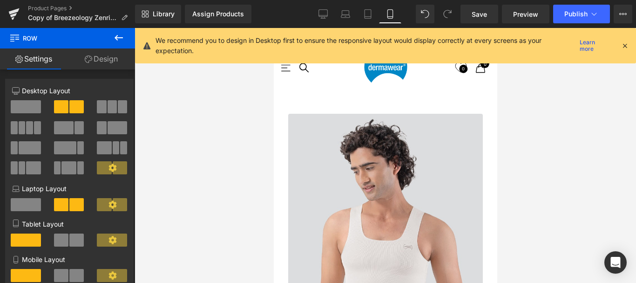
click at [106, 60] on link "Design" at bounding box center [100, 58] width 67 height 21
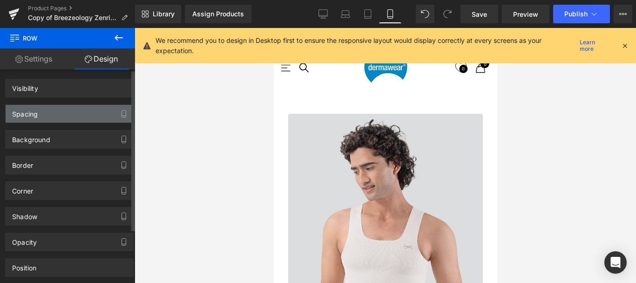
click at [33, 113] on div "Spacing" at bounding box center [25, 111] width 26 height 13
click at [57, 114] on div "Spacing" at bounding box center [70, 114] width 128 height 18
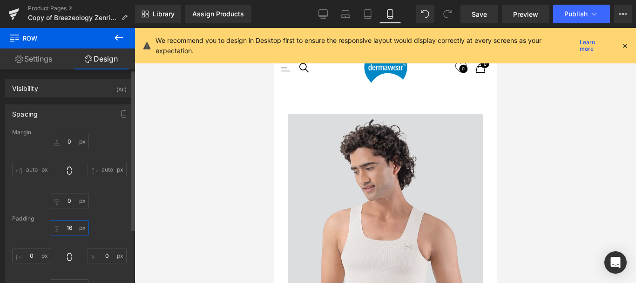
click at [69, 227] on input "16" at bounding box center [69, 227] width 39 height 15
type input "15"
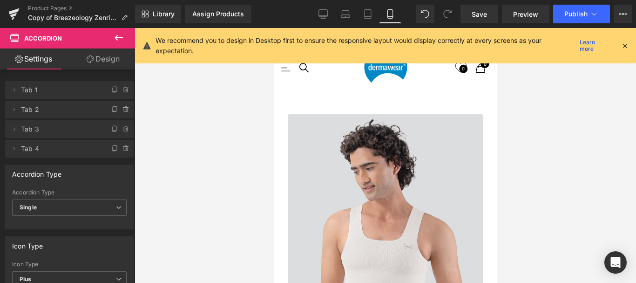
scroll to position [3808, 216]
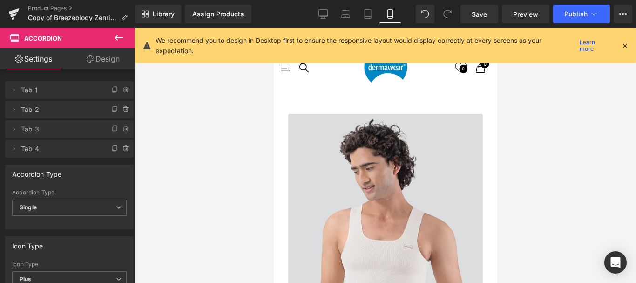
scroll to position [93, 0]
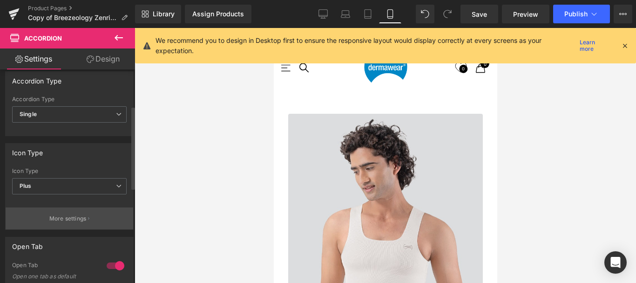
click at [78, 219] on p "More settings" at bounding box center [67, 218] width 37 height 8
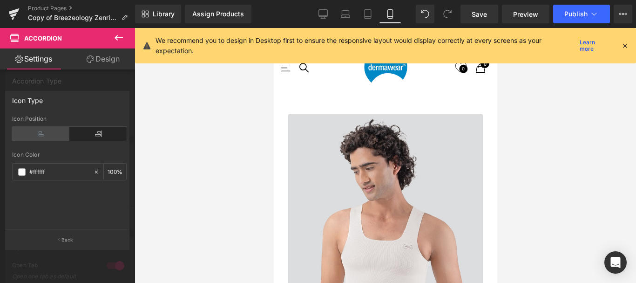
click at [34, 135] on icon at bounding box center [40, 134] width 57 height 14
click at [94, 134] on icon at bounding box center [97, 134] width 57 height 14
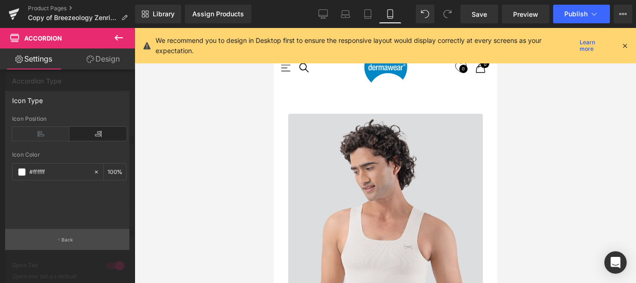
click at [73, 236] on p "Back" at bounding box center [67, 239] width 12 height 7
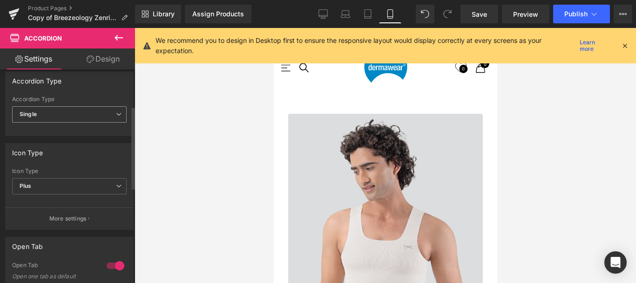
click at [84, 111] on span "Single" at bounding box center [69, 114] width 114 height 16
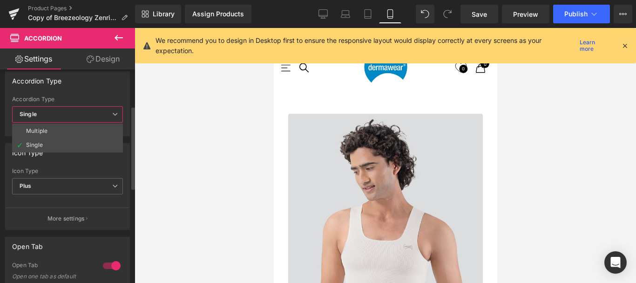
click at [84, 111] on span "Single" at bounding box center [67, 114] width 111 height 16
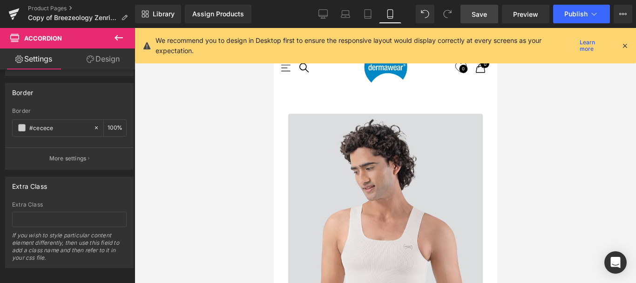
scroll to position [3121, 0]
click at [485, 12] on span "Save" at bounding box center [478, 14] width 15 height 10
click at [523, 15] on span "Preview" at bounding box center [525, 14] width 25 height 10
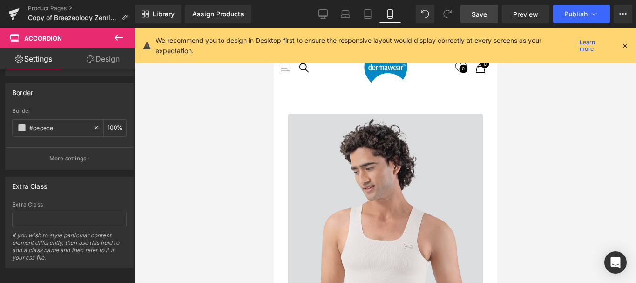
scroll to position [2376, 0]
drag, startPoint x: 395, startPoint y: 191, endPoint x: 774, endPoint y: 183, distance: 378.9
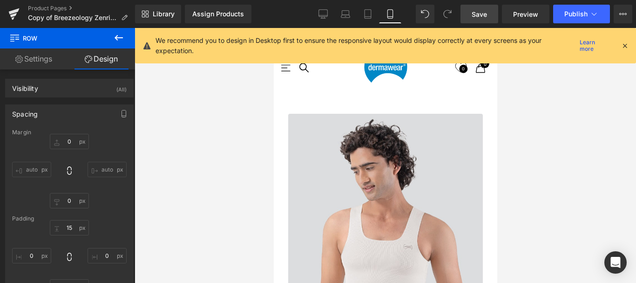
scroll to position [3877, 216]
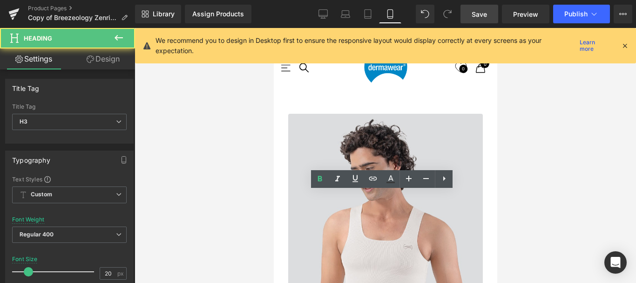
scroll to position [3891, 216]
drag, startPoint x: 400, startPoint y: 220, endPoint x: 750, endPoint y: 43, distance: 391.7
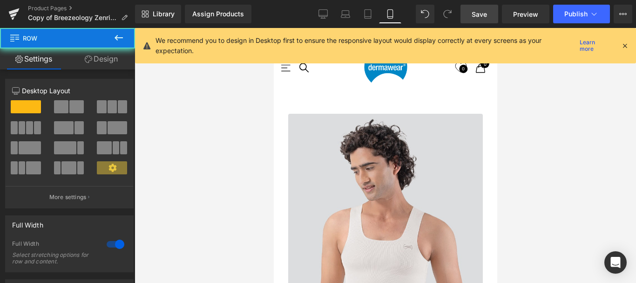
scroll to position [3877, 216]
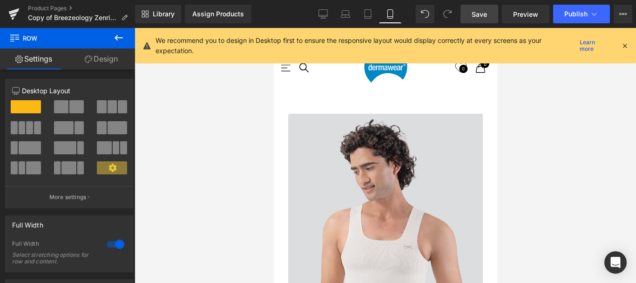
click at [480, 12] on span "Save" at bounding box center [478, 14] width 15 height 10
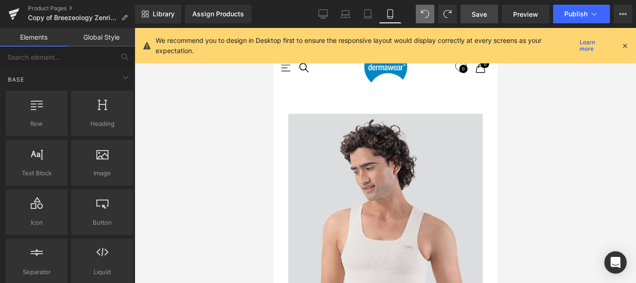
scroll to position [3856, 216]
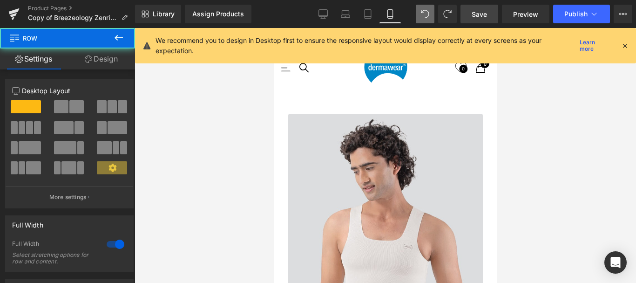
drag, startPoint x: 381, startPoint y: 205, endPoint x: 401, endPoint y: 201, distance: 20.8
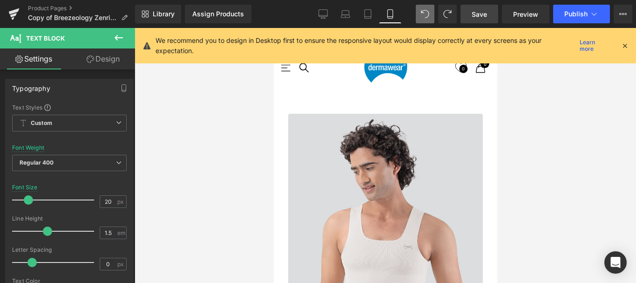
click at [101, 60] on link "Design" at bounding box center [102, 58] width 67 height 21
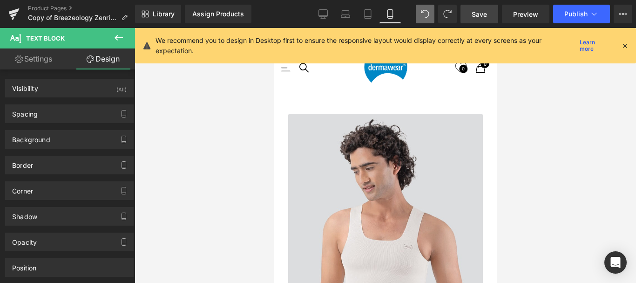
scroll to position [2792, 0]
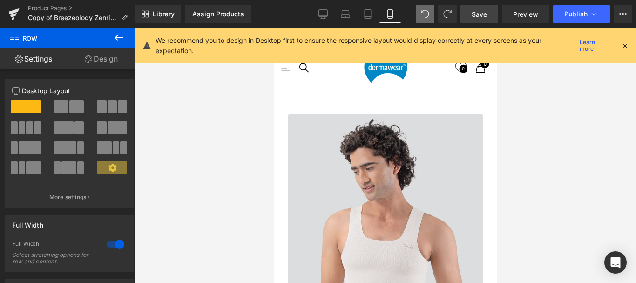
drag, startPoint x: 437, startPoint y: 206, endPoint x: 439, endPoint y: 192, distance: 14.2
drag, startPoint x: 427, startPoint y: 215, endPoint x: 430, endPoint y: 198, distance: 16.6
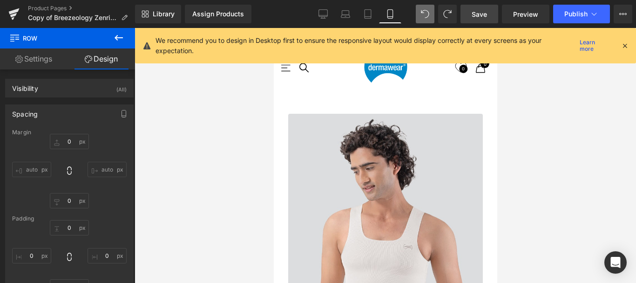
scroll to position [2839, 0]
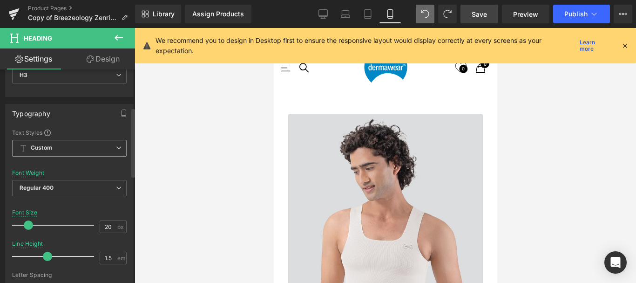
scroll to position [140, 0]
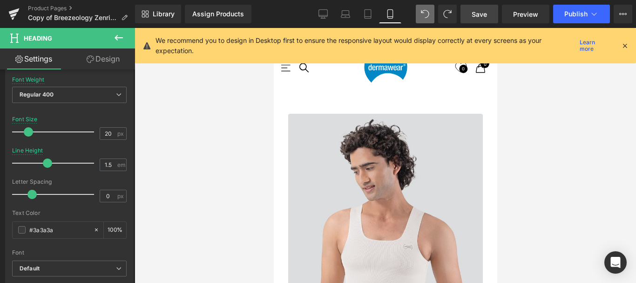
click at [104, 59] on link "Design" at bounding box center [102, 58] width 67 height 21
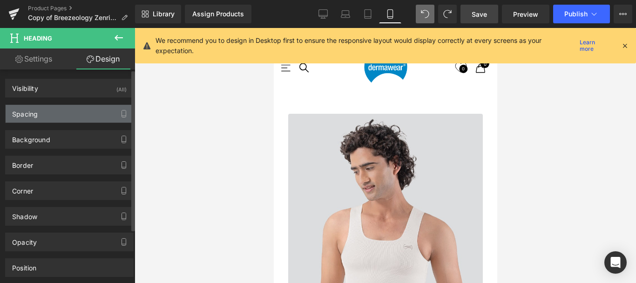
click at [60, 116] on div "Spacing" at bounding box center [70, 114] width 128 height 18
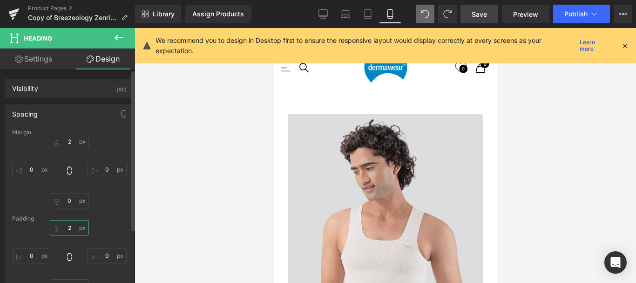
click at [69, 226] on input "text" at bounding box center [69, 227] width 39 height 15
click at [64, 227] on input "10" at bounding box center [69, 227] width 39 height 15
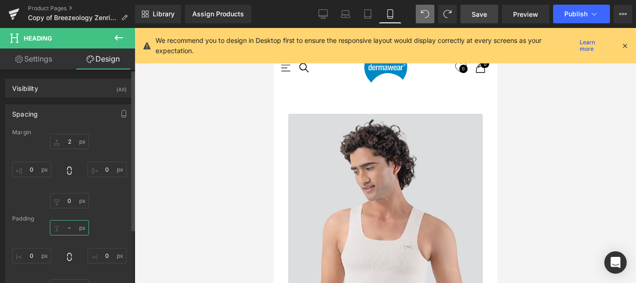
type input "-5"
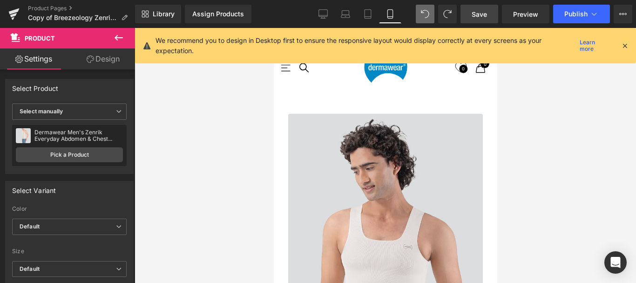
click at [100, 60] on link "Design" at bounding box center [102, 58] width 67 height 21
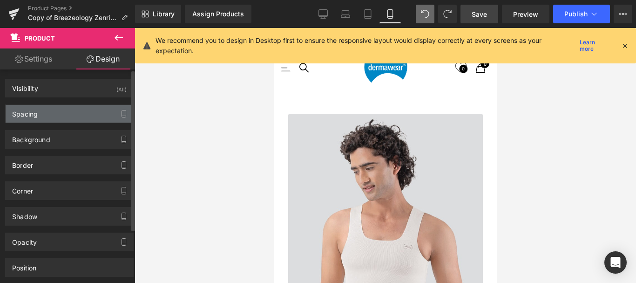
click at [33, 117] on div "Spacing" at bounding box center [25, 111] width 26 height 13
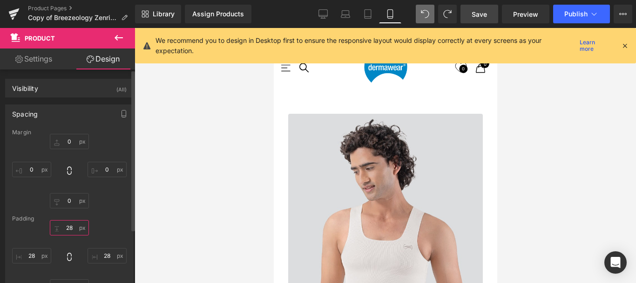
click at [67, 227] on input "28" at bounding box center [69, 227] width 39 height 15
click at [68, 226] on input "28" at bounding box center [69, 227] width 39 height 15
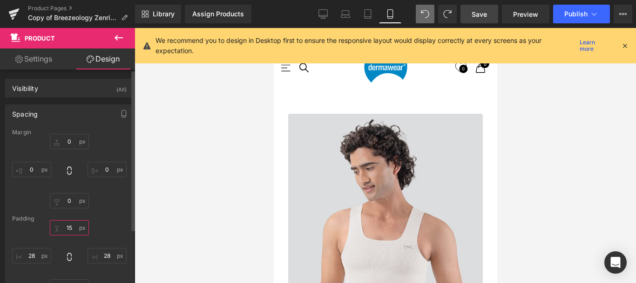
click at [72, 228] on input "15" at bounding box center [69, 227] width 39 height 15
click at [65, 229] on input "5" at bounding box center [69, 227] width 39 height 15
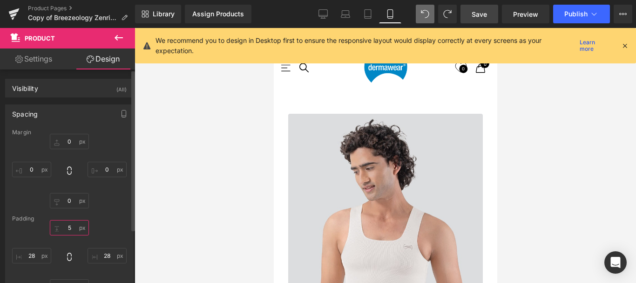
click at [69, 226] on input "5" at bounding box center [69, 227] width 39 height 15
type input "2"
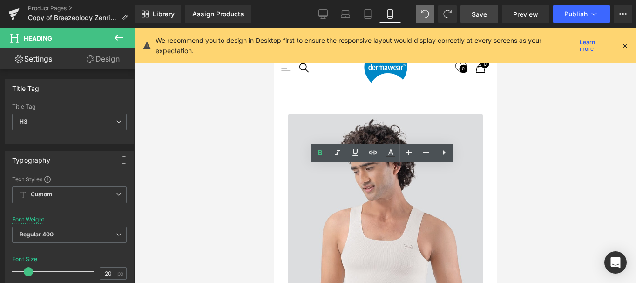
scroll to position [3861, 216]
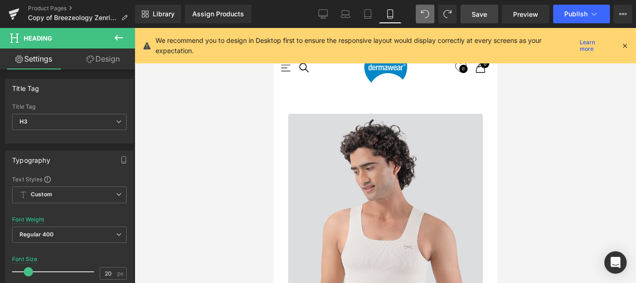
click at [107, 61] on link "Design" at bounding box center [102, 58] width 67 height 21
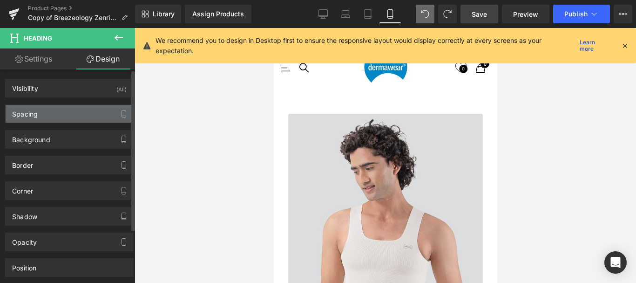
click at [61, 115] on div "Spacing" at bounding box center [70, 114] width 128 height 18
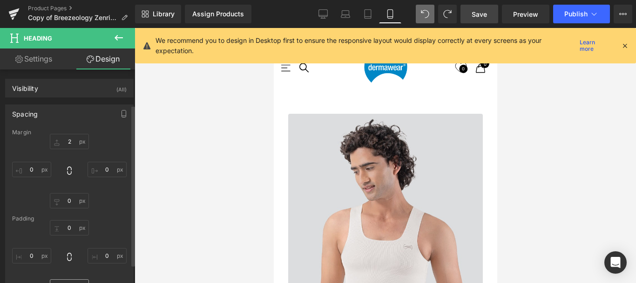
scroll to position [47, 0]
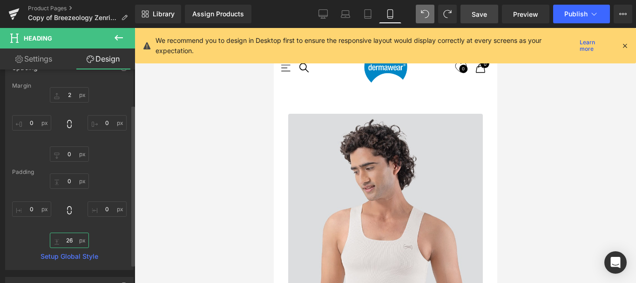
click at [68, 240] on input "text" at bounding box center [69, 239] width 39 height 15
click at [68, 240] on input "15" at bounding box center [69, 239] width 39 height 15
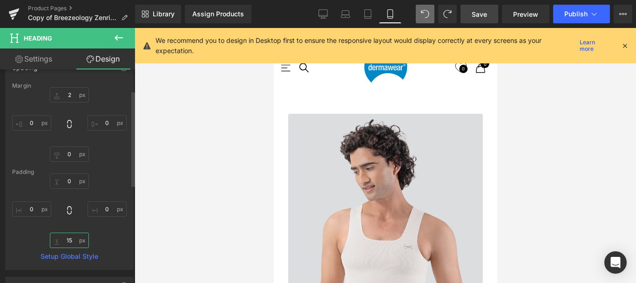
click at [68, 240] on input "15" at bounding box center [69, 239] width 39 height 15
type input "15"
click at [68, 95] on input "text" at bounding box center [69, 94] width 39 height 15
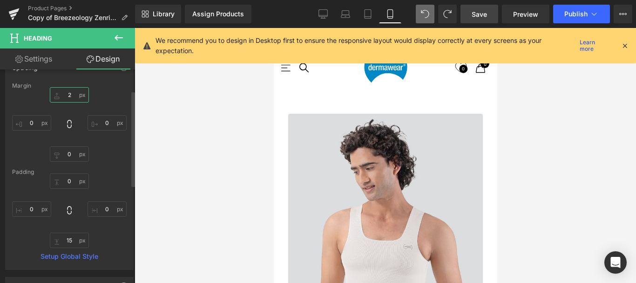
click at [68, 95] on input "text" at bounding box center [69, 94] width 39 height 15
click at [71, 91] on input "15" at bounding box center [69, 94] width 39 height 15
type input "2"
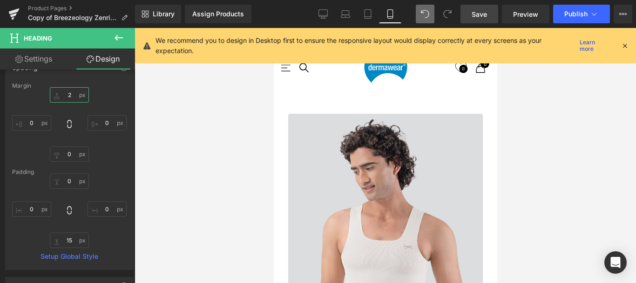
scroll to position [3118, 0]
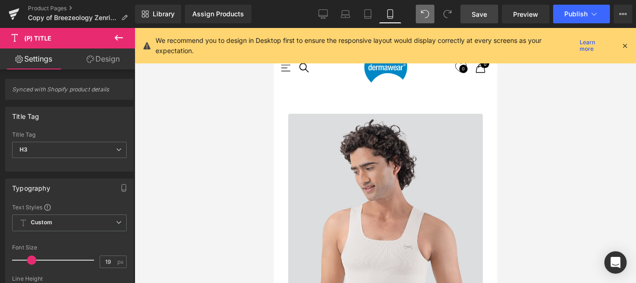
scroll to position [3351, 0]
click at [488, 14] on link "Save" at bounding box center [479, 14] width 38 height 19
click at [527, 11] on span "Preview" at bounding box center [525, 14] width 25 height 10
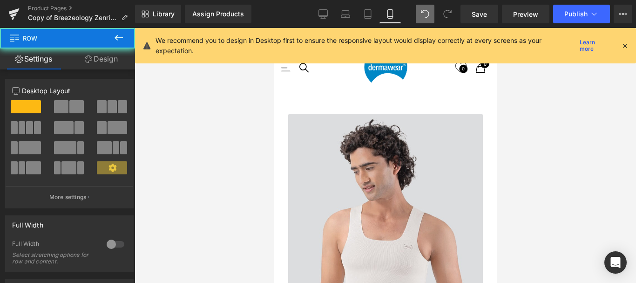
click at [273, 28] on div at bounding box center [273, 28] width 0 height 0
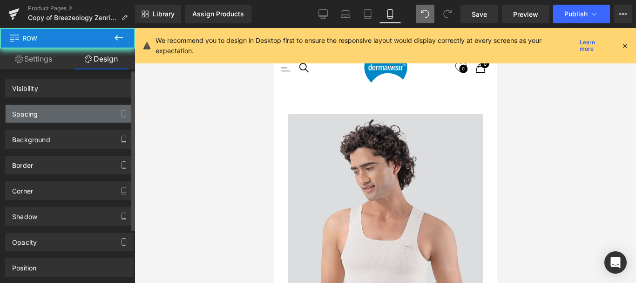
click at [33, 116] on div "Spacing" at bounding box center [25, 111] width 26 height 13
click at [38, 117] on div "Spacing" at bounding box center [70, 114] width 128 height 18
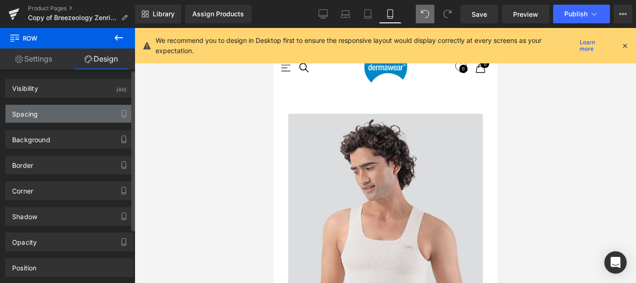
click at [27, 113] on div "Spacing" at bounding box center [25, 111] width 26 height 13
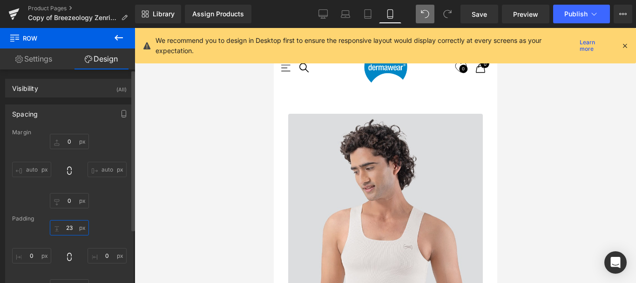
click at [68, 229] on input "text" at bounding box center [69, 227] width 39 height 15
click at [68, 227] on input "text" at bounding box center [69, 227] width 39 height 15
click at [69, 227] on input "text" at bounding box center [69, 227] width 39 height 15
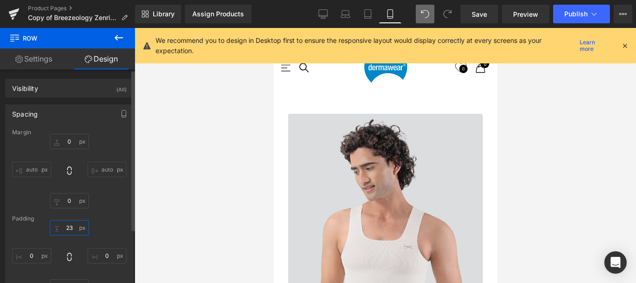
click at [69, 227] on input "text" at bounding box center [69, 227] width 39 height 15
click at [70, 229] on input "10" at bounding box center [69, 227] width 39 height 15
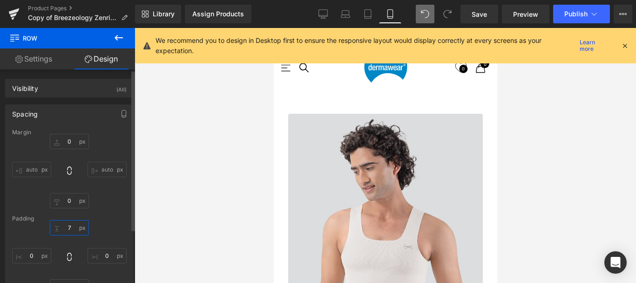
scroll to position [3834, 216]
type input "7"
click at [482, 15] on span "Save" at bounding box center [478, 14] width 15 height 10
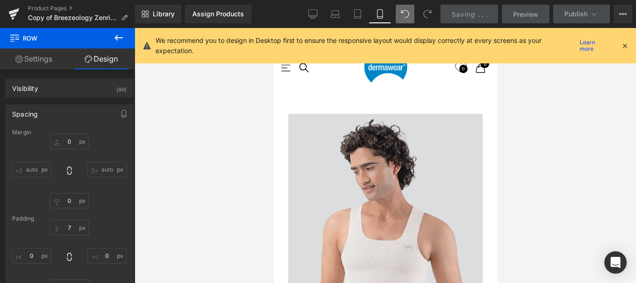
scroll to position [2839, 0]
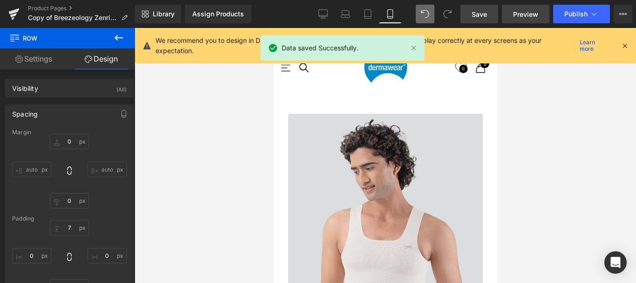
click at [527, 18] on span "Preview" at bounding box center [525, 14] width 25 height 10
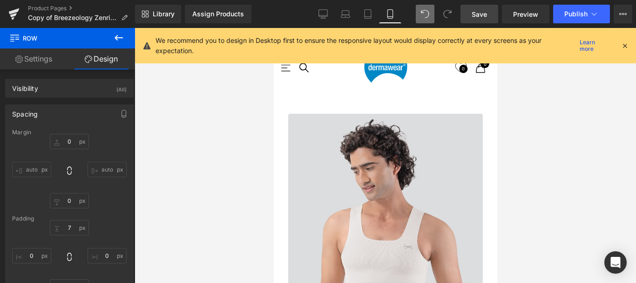
scroll to position [326, 0]
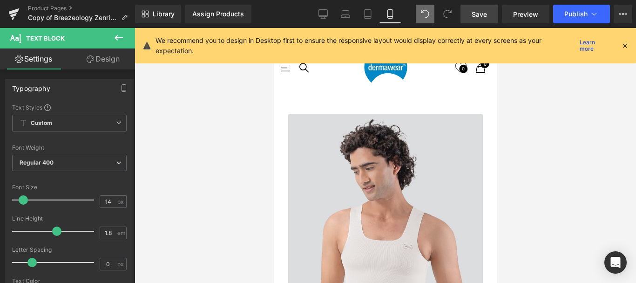
click at [100, 60] on link "Design" at bounding box center [102, 58] width 67 height 21
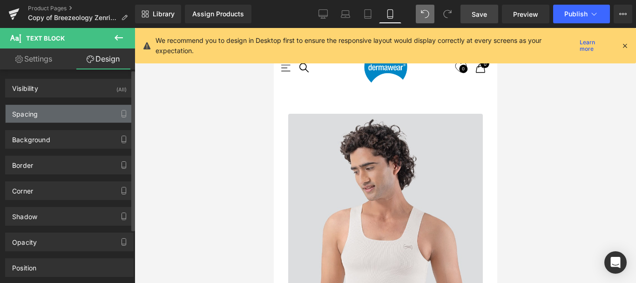
click at [61, 114] on div "Spacing" at bounding box center [70, 114] width 128 height 18
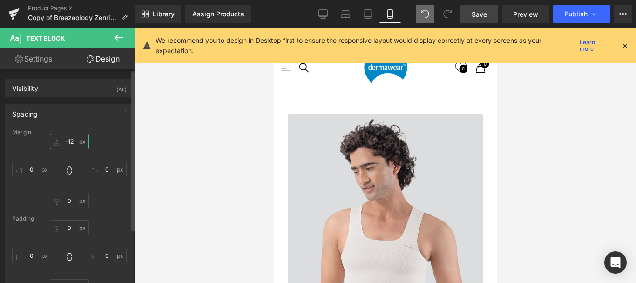
click at [70, 142] on input "text" at bounding box center [69, 141] width 39 height 15
click at [70, 141] on input "text" at bounding box center [69, 141] width 39 height 15
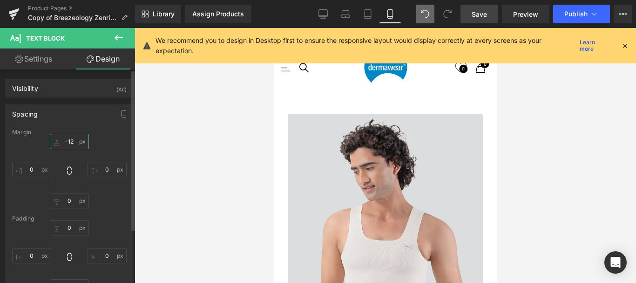
click at [70, 141] on input "text" at bounding box center [69, 141] width 39 height 15
click at [70, 139] on input "100" at bounding box center [69, 141] width 39 height 15
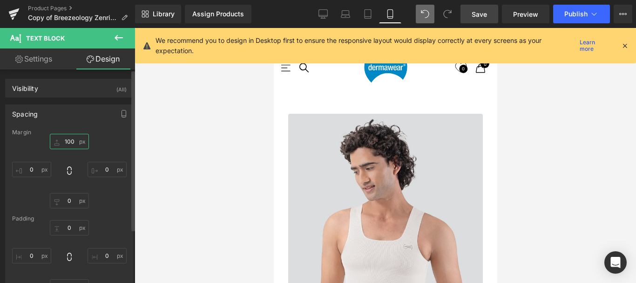
click at [70, 139] on input "100" at bounding box center [69, 141] width 39 height 15
click at [67, 142] on input "5" at bounding box center [69, 141] width 39 height 15
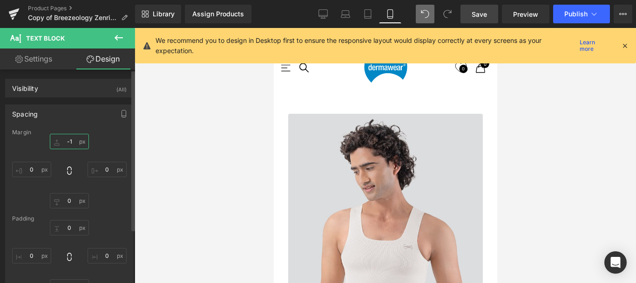
type input "-12"
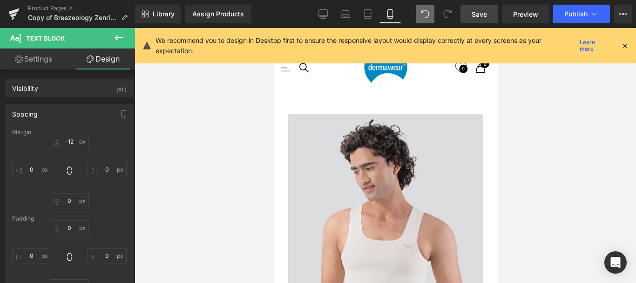
scroll to position [419, 0]
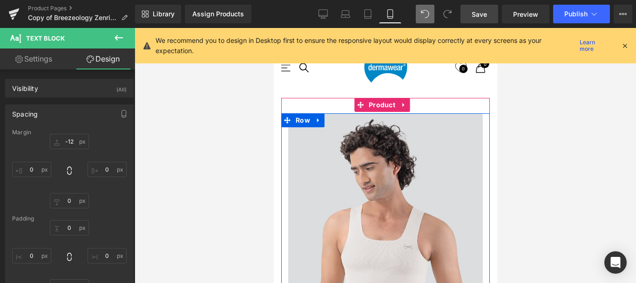
click at [115, 36] on icon at bounding box center [118, 37] width 11 height 11
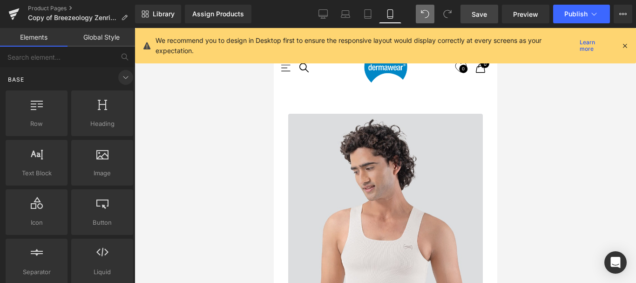
click at [123, 78] on icon at bounding box center [125, 77] width 5 height 2
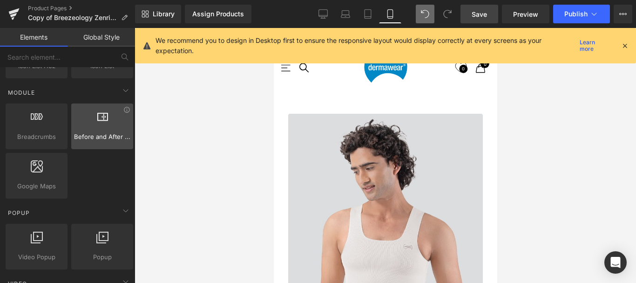
scroll to position [279, 0]
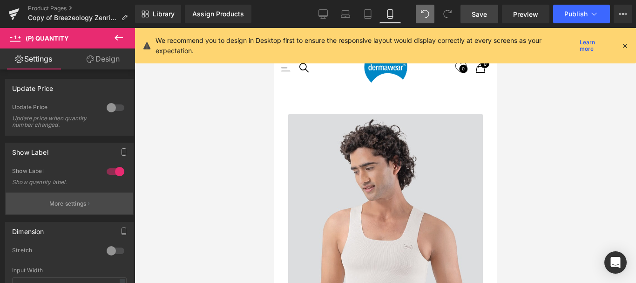
click at [67, 199] on button "More settings" at bounding box center [70, 203] width 128 height 22
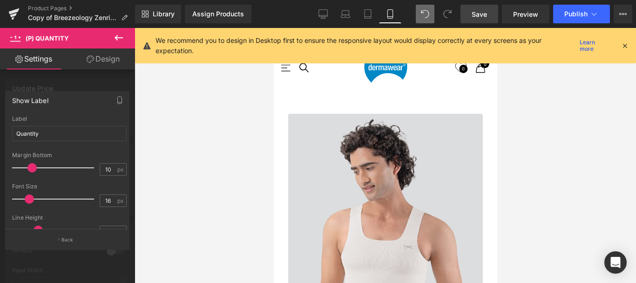
scroll to position [3839, 216]
drag, startPoint x: 60, startPoint y: 167, endPoint x: 25, endPoint y: 162, distance: 35.7
click at [27, 166] on span at bounding box center [31, 167] width 9 height 9
click at [105, 169] on input "10" at bounding box center [108, 169] width 16 height 12
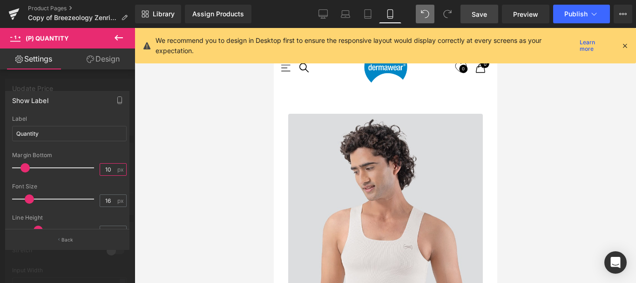
click at [105, 169] on input "10" at bounding box center [108, 169] width 16 height 12
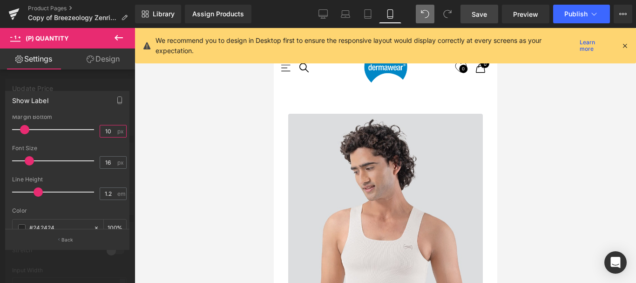
scroll to position [47, 0]
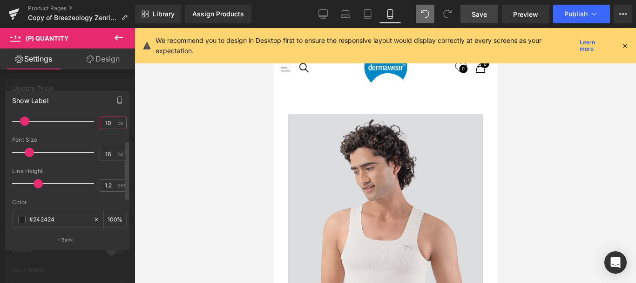
type input "10"
drag, startPoint x: 37, startPoint y: 182, endPoint x: 75, endPoint y: 148, distance: 52.1
click at [52, 185] on span at bounding box center [47, 183] width 9 height 9
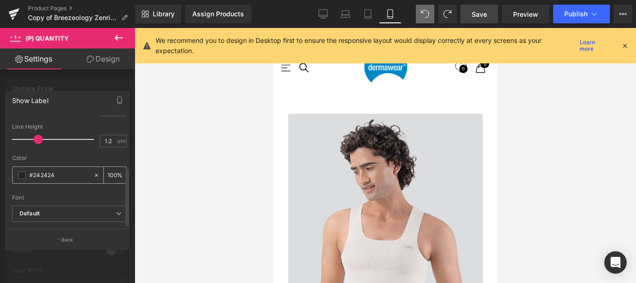
scroll to position [98, 0]
click at [111, 205] on span "Default" at bounding box center [69, 213] width 114 height 16
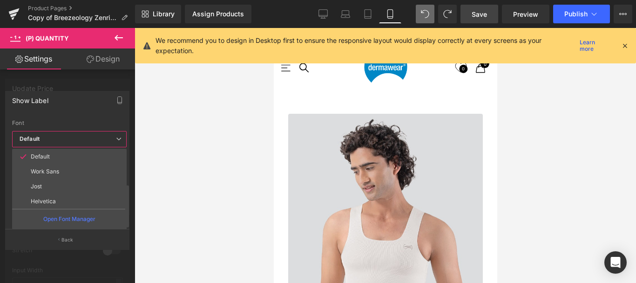
scroll to position [172, 0]
click at [88, 215] on p "Open Font Manager" at bounding box center [69, 219] width 52 height 8
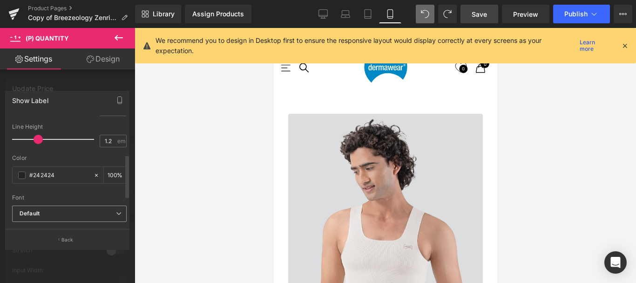
scroll to position [98, 0]
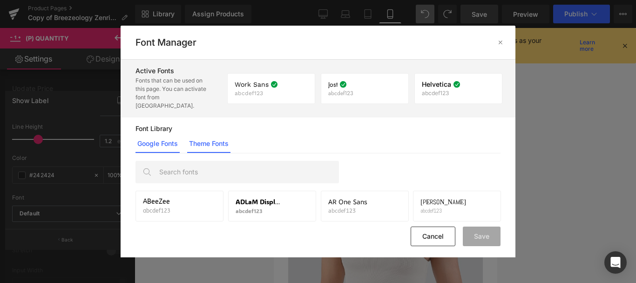
click at [204, 134] on link "Theme Fonts" at bounding box center [208, 143] width 43 height 19
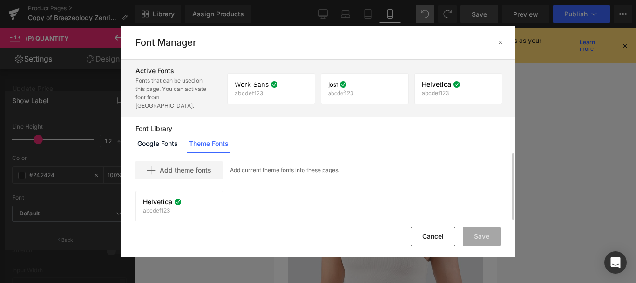
scroll to position [4, 0]
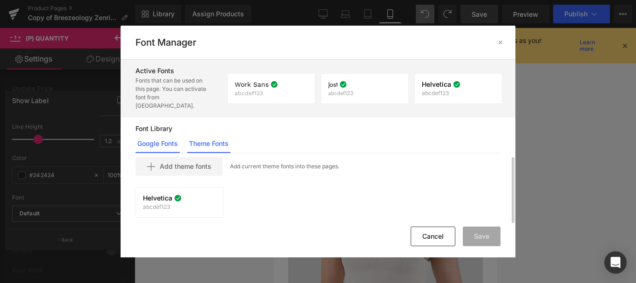
click at [162, 136] on link "Google Fonts" at bounding box center [157, 143] width 44 height 19
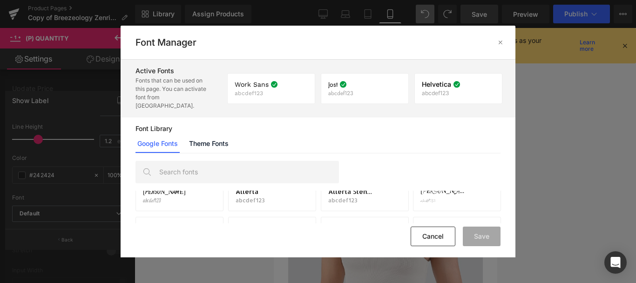
scroll to position [372, 0]
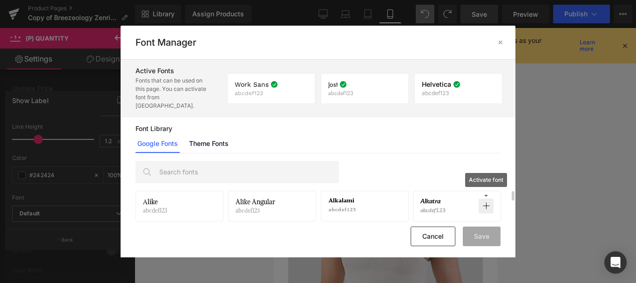
click at [487, 198] on p at bounding box center [485, 205] width 15 height 15
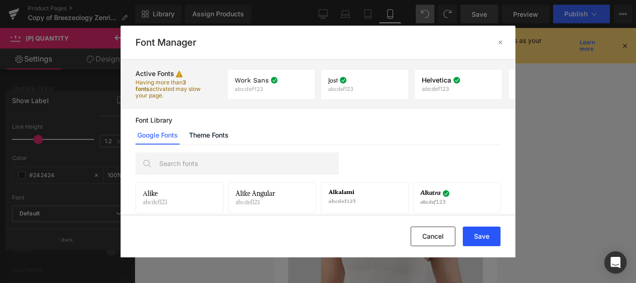
click at [476, 241] on button "Save" at bounding box center [482, 236] width 38 height 20
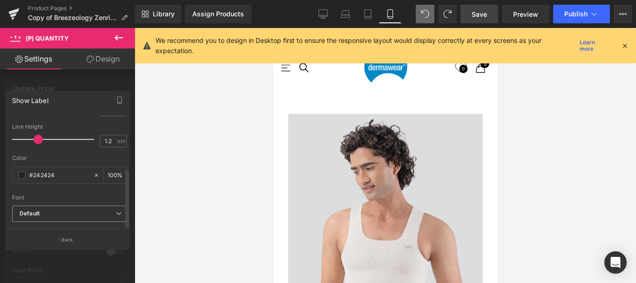
click at [117, 210] on icon at bounding box center [119, 213] width 6 height 6
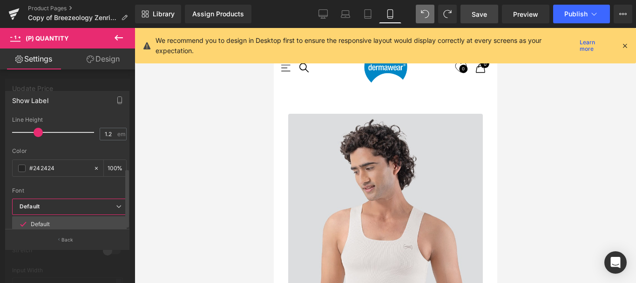
scroll to position [172, 0]
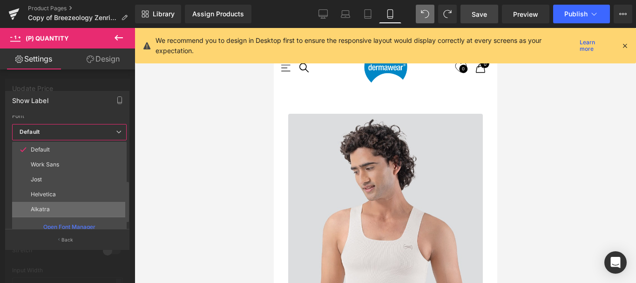
click at [75, 210] on li "Alkatra" at bounding box center [69, 209] width 114 height 15
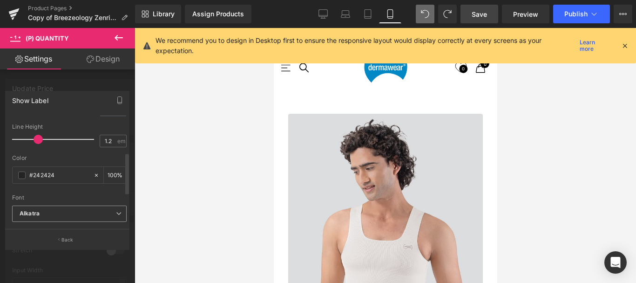
scroll to position [98, 0]
click at [70, 236] on p "Back" at bounding box center [67, 239] width 12 height 7
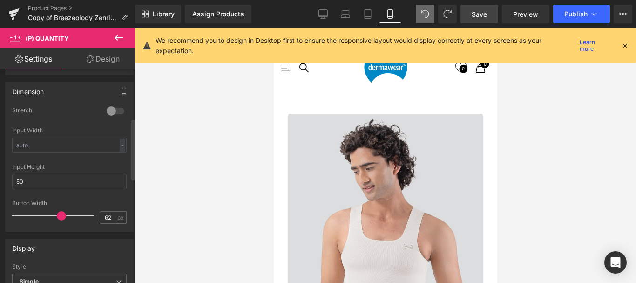
scroll to position [186, 0]
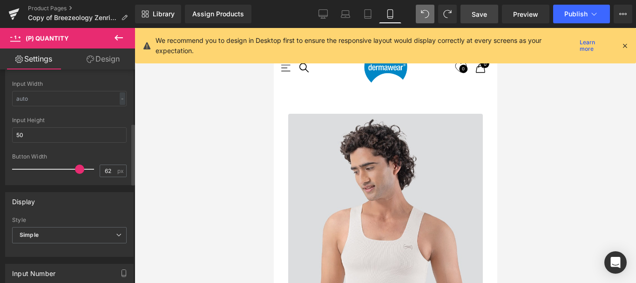
drag, startPoint x: 57, startPoint y: 169, endPoint x: 74, endPoint y: 173, distance: 17.1
click at [75, 173] on span at bounding box center [79, 168] width 9 height 9
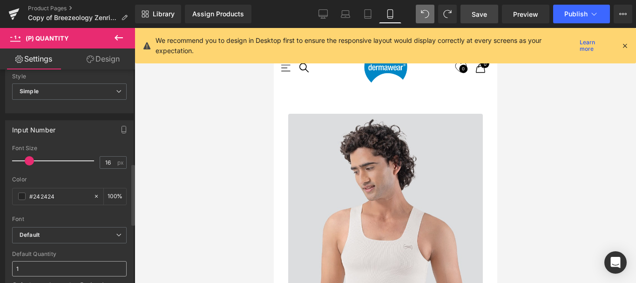
scroll to position [326, 0]
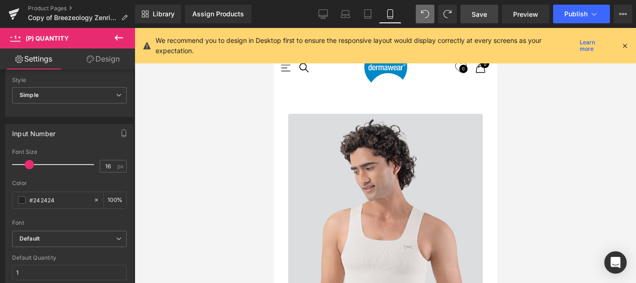
click at [98, 57] on link "Design" at bounding box center [102, 58] width 67 height 21
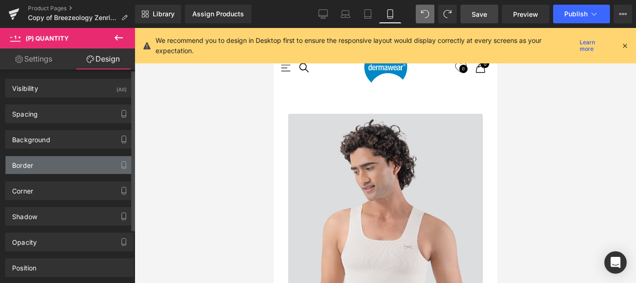
click at [36, 162] on div "Border" at bounding box center [70, 165] width 128 height 18
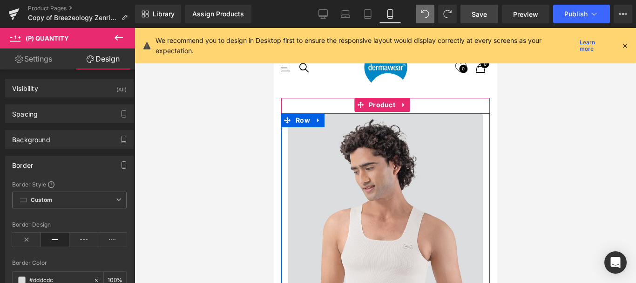
drag, startPoint x: 297, startPoint y: 153, endPoint x: 345, endPoint y: 169, distance: 50.0
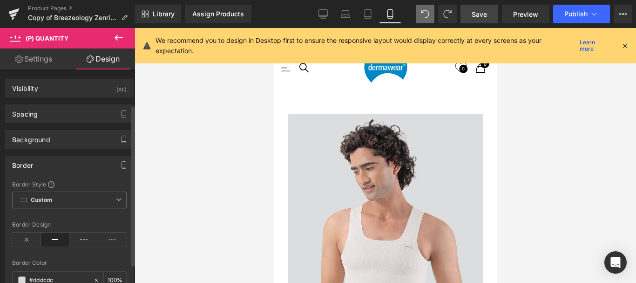
scroll to position [47, 0]
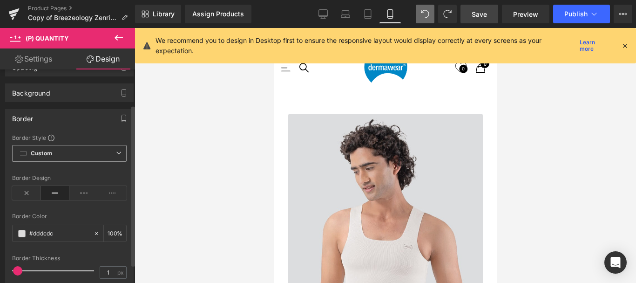
click at [116, 152] on icon at bounding box center [119, 153] width 6 height 6
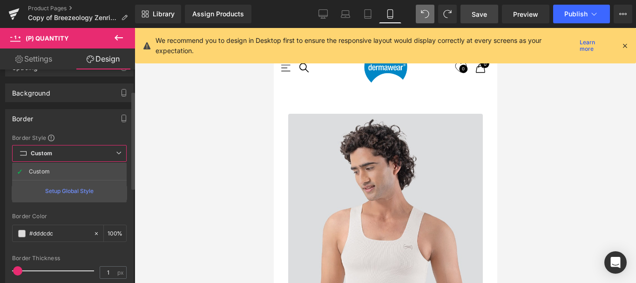
click at [116, 152] on icon at bounding box center [119, 153] width 6 height 6
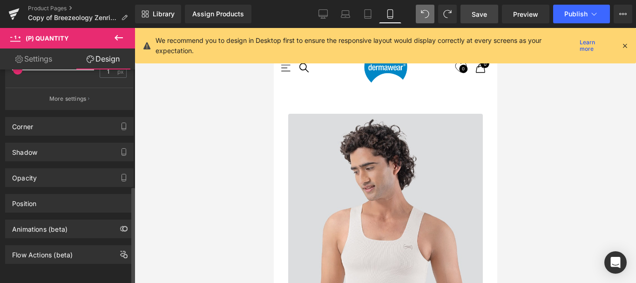
scroll to position [254, 0]
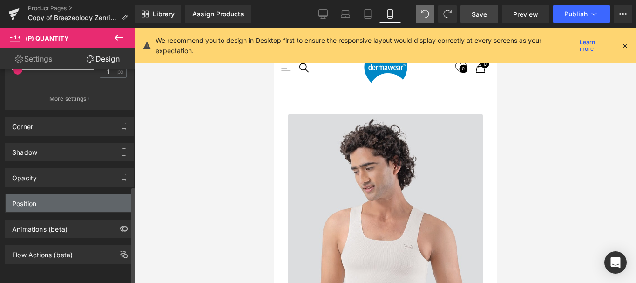
click at [48, 194] on div "Position" at bounding box center [70, 203] width 128 height 18
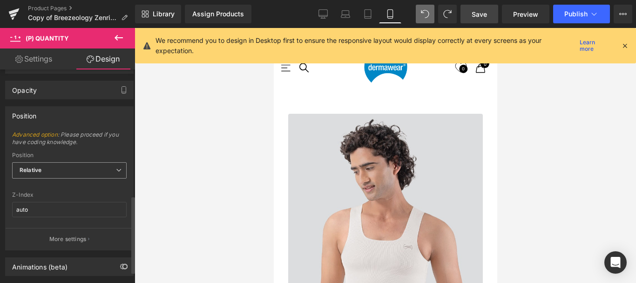
scroll to position [347, 0]
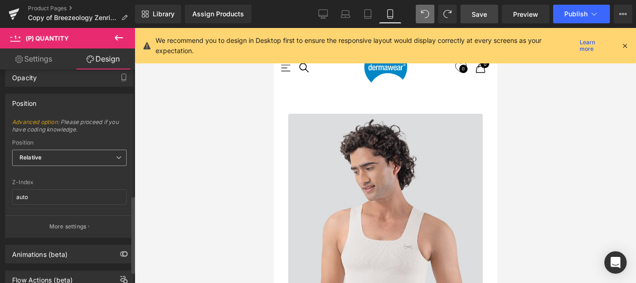
click at [117, 155] on icon at bounding box center [119, 158] width 6 height 6
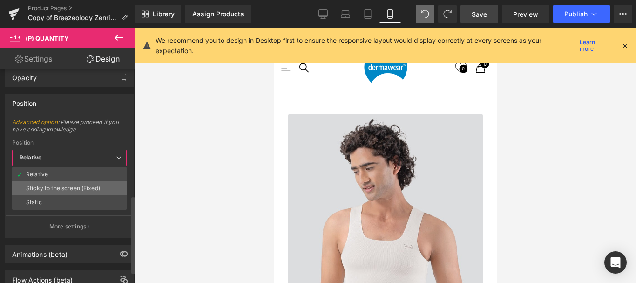
click at [44, 188] on div "Sticky to the screen (Fixed)" at bounding box center [63, 188] width 74 height 7
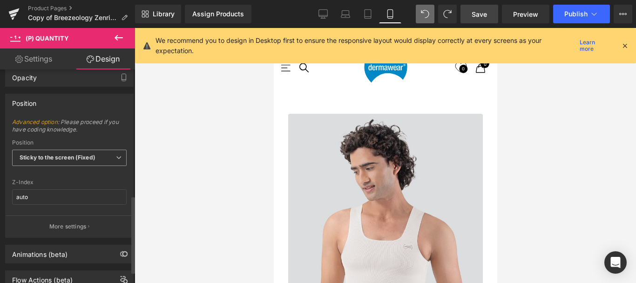
scroll to position [3808, 216]
click at [108, 157] on span "Sticky to the screen (Fixed)" at bounding box center [69, 157] width 114 height 16
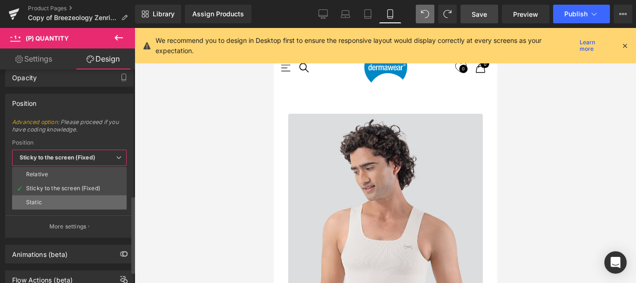
click at [39, 199] on div "Static" at bounding box center [34, 202] width 16 height 7
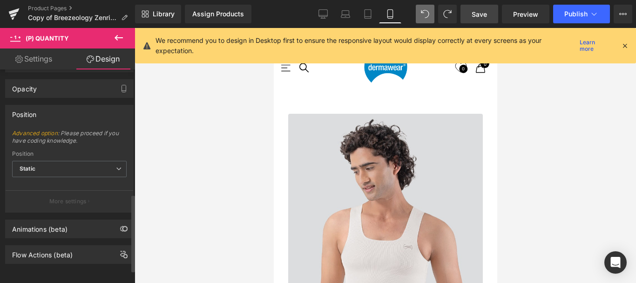
scroll to position [3834, 216]
click at [106, 162] on span "Static" at bounding box center [69, 169] width 114 height 16
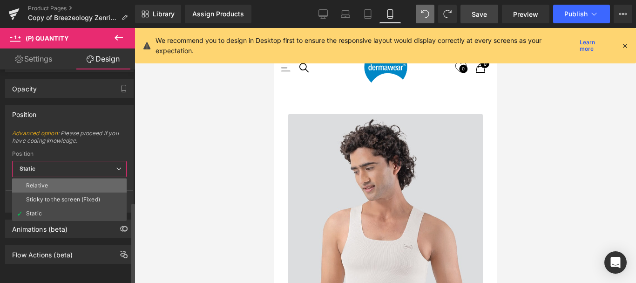
click at [32, 182] on div "Relative" at bounding box center [37, 185] width 22 height 7
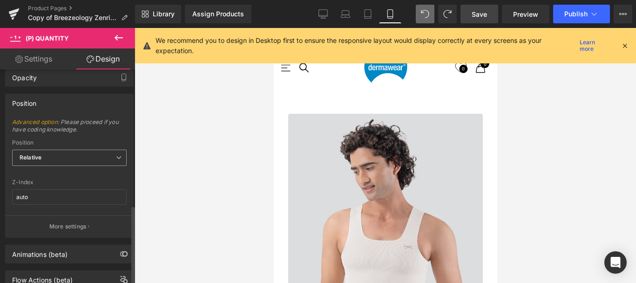
scroll to position [379, 0]
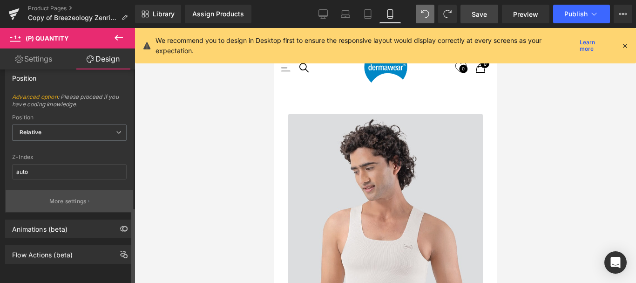
click at [61, 197] on p "More settings" at bounding box center [67, 201] width 37 height 8
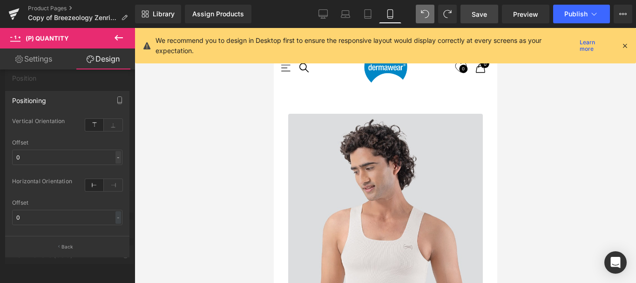
click at [119, 158] on div "-" at bounding box center [118, 157] width 6 height 13
click at [128, 142] on div "Vertical Orientation top Offset 0 - % px Horizontal Orientation left Offset 0 -…" at bounding box center [67, 175] width 123 height 120
click at [72, 244] on p "Back" at bounding box center [67, 246] width 12 height 7
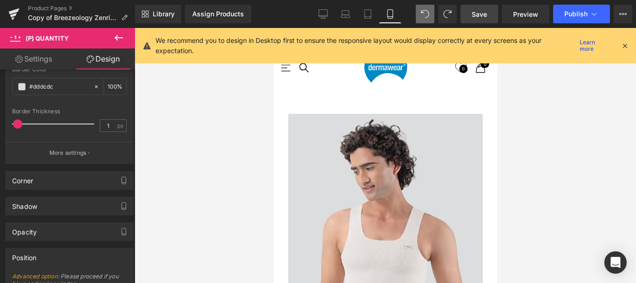
scroll to position [419, 0]
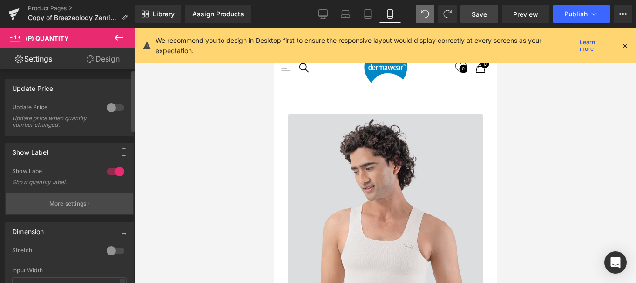
click at [76, 203] on p "More settings" at bounding box center [67, 203] width 37 height 8
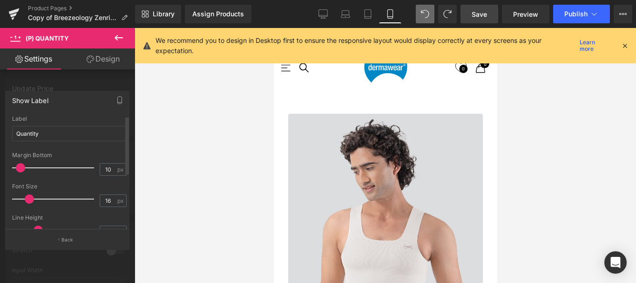
scroll to position [3832, 216]
click at [22, 166] on span at bounding box center [20, 167] width 9 height 9
click at [104, 168] on input "10" at bounding box center [108, 169] width 16 height 12
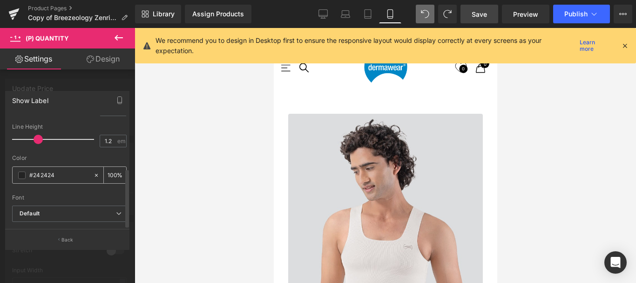
scroll to position [98, 0]
type input "10"
click at [114, 205] on span "Default" at bounding box center [69, 213] width 114 height 16
click at [112, 113] on div "Show Label Quantity Label Quantity 10px Margin Bottom 10 px 16px Font Size 16 p…" at bounding box center [67, 160] width 124 height 138
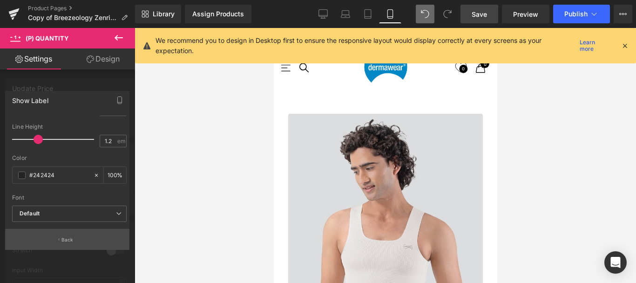
click at [72, 239] on p "Back" at bounding box center [67, 239] width 12 height 7
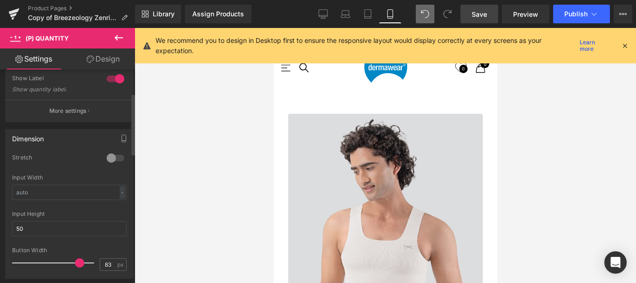
scroll to position [93, 0]
click at [103, 262] on input "83" at bounding box center [108, 264] width 16 height 12
click at [103, 262] on input "50" at bounding box center [108, 264] width 16 height 12
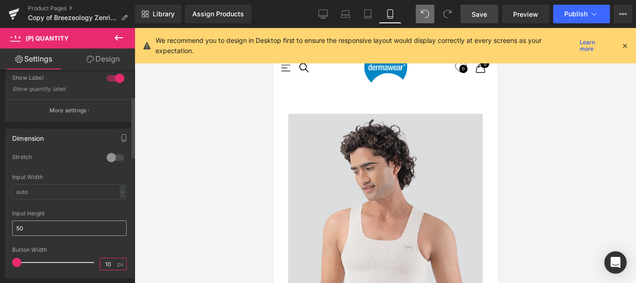
type input "10"
click at [50, 225] on input "50" at bounding box center [69, 227] width 114 height 15
click at [17, 227] on input "50" at bounding box center [69, 227] width 114 height 15
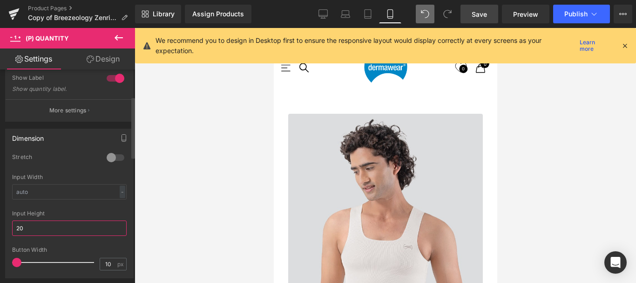
scroll to position [5, 5]
click at [20, 227] on input "20" at bounding box center [69, 227] width 114 height 15
click at [20, 227] on input "50" at bounding box center [69, 227] width 114 height 15
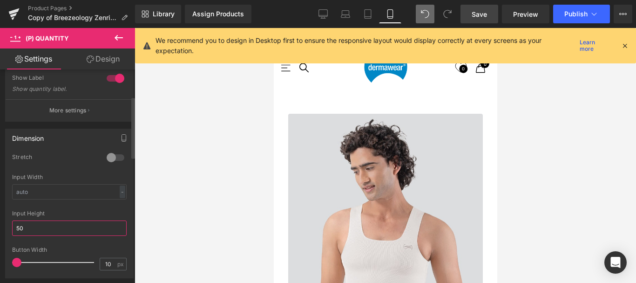
click at [20, 227] on input "50" at bounding box center [69, 227] width 114 height 15
type input "45"
click at [74, 193] on input "text" at bounding box center [69, 191] width 114 height 15
click at [22, 192] on input "45" at bounding box center [69, 191] width 114 height 15
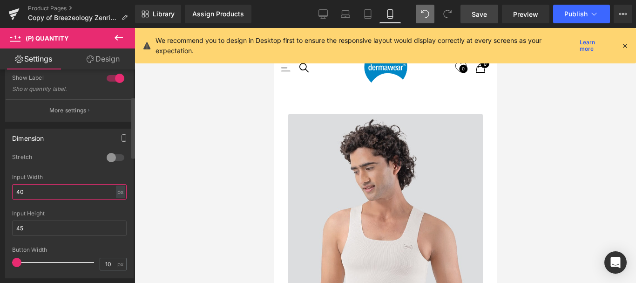
click at [24, 191] on input "40" at bounding box center [69, 191] width 114 height 15
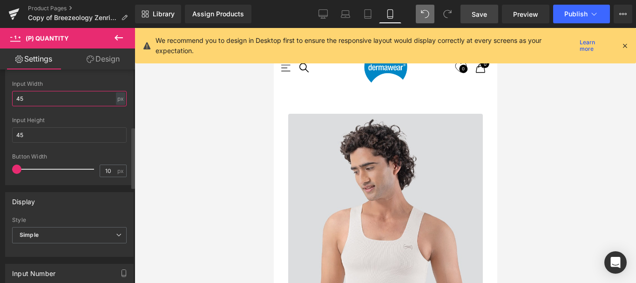
scroll to position [233, 0]
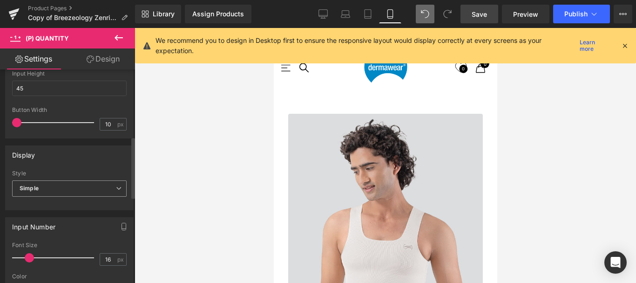
type input "45"
click at [119, 188] on span "Simple" at bounding box center [69, 188] width 114 height 16
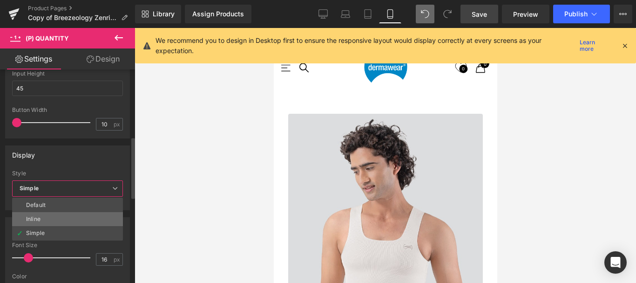
click at [47, 216] on li "Inline" at bounding box center [67, 219] width 111 height 14
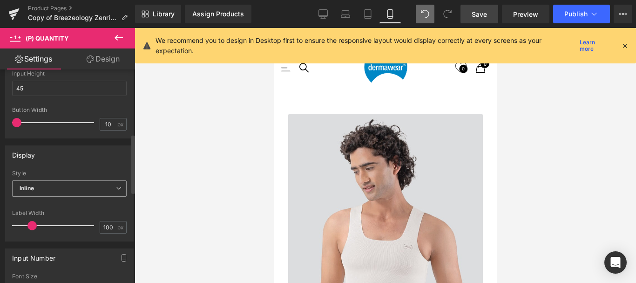
scroll to position [3815, 216]
click at [94, 188] on span "Inline" at bounding box center [69, 188] width 114 height 16
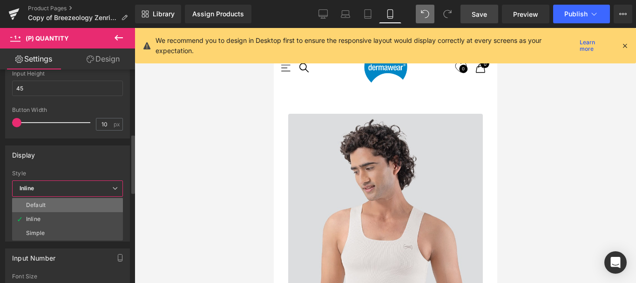
click at [31, 204] on div "Default" at bounding box center [36, 205] width 20 height 7
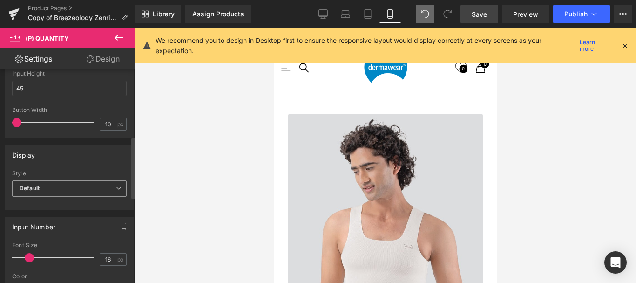
scroll to position [3832, 216]
click at [116, 188] on icon at bounding box center [119, 188] width 6 height 6
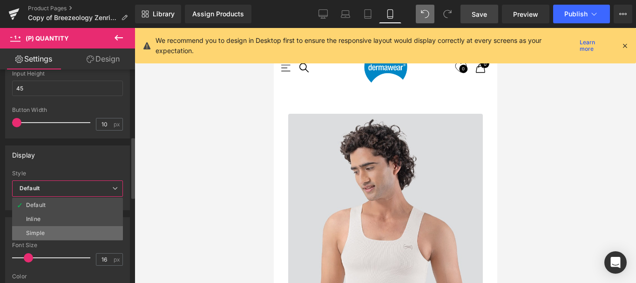
click at [43, 229] on div "Simple" at bounding box center [35, 232] width 19 height 7
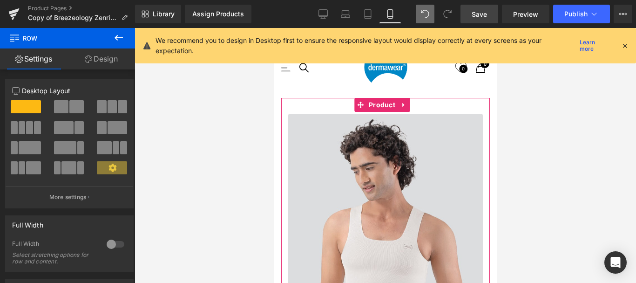
scroll to position [745, 0]
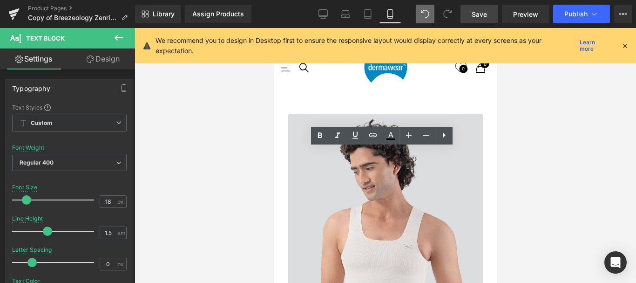
scroll to position [698, 0]
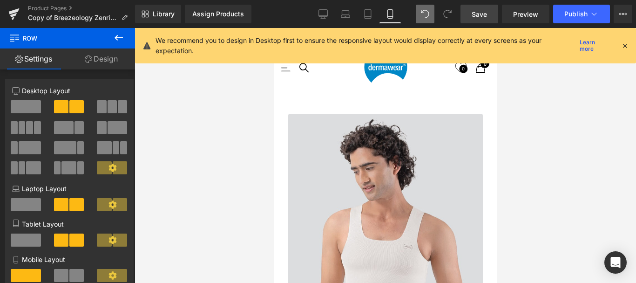
click at [121, 38] on icon at bounding box center [118, 38] width 8 height 6
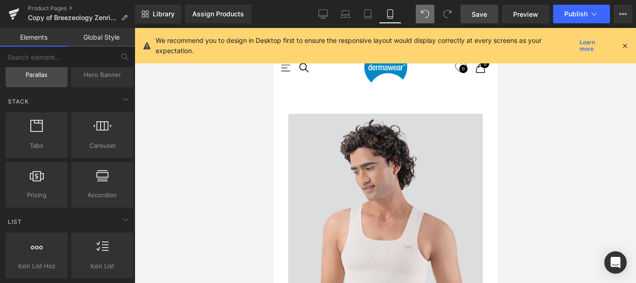
scroll to position [0, 0]
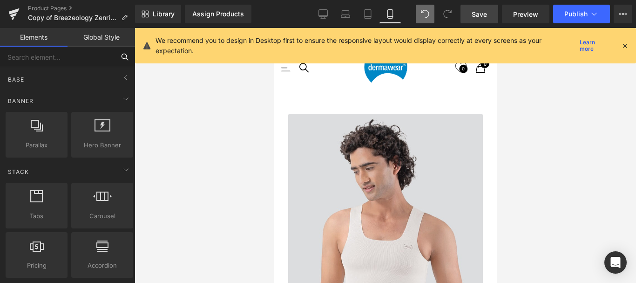
click at [51, 56] on input "text" at bounding box center [57, 57] width 114 height 20
click at [122, 77] on icon at bounding box center [125, 77] width 11 height 11
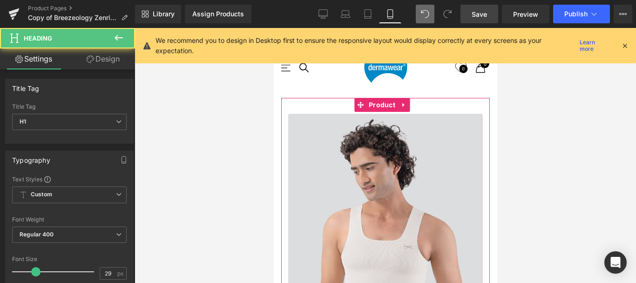
scroll to position [3822, 216]
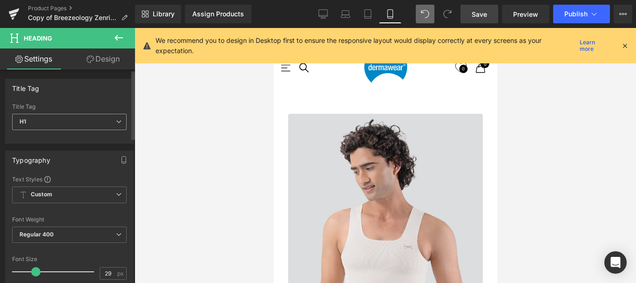
click at [75, 125] on span "H1" at bounding box center [69, 122] width 114 height 16
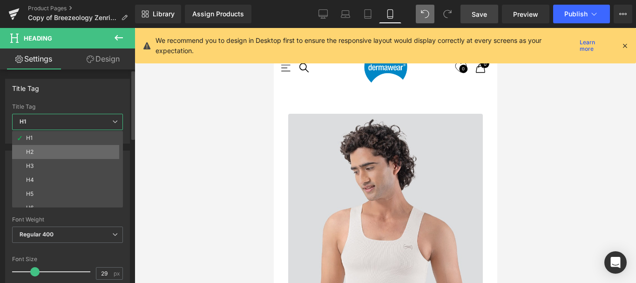
click at [30, 148] on div "H2" at bounding box center [29, 151] width 7 height 7
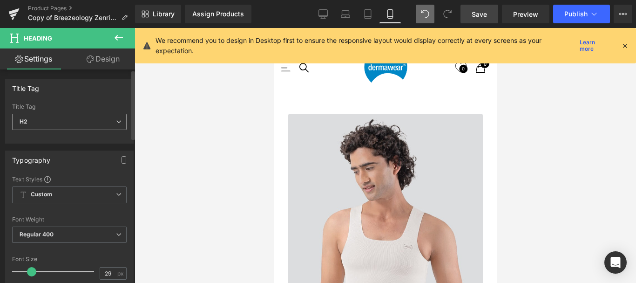
scroll to position [3820, 216]
click at [74, 116] on span "H2" at bounding box center [69, 122] width 114 height 16
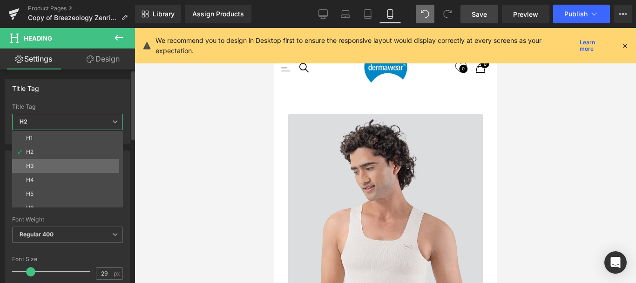
click at [40, 165] on li "H3" at bounding box center [69, 166] width 115 height 14
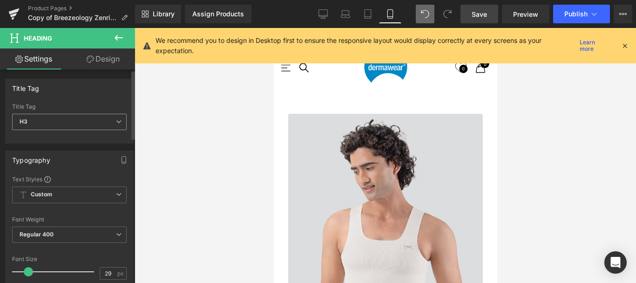
scroll to position [3818, 216]
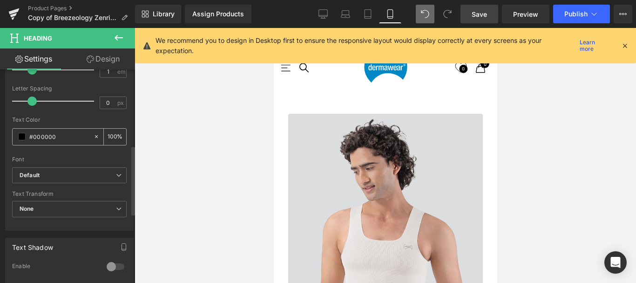
scroll to position [279, 0]
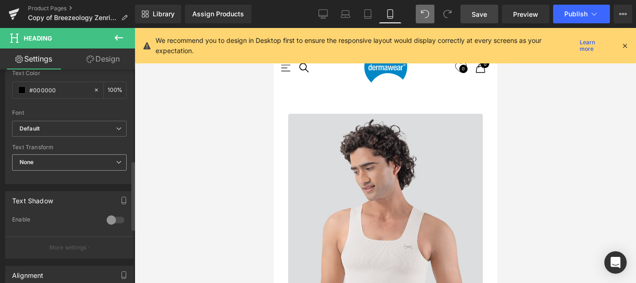
click at [104, 155] on span "None" at bounding box center [69, 162] width 114 height 16
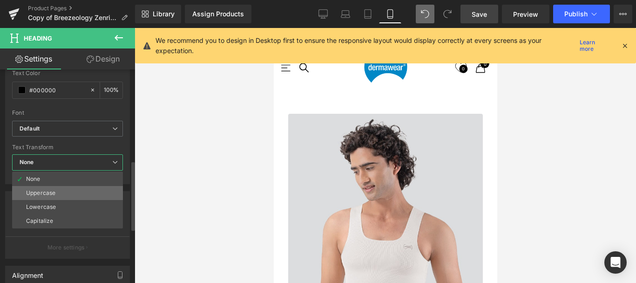
click at [50, 191] on div "Uppercase" at bounding box center [40, 192] width 29 height 7
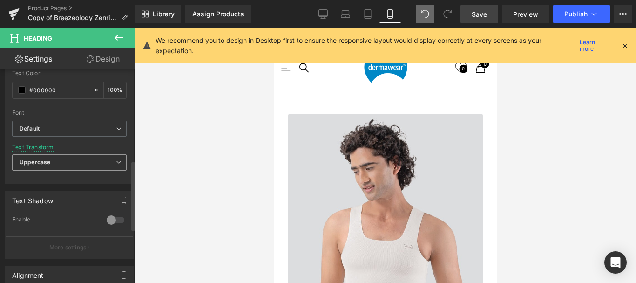
click at [70, 163] on span "Uppercase" at bounding box center [69, 162] width 114 height 16
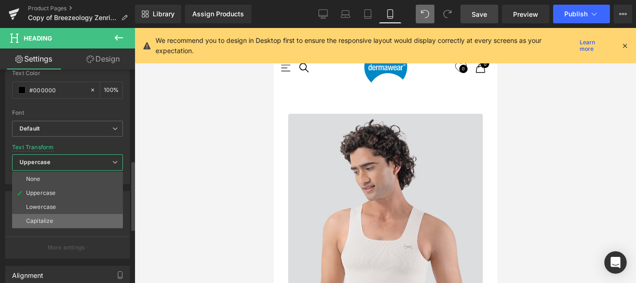
click at [48, 217] on div "Capitalize" at bounding box center [39, 220] width 27 height 7
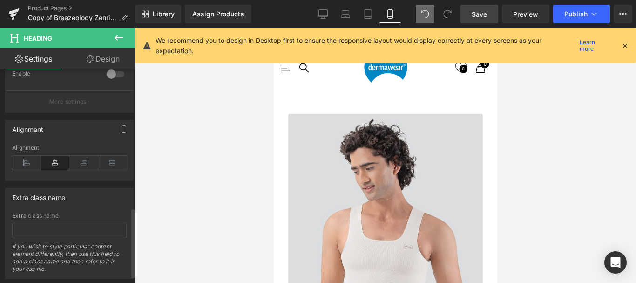
scroll to position [447, 0]
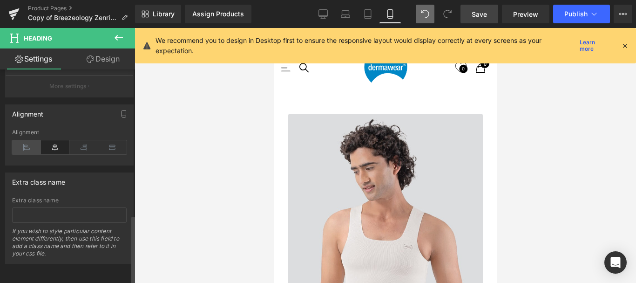
click at [27, 140] on icon at bounding box center [26, 147] width 29 height 14
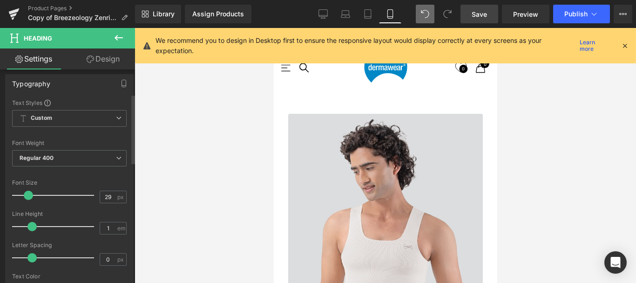
scroll to position [75, 0]
click at [77, 120] on span "Custom Setup Global Style" at bounding box center [69, 119] width 114 height 17
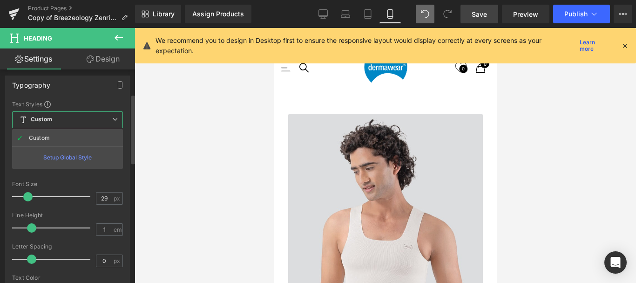
click at [88, 116] on span "Custom Setup Global Style" at bounding box center [67, 119] width 111 height 17
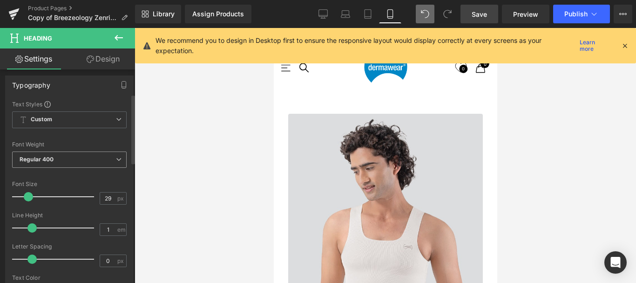
click at [74, 160] on span "Regular 400" at bounding box center [69, 159] width 114 height 16
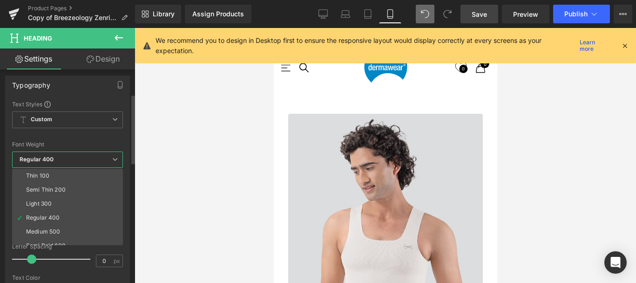
click at [74, 160] on span "Regular 400" at bounding box center [67, 159] width 111 height 16
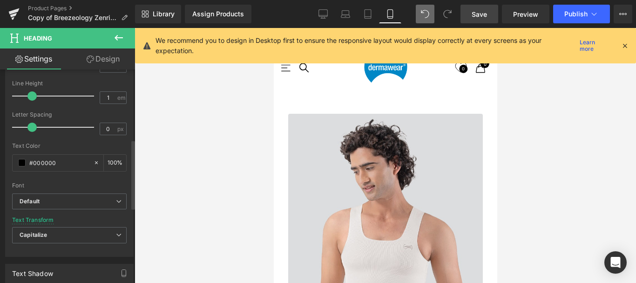
scroll to position [215, 0]
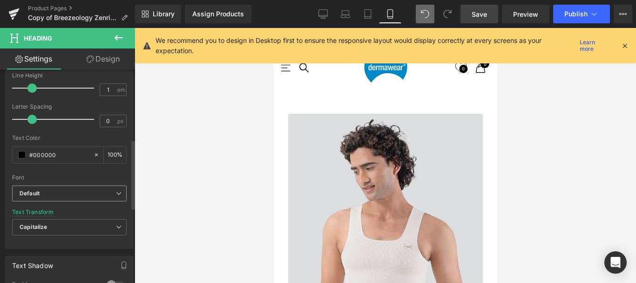
click at [72, 194] on b "Default" at bounding box center [68, 193] width 96 height 8
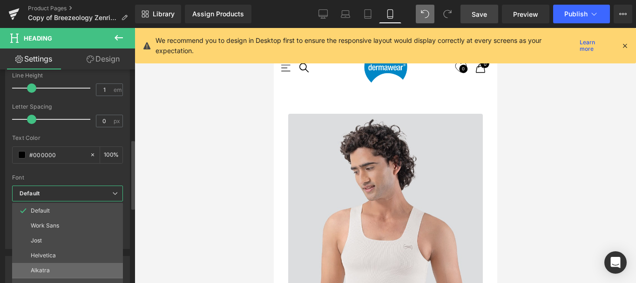
click at [54, 267] on li "Alkatra" at bounding box center [67, 269] width 111 height 15
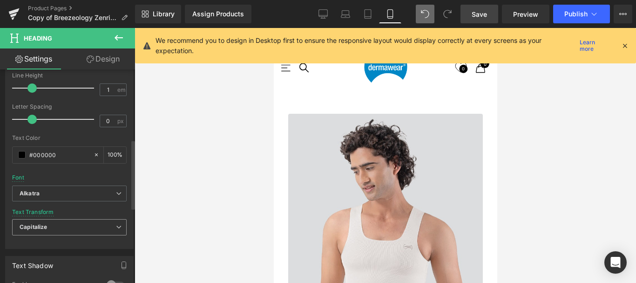
click at [55, 224] on span "Capitalize" at bounding box center [69, 227] width 114 height 16
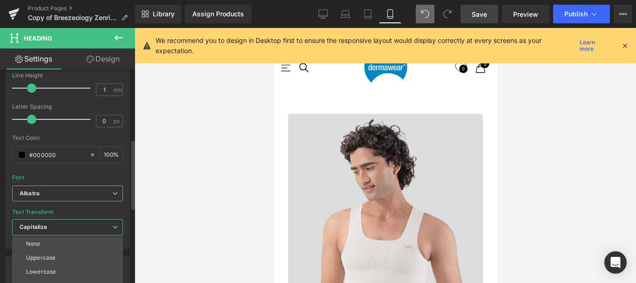
click at [66, 193] on b "Alkatra" at bounding box center [66, 193] width 93 height 8
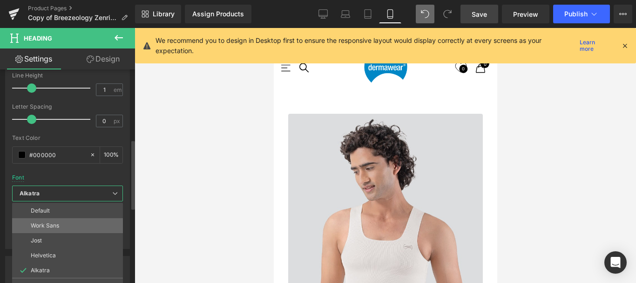
click at [53, 227] on p "Work Sans" at bounding box center [45, 225] width 28 height 7
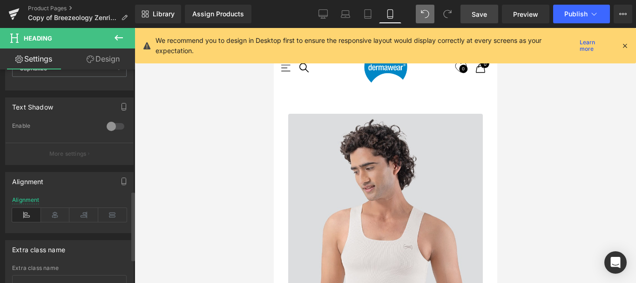
scroll to position [401, 0]
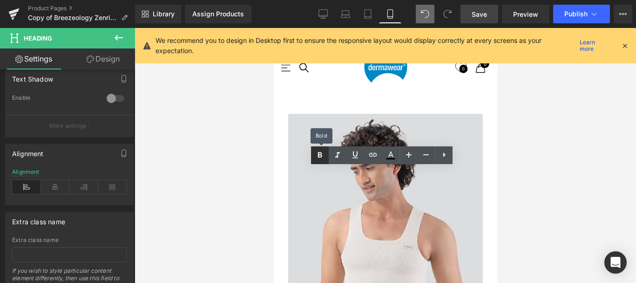
click at [320, 153] on icon at bounding box center [320, 155] width 4 height 6
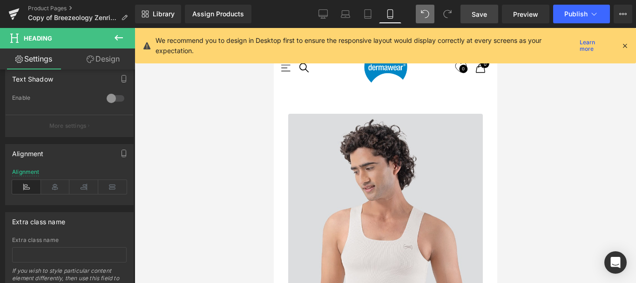
drag, startPoint x: 288, startPoint y: 174, endPoint x: 337, endPoint y: 172, distance: 48.9
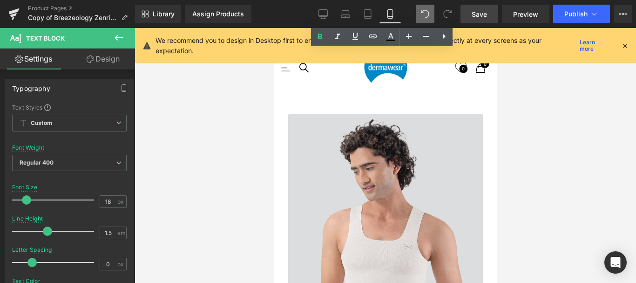
scroll to position [977, 0]
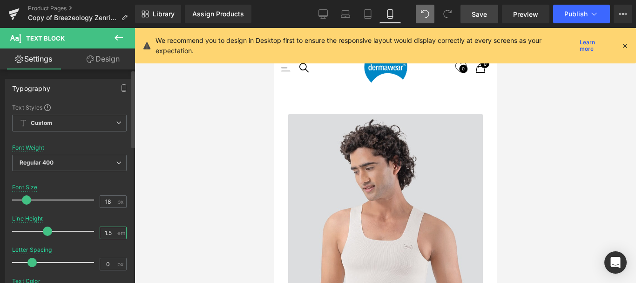
click at [108, 233] on input "1.5" at bounding box center [108, 233] width 16 height 12
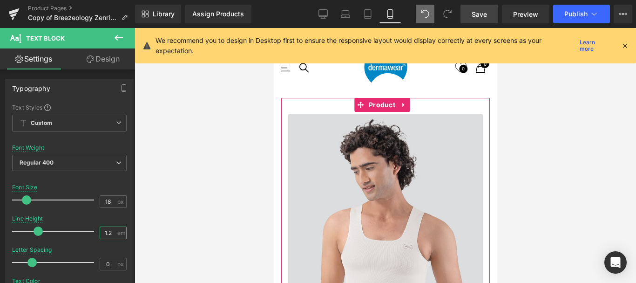
scroll to position [0, 0]
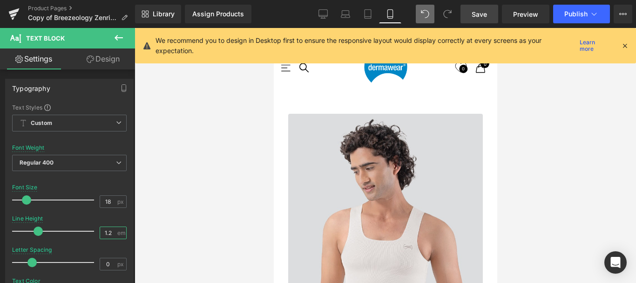
type input "1.2"
click at [479, 17] on span "Save" at bounding box center [478, 14] width 15 height 10
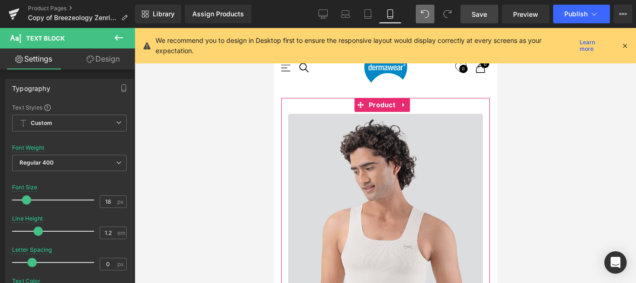
scroll to position [745, 0]
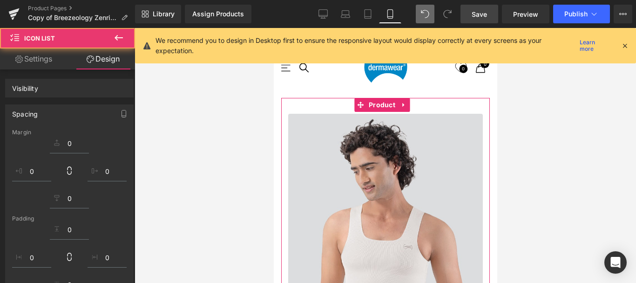
scroll to position [3766, 216]
click at [475, 11] on span "Save" at bounding box center [478, 14] width 15 height 10
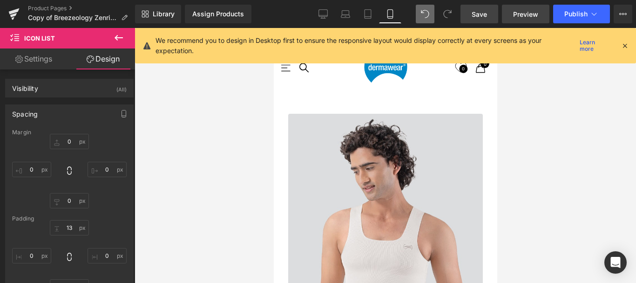
click at [522, 18] on span "Preview" at bounding box center [525, 14] width 25 height 10
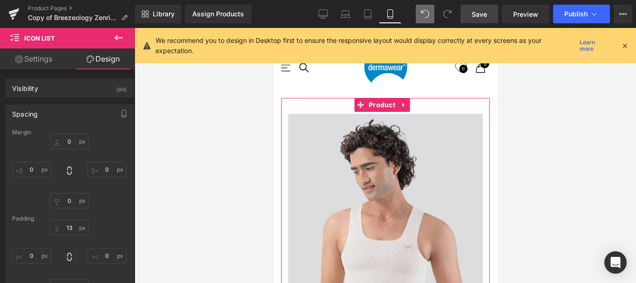
scroll to position [419, 0]
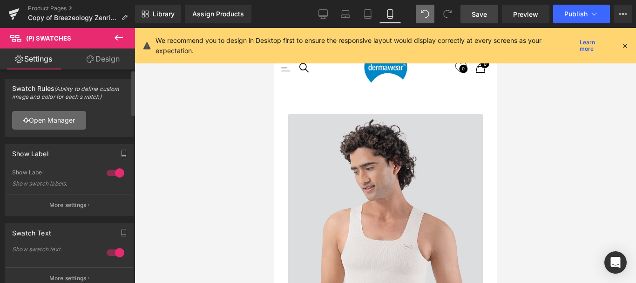
scroll to position [47, 0]
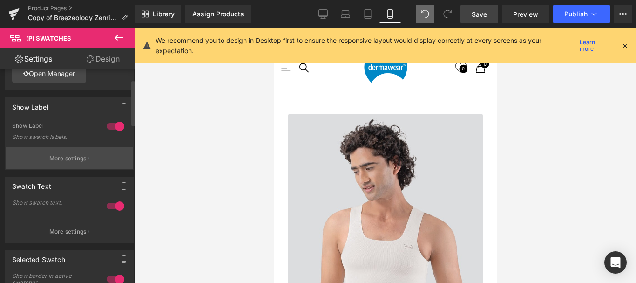
click at [73, 159] on p "More settings" at bounding box center [67, 158] width 37 height 8
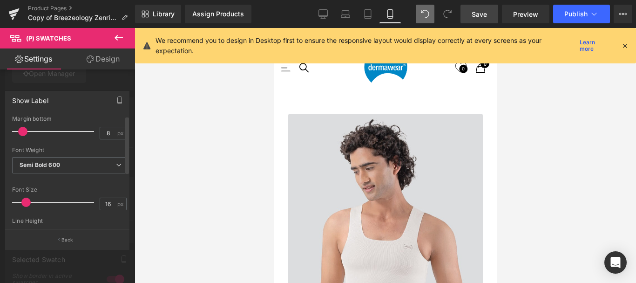
scroll to position [3766, 216]
click at [27, 202] on span at bounding box center [25, 201] width 9 height 9
click at [106, 203] on input "16" at bounding box center [108, 204] width 16 height 12
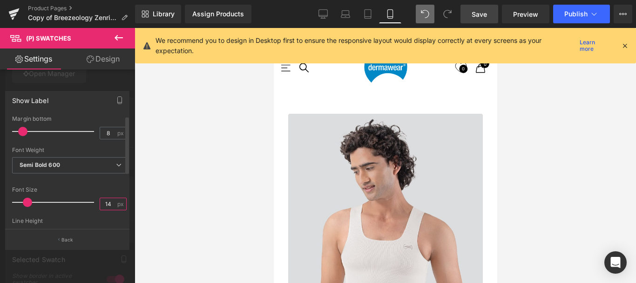
click at [108, 203] on input "14" at bounding box center [108, 204] width 16 height 12
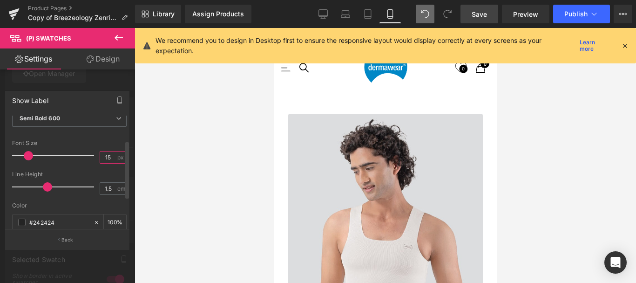
type input "15"
drag, startPoint x: 45, startPoint y: 188, endPoint x: 40, endPoint y: 189, distance: 5.0
click at [40, 189] on span at bounding box center [41, 186] width 9 height 9
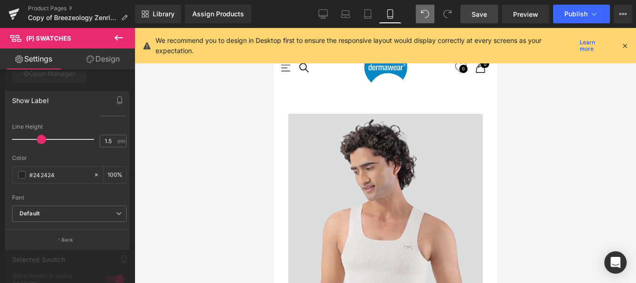
scroll to position [326, 0]
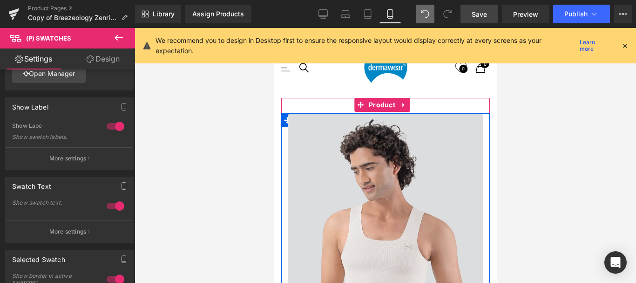
drag, startPoint x: 298, startPoint y: 177, endPoint x: 299, endPoint y: 190, distance: 13.0
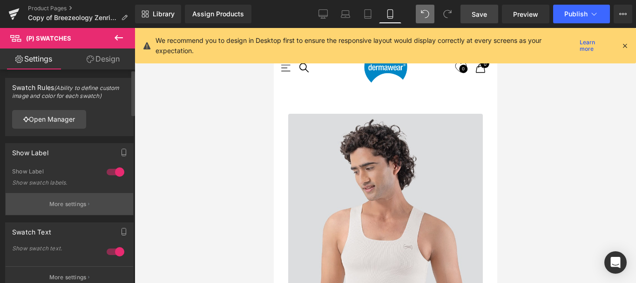
scroll to position [0, 0]
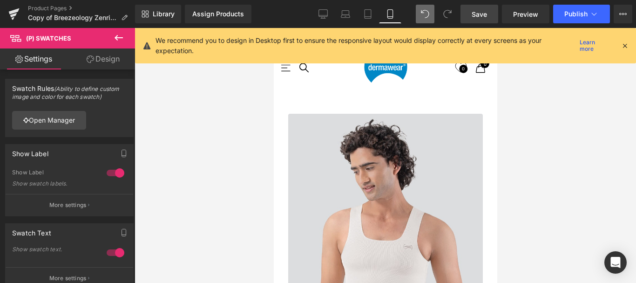
click at [483, 16] on span "Save" at bounding box center [478, 14] width 15 height 10
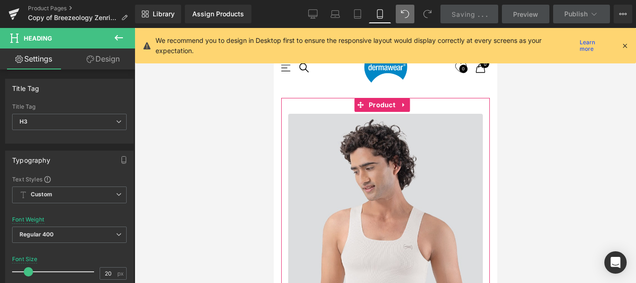
scroll to position [3767, 216]
drag, startPoint x: 421, startPoint y: 179, endPoint x: 421, endPoint y: 184, distance: 5.1
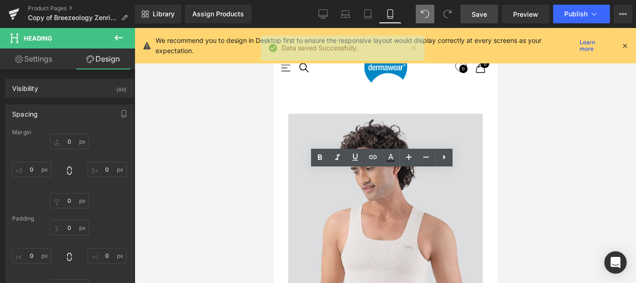
click at [483, 15] on span "Save" at bounding box center [478, 14] width 15 height 10
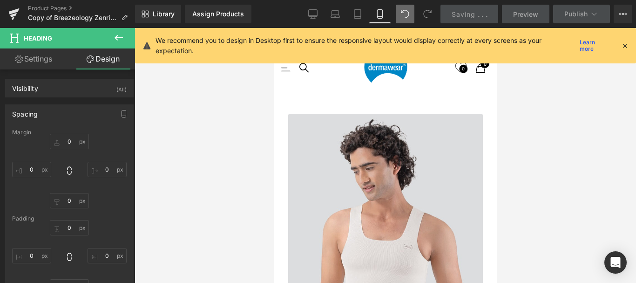
scroll to position [2327, 0]
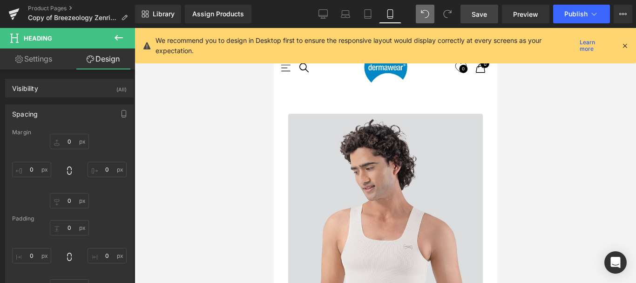
click at [484, 14] on span "Save" at bounding box center [478, 14] width 15 height 10
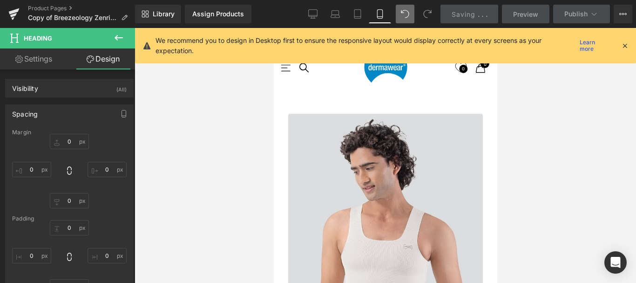
scroll to position [534, 0]
